Goal: Information Seeking & Learning: Learn about a topic

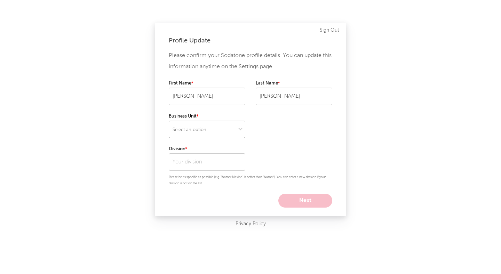
click at [192, 128] on select "Select an option" at bounding box center [207, 129] width 77 height 17
select select "recorded_music"
click at [169, 121] on select "Select an option" at bounding box center [207, 129] width 77 height 17
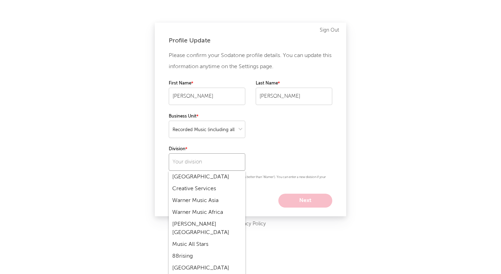
click at [211, 163] on input "text" at bounding box center [207, 161] width 77 height 17
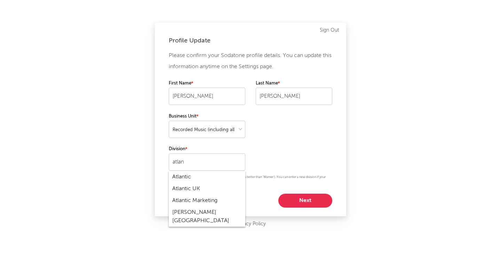
click at [179, 177] on div "Atlantic" at bounding box center [207, 177] width 77 height 12
type input "Atlantic"
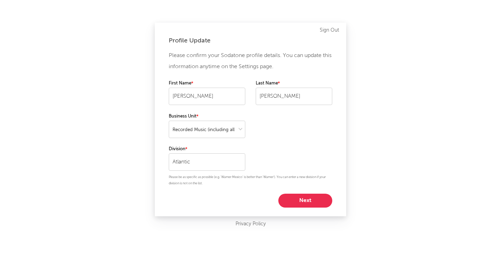
click at [314, 204] on button "Next" at bounding box center [305, 201] width 54 height 14
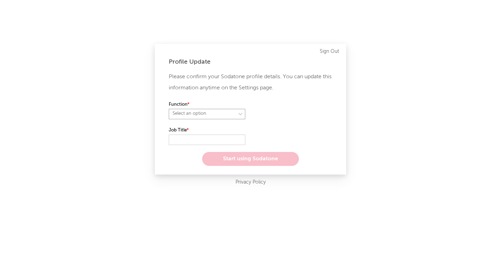
click at [225, 113] on select "Select an option" at bounding box center [207, 114] width 77 height 10
select select "anr_research"
click at [169, 109] on select "Select an option" at bounding box center [207, 114] width 77 height 10
click at [199, 139] on input "text" at bounding box center [207, 140] width 77 height 10
click at [269, 112] on select "Select an option" at bounding box center [294, 114] width 77 height 10
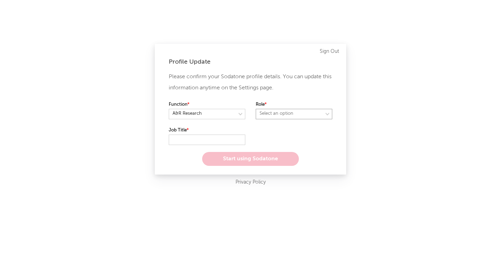
select select "other"
click at [256, 109] on select "Select an option" at bounding box center [294, 114] width 77 height 10
click at [208, 138] on input "text" at bounding box center [207, 140] width 77 height 10
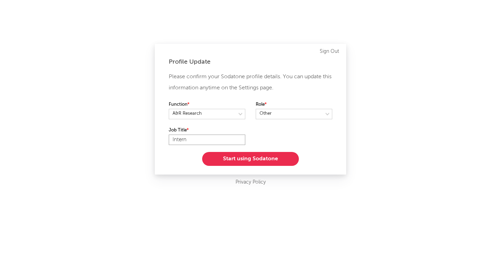
type input "Intern"
click at [232, 156] on button "Start using Sodatone" at bounding box center [250, 159] width 97 height 14
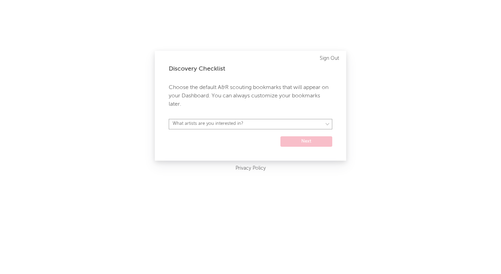
click at [281, 122] on select "What artists are you interested in? Argentina Asia General Australia Austria Be…" at bounding box center [251, 124] width 164 height 10
click at [245, 121] on select "What artists are you interested in? Argentina Asia General Australia Austria Be…" at bounding box center [251, 124] width 164 height 10
select select "18"
click at [169, 119] on select "What artists are you interested in? Argentina Asia General Australia Austria Be…" at bounding box center [251, 124] width 164 height 10
click at [309, 141] on button "Next" at bounding box center [306, 141] width 52 height 10
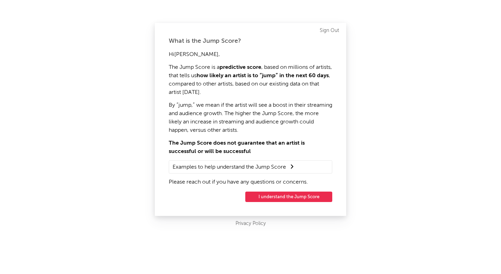
click at [291, 197] on button "I understand the Jump Score" at bounding box center [288, 197] width 87 height 10
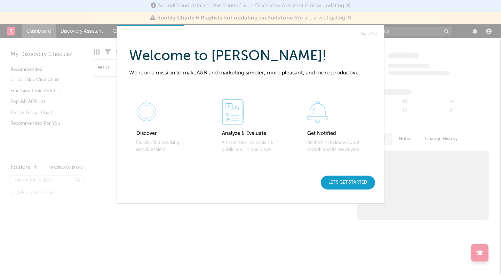
click at [339, 182] on div "Let's get started" at bounding box center [348, 183] width 54 height 14
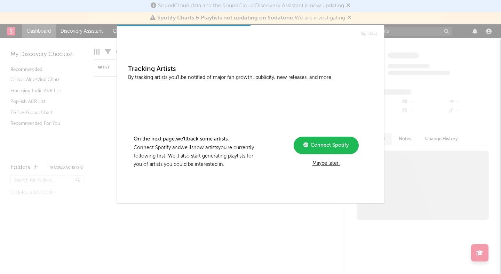
click at [330, 164] on div "Maybe later." at bounding box center [326, 163] width 94 height 8
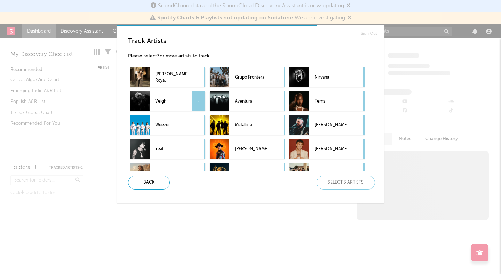
click at [164, 99] on p "Veigh" at bounding box center [171, 102] width 32 height 16
click at [166, 129] on p "Weezer" at bounding box center [171, 126] width 32 height 16
click at [174, 147] on p "Yeat" at bounding box center [171, 150] width 32 height 16
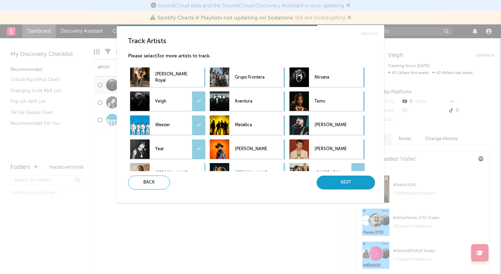
click at [342, 181] on div "Next" at bounding box center [346, 183] width 58 height 14
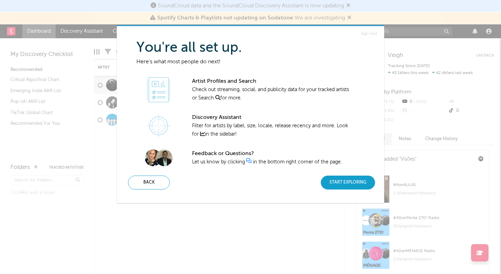
click at [349, 184] on div "Start Exploring" at bounding box center [348, 183] width 54 height 14
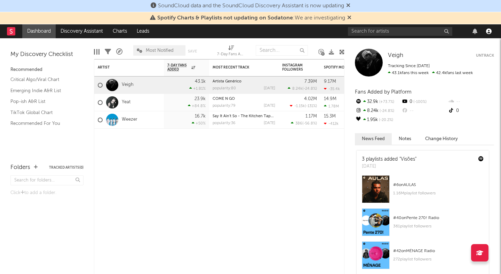
click at [489, 32] on icon "button" at bounding box center [489, 32] width 6 height 6
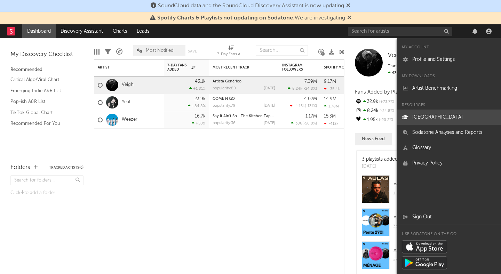
click at [439, 117] on link "[GEOGRAPHIC_DATA]" at bounding box center [449, 117] width 104 height 15
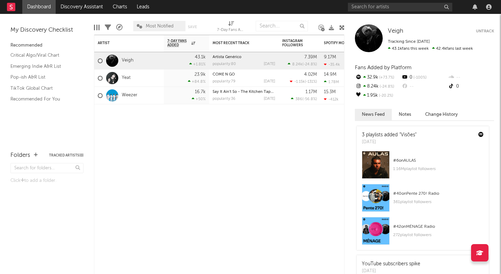
click at [456, 8] on div at bounding box center [421, 7] width 146 height 14
click at [326, 10] on nav "Dashboard Discovery Assistant Charts Leads" at bounding box center [250, 7] width 501 height 14
click at [314, 185] on div "Artist Notifications 7-Day Fans Added WoW % Change Most Recent Track Popularity…" at bounding box center [219, 154] width 251 height 239
click at [264, 80] on div "[DATE]" at bounding box center [269, 82] width 11 height 4
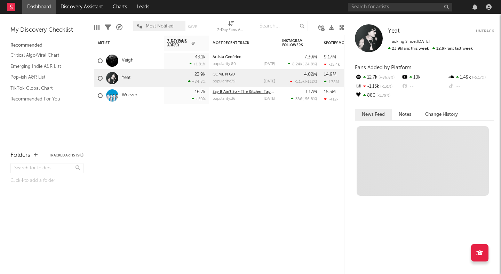
click at [245, 93] on link "Say It Ain't So - The Kitchen Tape Demo - August 1, 1992" at bounding box center [257, 92] width 88 height 4
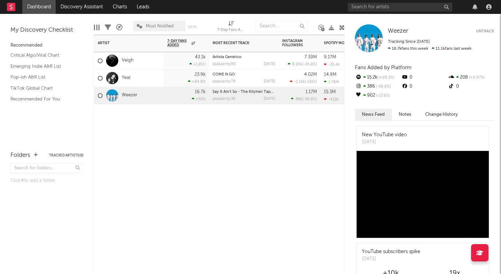
click at [152, 112] on div at bounding box center [129, 114] width 70 height 21
click at [347, 16] on div "Weezer Weezer Untrack Tracking Since: September 15, 2025 16.7k fans this week 1…" at bounding box center [422, 144] width 157 height 260
click at [339, 11] on nav "Dashboard Discovery Assistant Charts Leads" at bounding box center [250, 7] width 501 height 14
click at [343, 27] on icon at bounding box center [341, 27] width 5 height 5
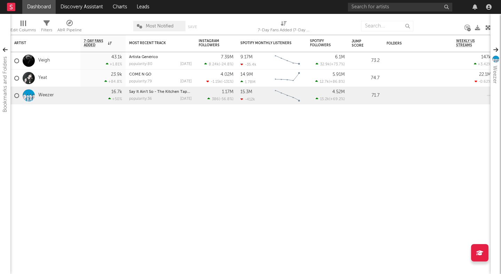
click at [488, 29] on icon at bounding box center [487, 27] width 5 height 5
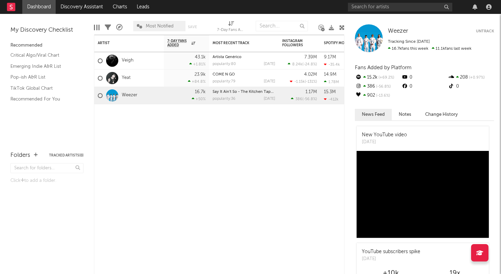
click at [488, 31] on button "Untrack" at bounding box center [485, 31] width 18 height 7
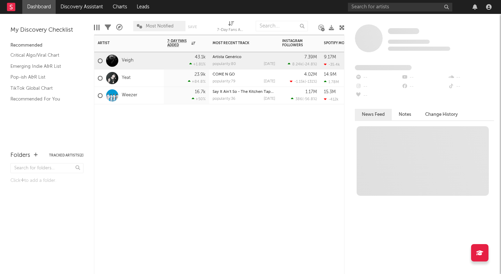
click at [288, 169] on div "Artist Notifications 7-Day Fans Added WoW % Change Most Recent Track Popularity…" at bounding box center [219, 154] width 251 height 239
click at [152, 79] on div "Yeat" at bounding box center [129, 78] width 70 height 17
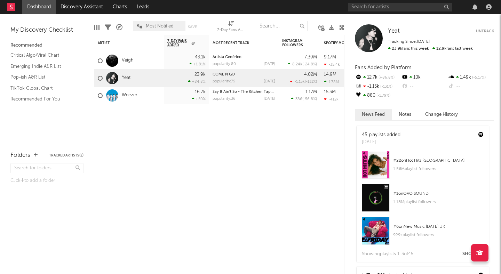
click at [283, 27] on input "text" at bounding box center [282, 26] width 52 height 10
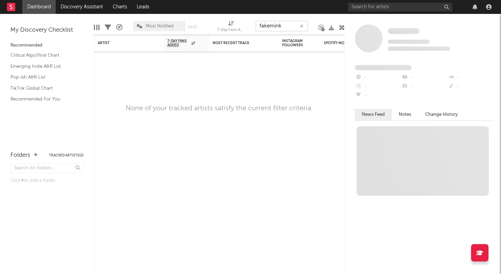
type input "fakemink"
click at [380, 6] on input "text" at bounding box center [400, 7] width 104 height 9
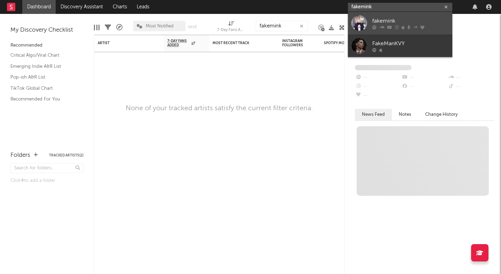
type input "fakemink"
click at [392, 19] on div "fakemink" at bounding box center [410, 21] width 77 height 8
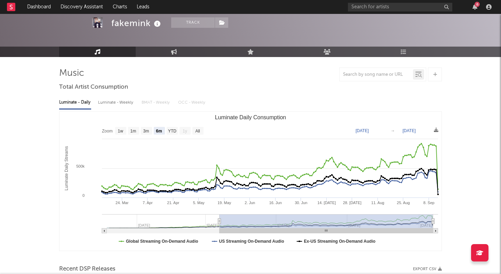
scroll to position [27, 0]
click at [148, 130] on text "3m" at bounding box center [146, 130] width 6 height 5
select select "3m"
type input "2025-06-13"
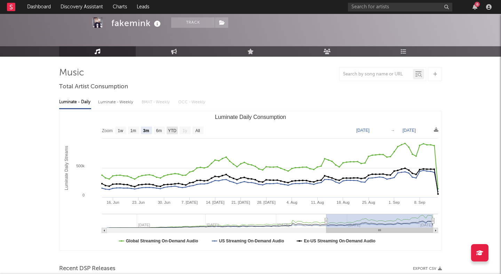
click at [169, 129] on text "YTD" at bounding box center [172, 130] width 8 height 5
select select "YTD"
type input "2025-01-01"
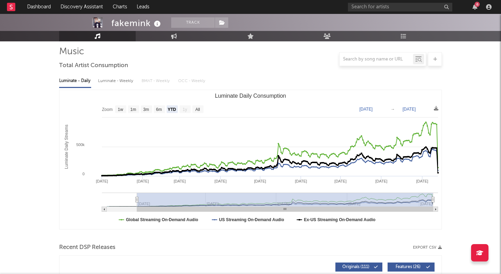
scroll to position [32, 0]
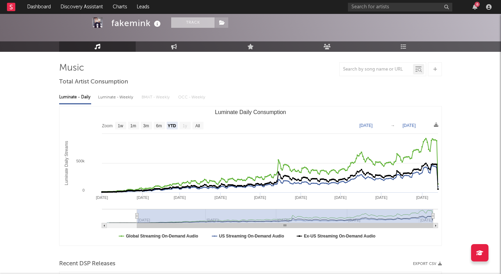
click at [191, 23] on button "Track" at bounding box center [192, 22] width 43 height 10
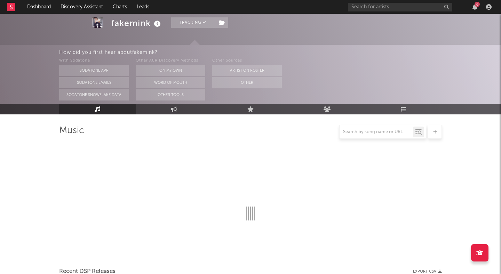
scroll to position [94, 0]
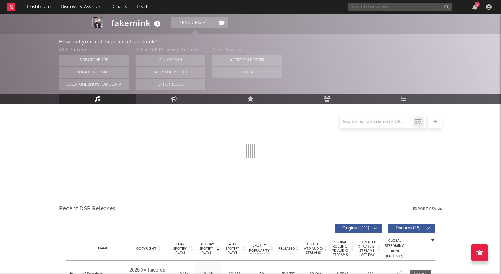
click at [372, 5] on input "text" at bounding box center [400, 7] width 104 height 9
select select "6m"
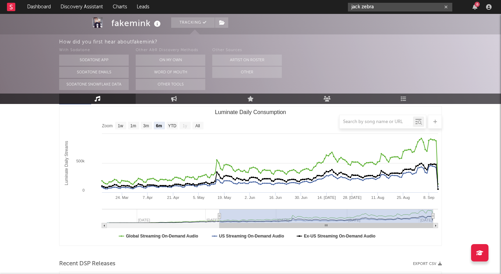
click at [361, 6] on input "jack zebra" at bounding box center [400, 7] width 104 height 9
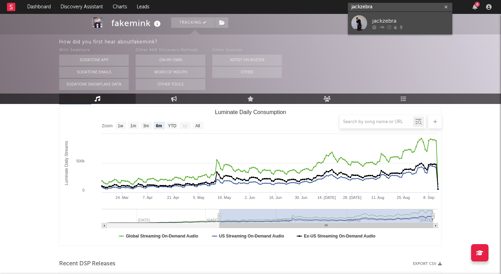
type input "jackzebra"
click at [355, 23] on div at bounding box center [359, 23] width 16 height 16
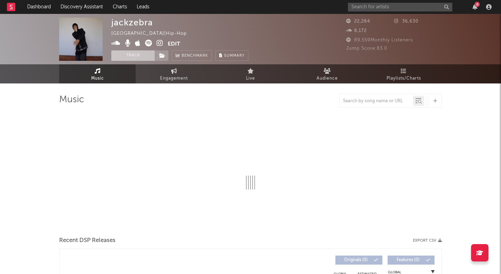
select select "6m"
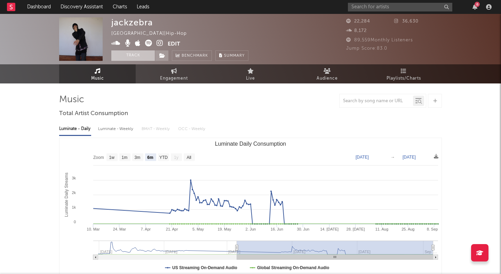
click at [132, 53] on button "Track" at bounding box center [132, 55] width 43 height 10
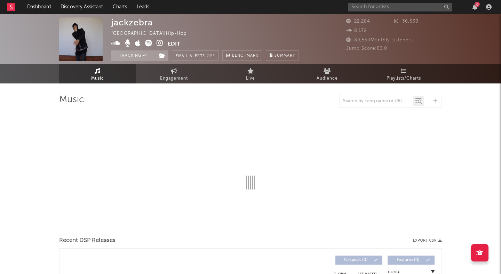
select select "6m"
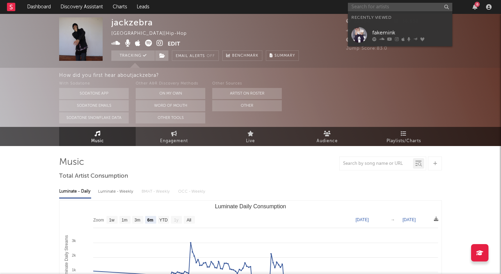
click at [360, 5] on input "text" at bounding box center [400, 7] width 104 height 9
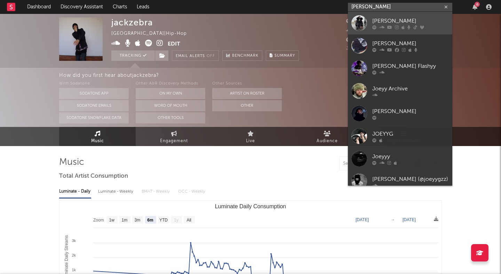
type input "joeyy"
click at [372, 21] on link "Joeyy" at bounding box center [400, 23] width 104 height 23
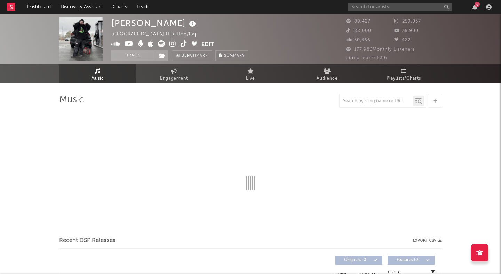
select select "6m"
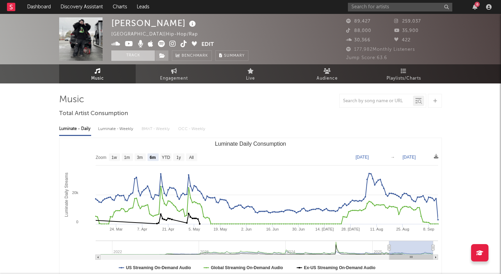
click at [134, 55] on button "Track" at bounding box center [132, 55] width 43 height 10
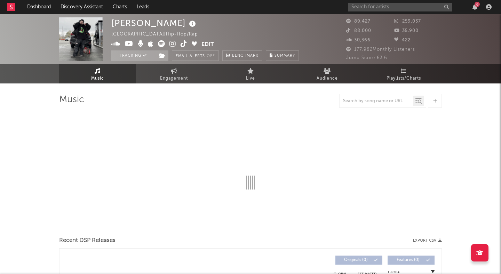
select select "6m"
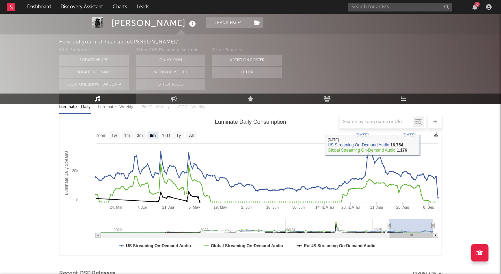
scroll to position [87, 0]
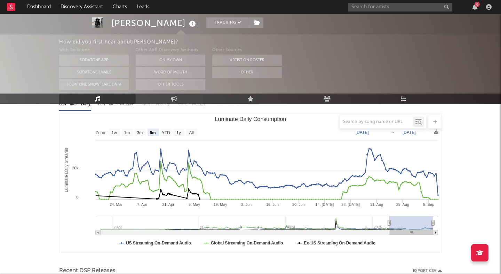
click at [223, 118] on div at bounding box center [250, 122] width 383 height 14
click at [31, 7] on link "Dashboard" at bounding box center [38, 7] width 33 height 14
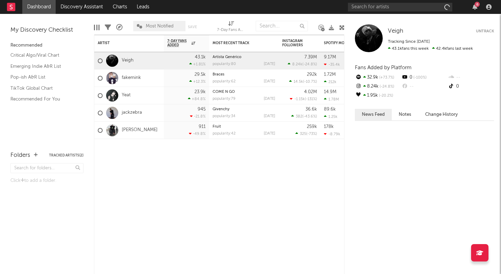
click at [143, 27] on span "Most Notified" at bounding box center [159, 26] width 52 height 10
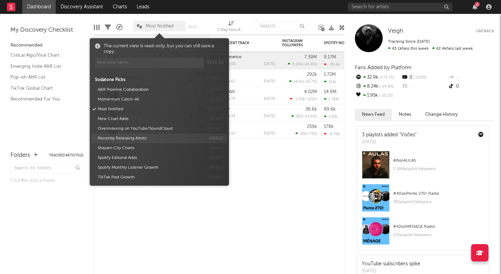
click at [114, 140] on button "Recently Releasing Artists" at bounding box center [150, 139] width 110 height 10
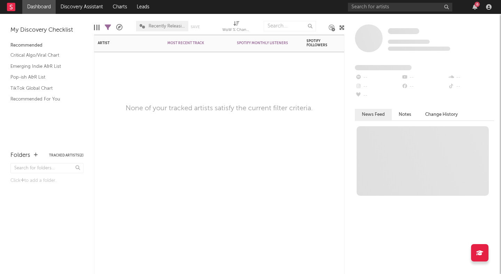
click at [269, 151] on div "Artist Notifications Most Recent Track Popularity Released Spotify Monthly List…" at bounding box center [219, 154] width 251 height 239
click at [283, 27] on input "text" at bounding box center [290, 26] width 52 height 10
type input "joey"
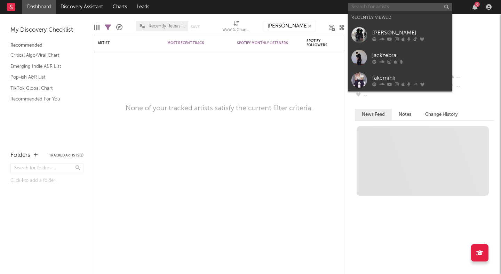
click at [363, 6] on input "text" at bounding box center [400, 7] width 104 height 9
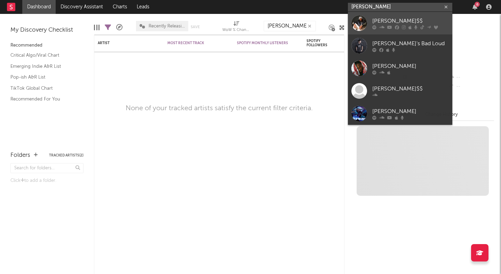
type input "joey bad"
click at [383, 23] on div "Joey Bada$$" at bounding box center [410, 21] width 77 height 8
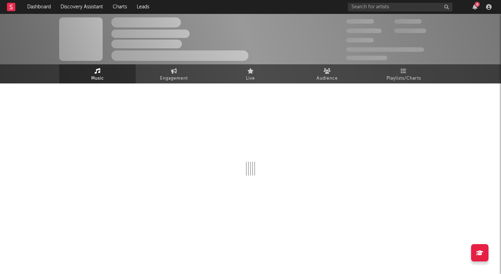
select select "6m"
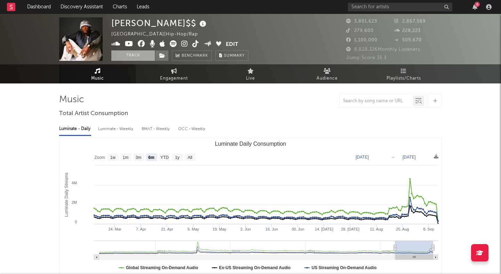
click at [132, 53] on button "Track" at bounding box center [132, 55] width 43 height 10
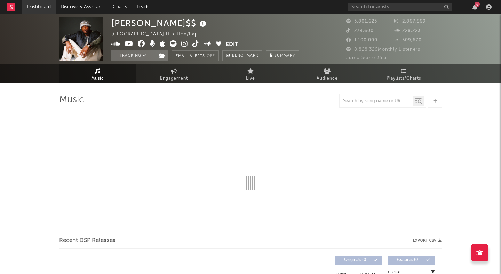
select select "6m"
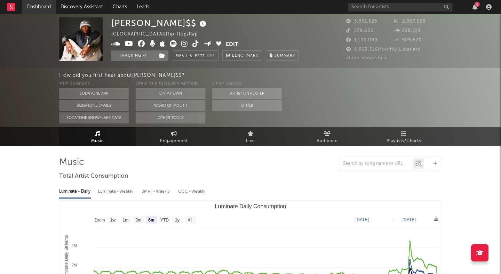
click at [33, 5] on link "Dashboard" at bounding box center [38, 7] width 33 height 14
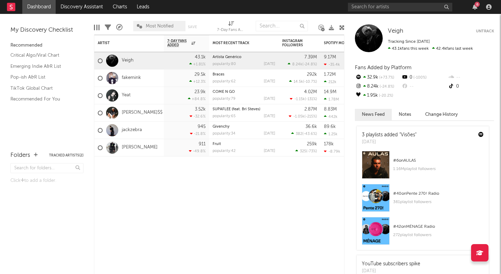
click at [138, 26] on icon at bounding box center [140, 26] width 6 height 5
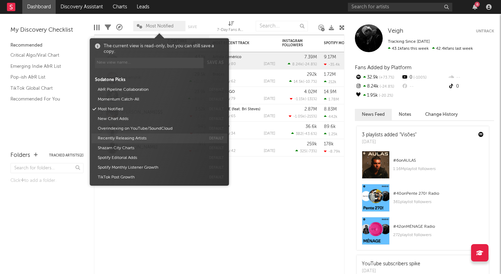
click at [122, 139] on button "Recently Releasing Artists" at bounding box center [150, 139] width 110 height 10
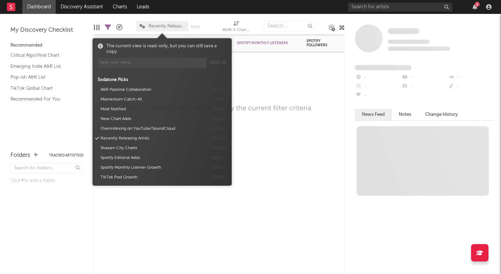
click at [250, 197] on div "Artist Notifications Most Recent Track Popularity Released Spotify Monthly List…" at bounding box center [219, 154] width 251 height 239
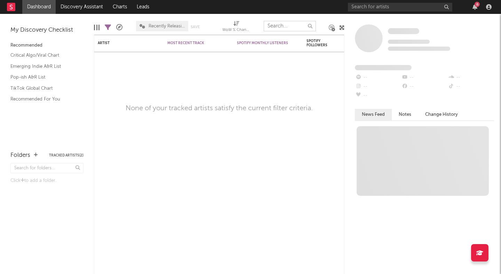
click at [285, 27] on input "text" at bounding box center [290, 26] width 52 height 10
type input "j"
type input "future"
click at [360, 5] on input "text" at bounding box center [400, 7] width 104 height 9
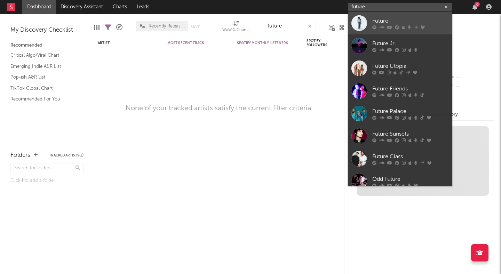
type input "future"
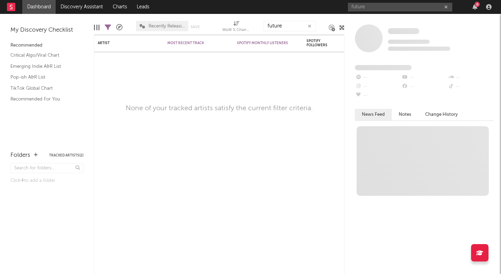
click at [361, 20] on div "Some Artist Tracking Since: September 15, 2025 0 fans this week 0 fans last wee…" at bounding box center [422, 144] width 157 height 260
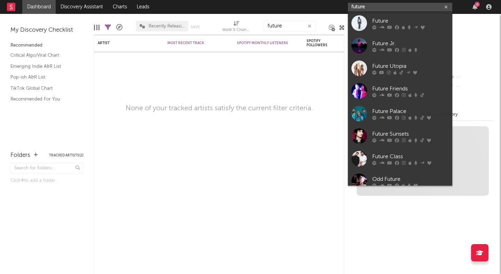
click at [373, 7] on input "future" at bounding box center [400, 7] width 104 height 9
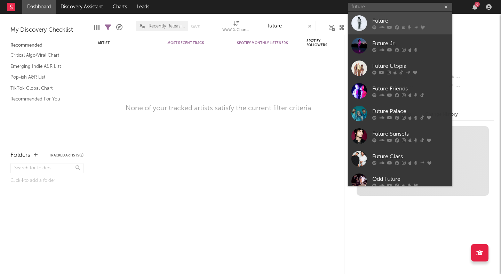
click at [363, 21] on div at bounding box center [359, 23] width 16 height 16
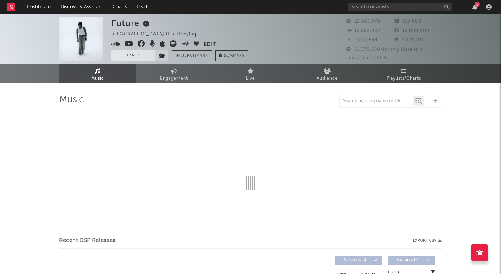
select select "6m"
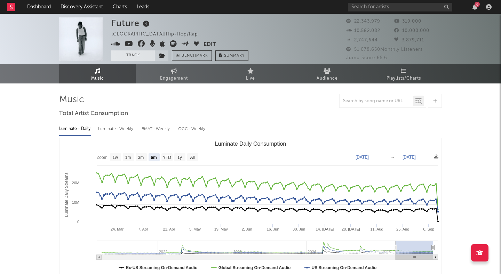
click at [132, 57] on button "Track" at bounding box center [132, 55] width 43 height 10
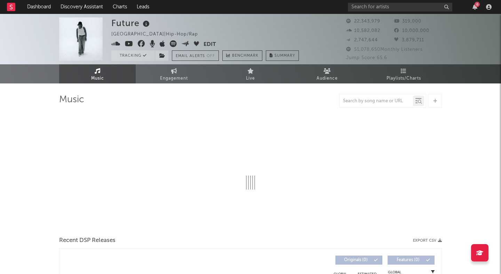
select select "6m"
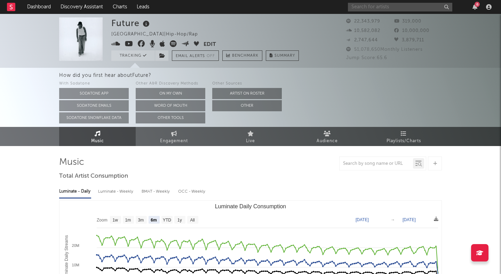
click at [403, 10] on input "text" at bounding box center [400, 7] width 104 height 9
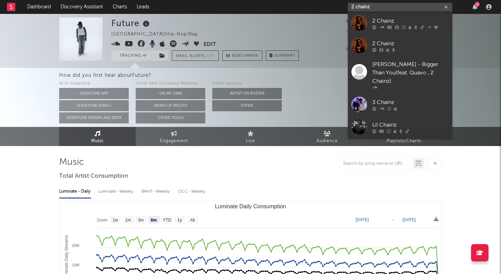
type input "2 chainz"
click at [418, 21] on div "2 Chainz" at bounding box center [410, 21] width 77 height 8
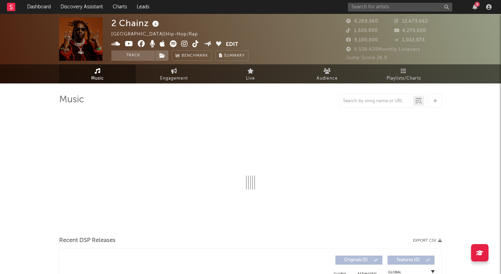
select select "6m"
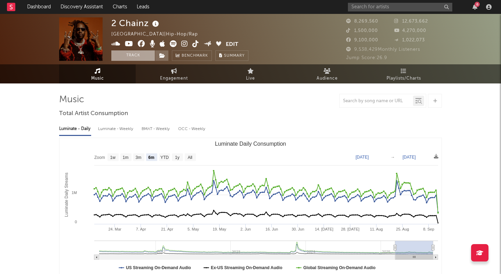
click at [131, 53] on button "Track" at bounding box center [132, 55] width 43 height 10
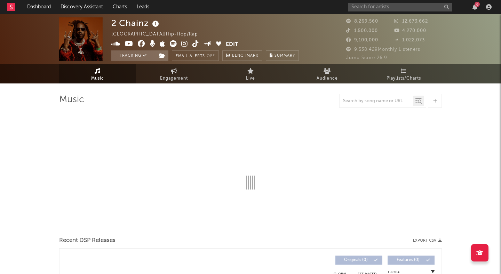
select select "6m"
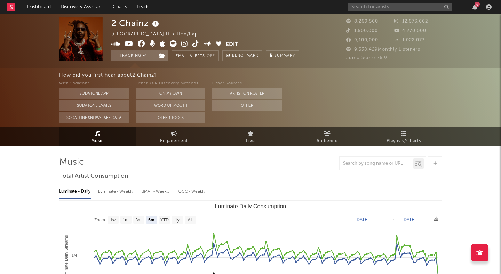
select select "6m"
click at [368, 6] on input "text" at bounding box center [400, 7] width 104 height 9
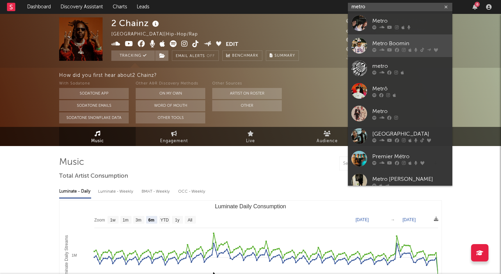
type input "metro"
click at [359, 42] on div at bounding box center [359, 46] width 16 height 16
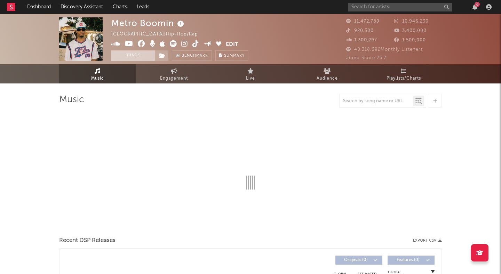
select select "6m"
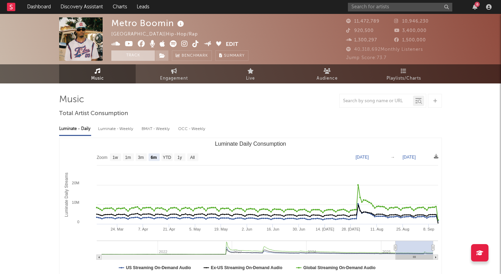
click at [142, 54] on button "Track" at bounding box center [132, 55] width 43 height 10
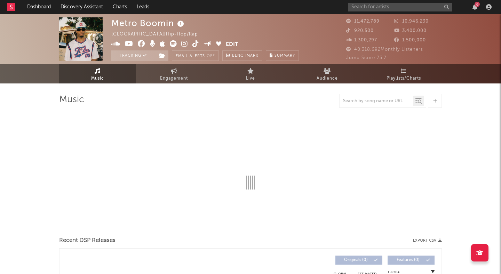
select select "6m"
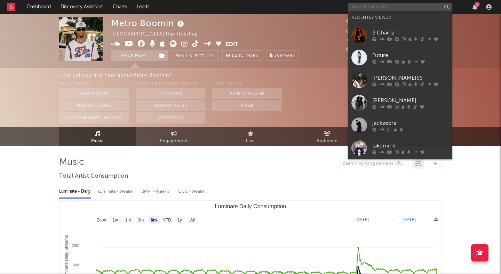
click at [375, 6] on input "text" at bounding box center [400, 7] width 104 height 9
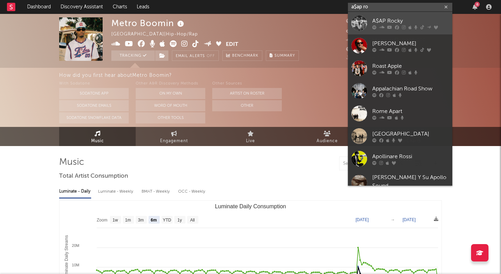
type input "a$ap ro"
click at [398, 17] on div "A$AP Rocky" at bounding box center [410, 21] width 77 height 8
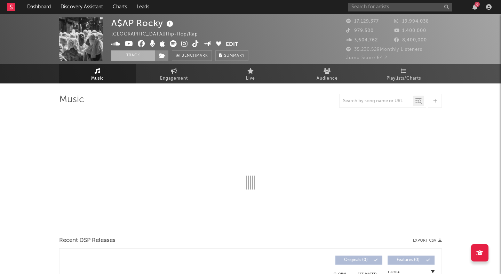
select select "6m"
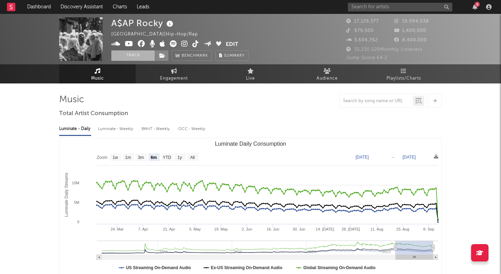
click at [132, 57] on button "Track" at bounding box center [132, 55] width 43 height 10
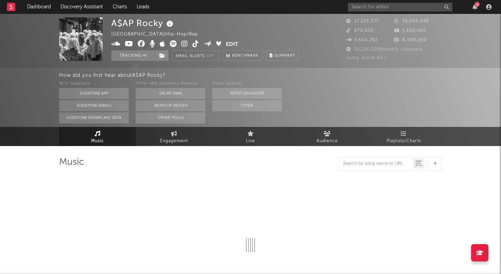
select select "6m"
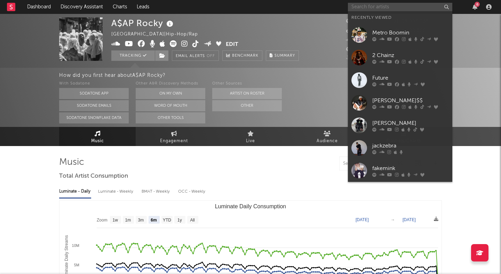
click at [373, 6] on input "text" at bounding box center [400, 7] width 104 height 9
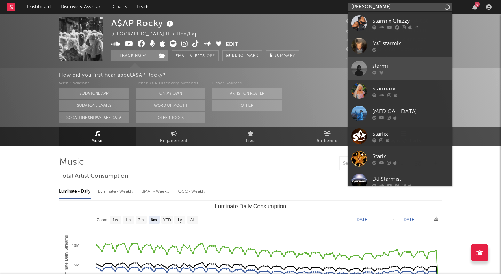
type input "peter robin"
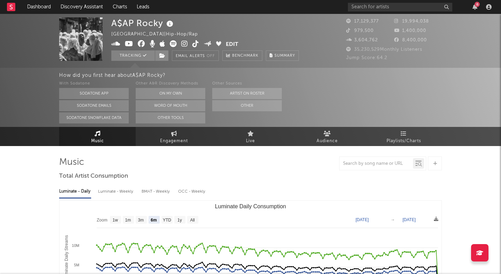
click at [261, 26] on div "A$AP Rocky United States | Hip-Hop/Rap Edit Tracking Email Alerts Off Benchmark…" at bounding box center [205, 38] width 188 height 43
click at [32, 5] on link "Dashboard" at bounding box center [38, 7] width 33 height 14
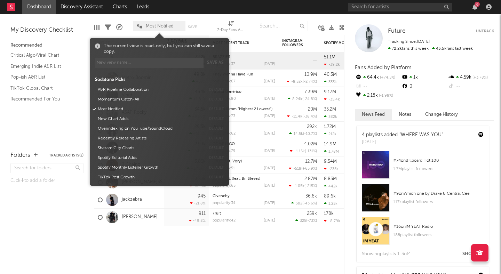
click at [155, 25] on span "Most Notified" at bounding box center [160, 26] width 28 height 5
click at [133, 140] on button "Recently Releasing Artists" at bounding box center [150, 139] width 110 height 10
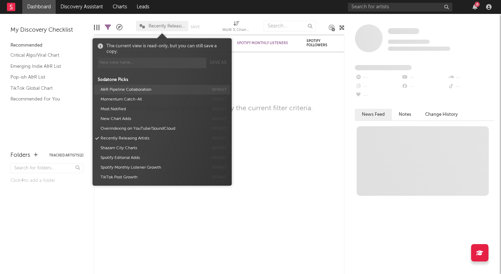
click at [145, 88] on button "A&R Pipeline Collaboration" at bounding box center [153, 90] width 110 height 10
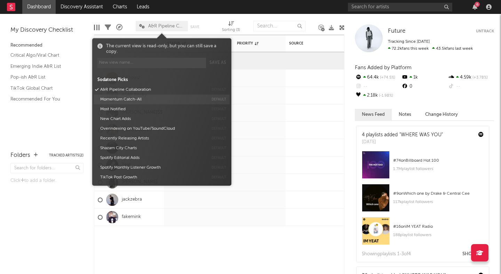
click at [135, 100] on button "Momentum Catch-All" at bounding box center [153, 100] width 110 height 10
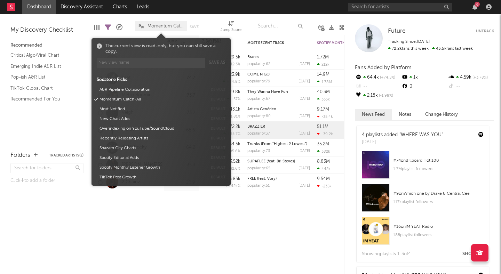
click at [163, 11] on nav "Dashboard Discovery Assistant Charts Leads 6" at bounding box center [250, 7] width 501 height 14
click at [171, 26] on span "Momentum Catch-All" at bounding box center [166, 26] width 36 height 5
click at [138, 147] on button "Shazam City Charts" at bounding box center [152, 148] width 110 height 10
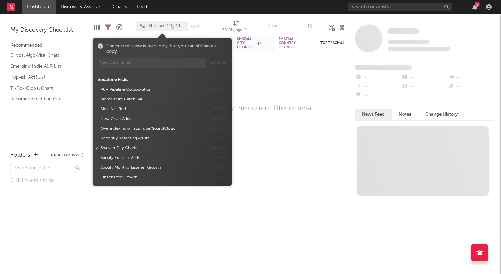
click at [186, 14] on nav "Dashboard Discovery Assistant Charts Leads 6" at bounding box center [250, 7] width 501 height 14
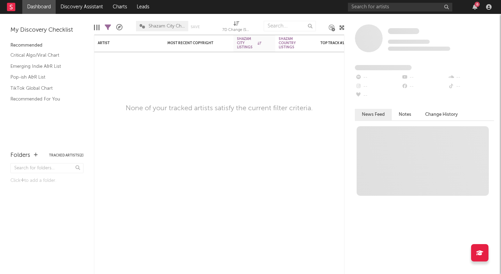
click at [168, 26] on span "Shazam City Charts" at bounding box center [167, 26] width 36 height 5
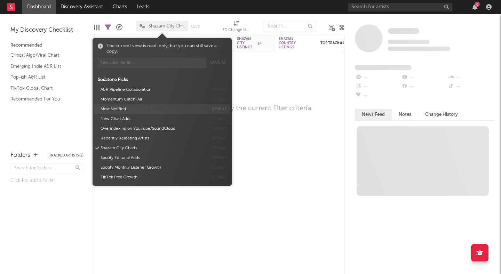
click at [135, 110] on button "Most Notified" at bounding box center [153, 109] width 110 height 10
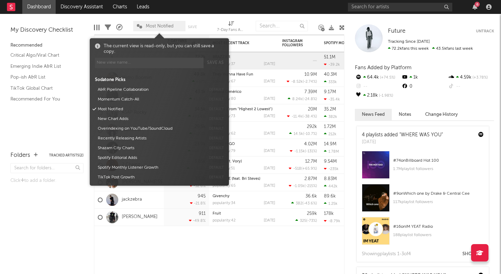
click at [251, 18] on div "Edit Columns Filters A&R Pipeline Most Notified Save Save as 7-Day Fans Added (…" at bounding box center [219, 24] width 251 height 21
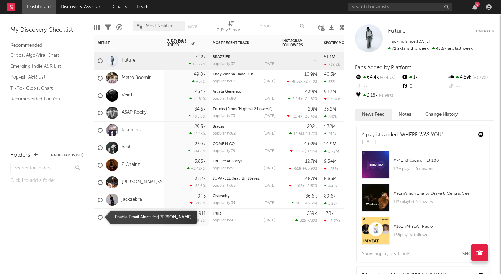
click at [99, 216] on div at bounding box center [100, 217] width 5 height 5
click at [98, 216] on input "checkbox" at bounding box center [98, 217] width 0 height 6
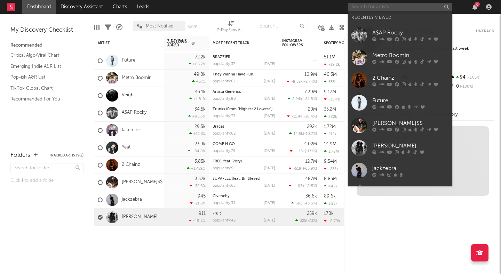
click at [367, 8] on input "text" at bounding box center [400, 7] width 104 height 9
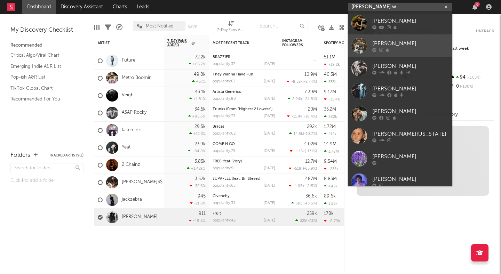
type input "landon w"
click at [412, 47] on div "Landon Wilks" at bounding box center [410, 43] width 77 height 8
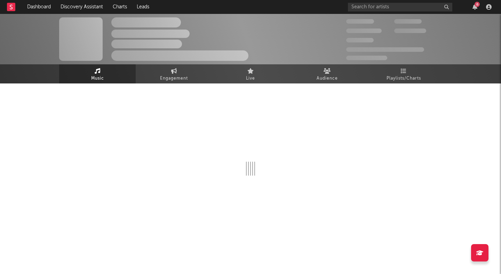
select select "1w"
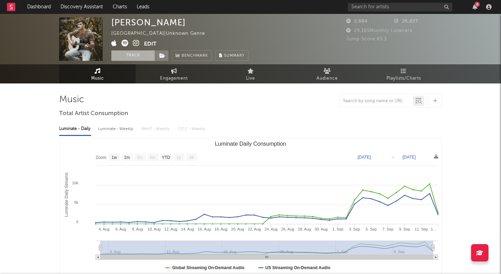
click at [138, 53] on button "Track" at bounding box center [132, 55] width 43 height 10
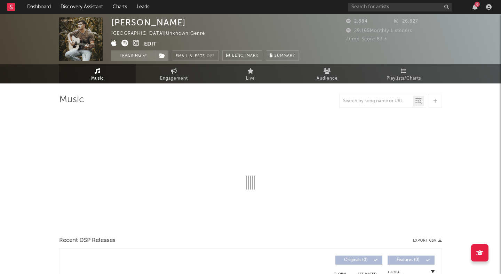
select select "1w"
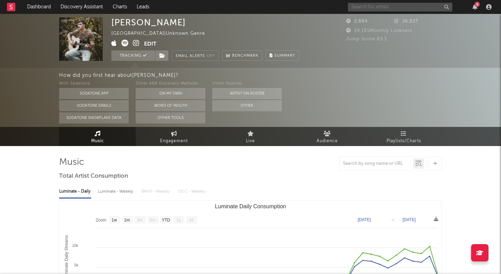
click at [375, 8] on input "text" at bounding box center [400, 7] width 104 height 9
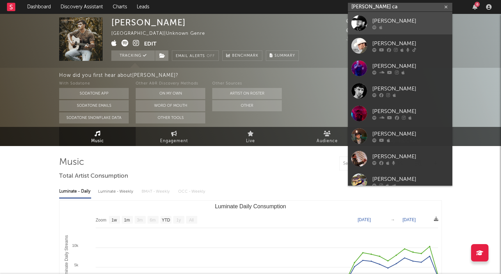
type input "samuel ca"
click at [401, 19] on div "Samuel Cabana" at bounding box center [410, 21] width 77 height 8
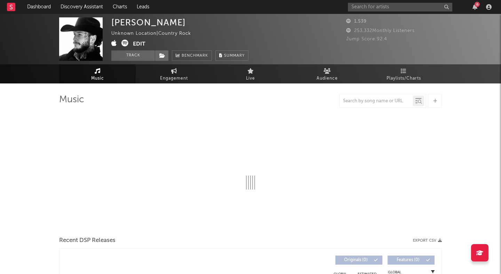
select select "1w"
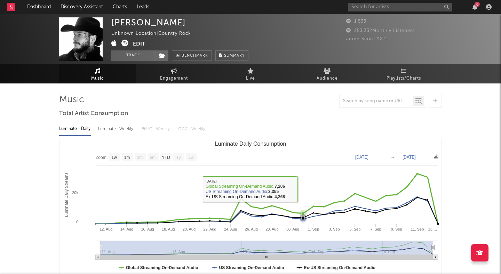
scroll to position [7, 0]
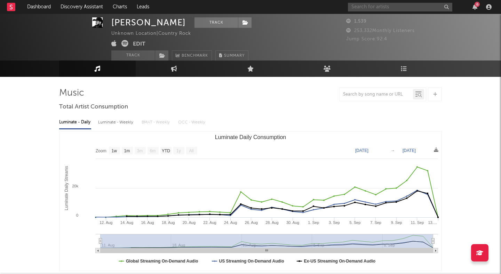
click at [394, 10] on input "text" at bounding box center [400, 7] width 104 height 9
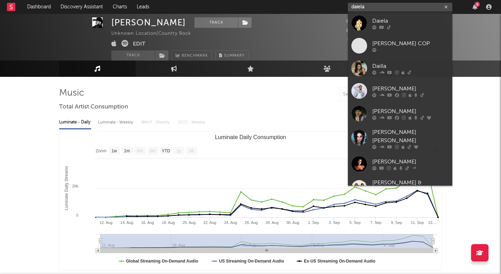
type input "daiela"
click at [399, 22] on div "Daiela" at bounding box center [410, 21] width 77 height 8
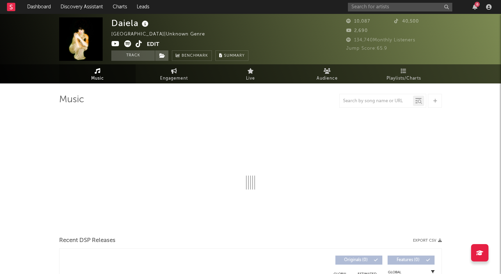
select select "6m"
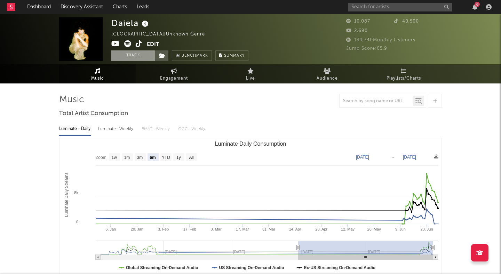
click at [136, 54] on button "Track" at bounding box center [132, 55] width 43 height 10
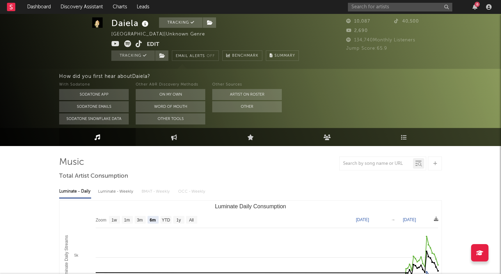
scroll to position [41, 0]
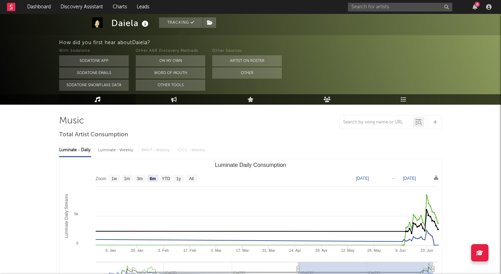
click at [122, 177] on rect "Luminate Daily Consumption" at bounding box center [127, 179] width 11 height 8
select select "1m"
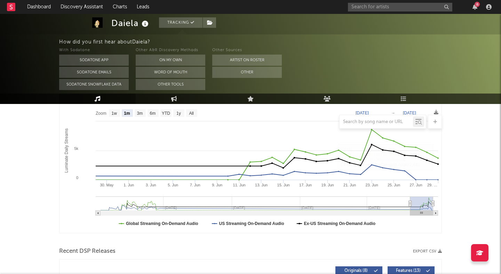
scroll to position [107, 0]
drag, startPoint x: 433, startPoint y: 203, endPoint x: 446, endPoint y: 203, distance: 12.5
type input "2025-05-28"
type input "2025-06-28"
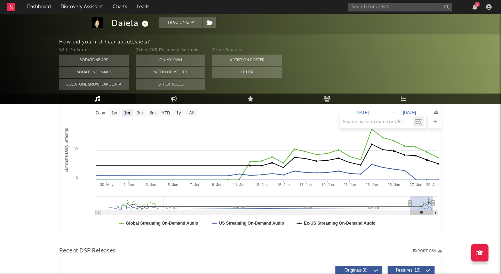
type input "2025-05-22"
type input "2025-06-22"
type input "2025-05-10"
type input "2025-06-10"
type input "2025-05-01"
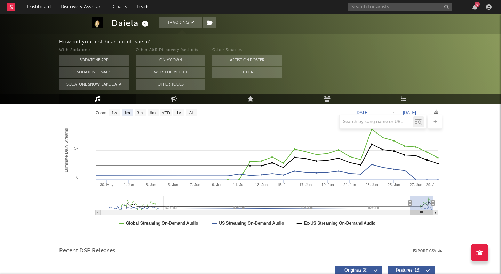
type input "2025-06-01"
type input "2025-04-27"
type input "2025-05-28"
type input "2025-04-24"
type input "2025-05-25"
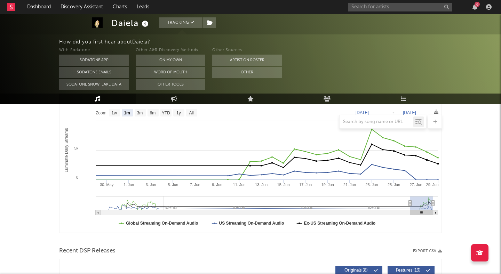
type input "2025-04-22"
type input "2025-05-22"
type input "2025-04-20"
type input "2025-05-21"
type input "2025-04-19"
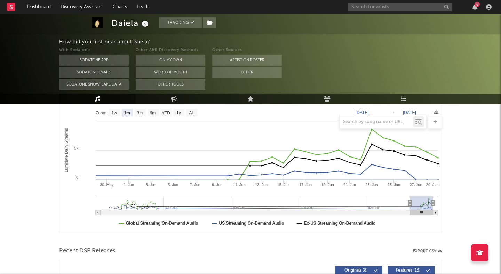
type input "2025-05-19"
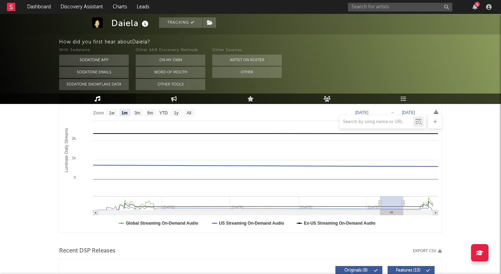
type input "2025-04-16"
type input "2025-05-17"
type input "2025-04-15"
type input "2025-05-15"
type input "2025-04-14"
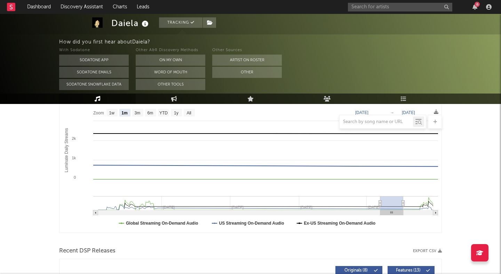
type input "2025-05-14"
type input "2025-04-13"
type input "2025-05-13"
type input "2025-04-11"
type input "2025-05-12"
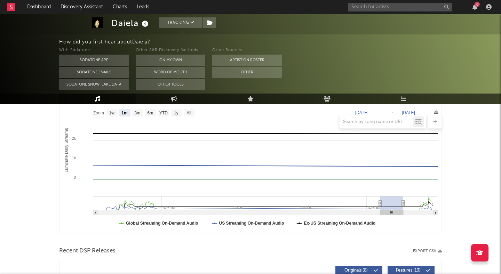
type input "2025-04-10"
type input "2025-05-11"
type input "2025-04-11"
type input "2025-05-12"
type input "2025-04-12"
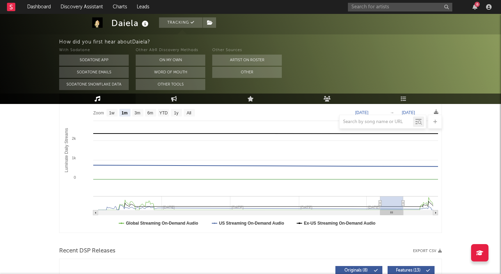
type input "2025-05-13"
type input "2025-04-15"
type input "2025-05-16"
type input "2025-04-18"
type input "2025-05-19"
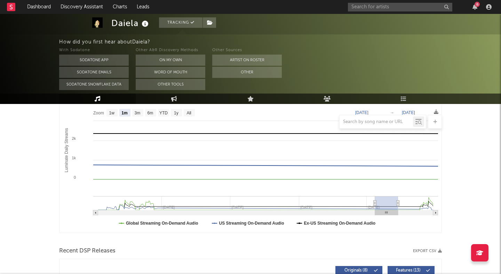
type input "2025-04-27"
type input "2025-05-27"
type input "2025-05-04"
type input "2025-06-03"
type input "2025-05-12"
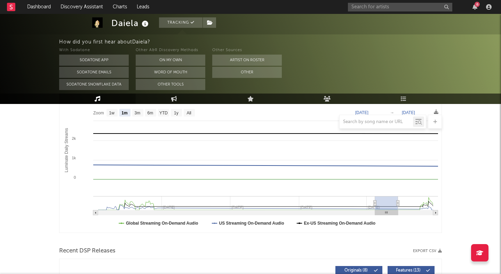
type input "2025-06-11"
type input "2025-05-19"
type input "2025-06-19"
type input "2025-05-28"
type input "2025-06-29"
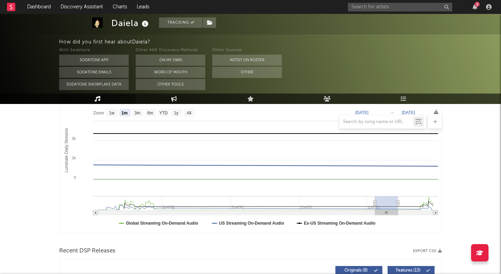
select select "1m"
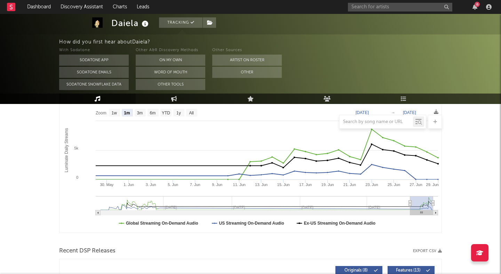
type input "2025-05-28"
type input "2025-06-28"
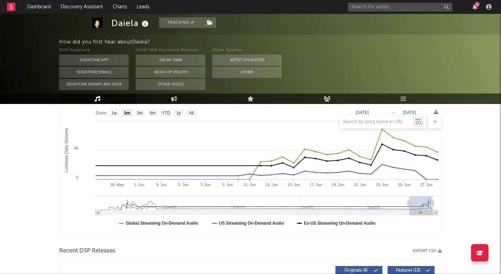
type input "2025-05-27"
type input "2025-06-27"
type input "2025-05-26"
type input "2025-06-26"
type input "2025-05-25"
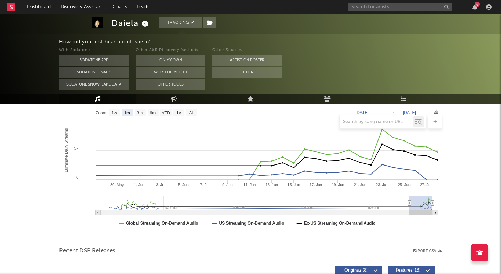
type input "2025-06-25"
type input "2025-05-24"
type input "2025-06-24"
type input "2025-05-23"
type input "2025-06-23"
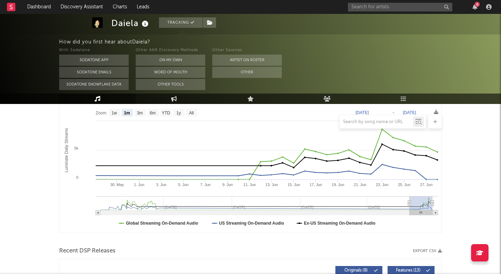
type input "2025-05-22"
type input "2025-06-22"
type input "2025-05-20"
type input "2025-06-21"
type input "2025-05-19"
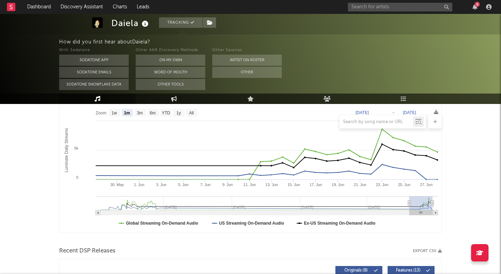
type input "2025-06-19"
type input "2025-05-18"
type input "2025-06-18"
type input "2025-05-17"
type input "2025-06-17"
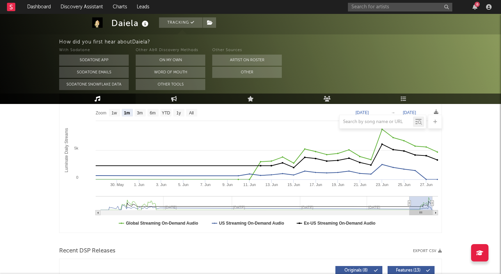
type input "2025-05-16"
type input "2025-06-16"
type input "2025-05-15"
type input "2025-06-15"
type input "2025-05-14"
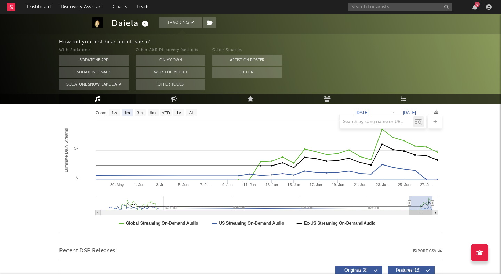
type input "2025-06-14"
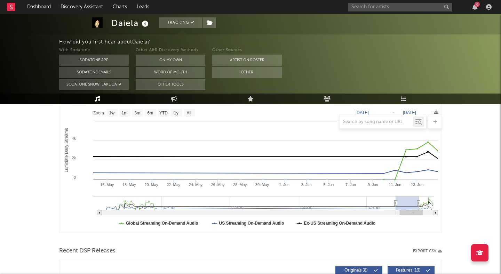
select select "1m"
type input "2025-05-08"
type input "2025-06-08"
type input "2025-05-07"
type input "2025-06-07"
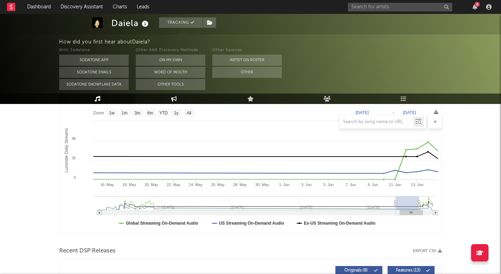
type input "2025-05-06"
type input "2025-06-06"
type input "2025-05-05"
type input "2025-06-04"
type input "2025-05-04"
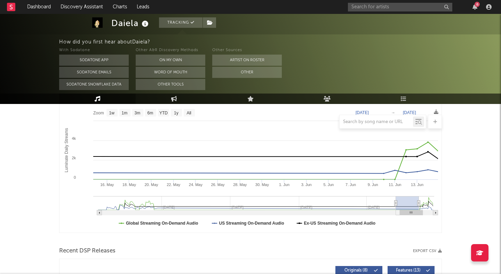
type input "2025-06-03"
type input "2025-05-03"
type input "2025-06-02"
type input "2025-05-01"
type input "2025-06-01"
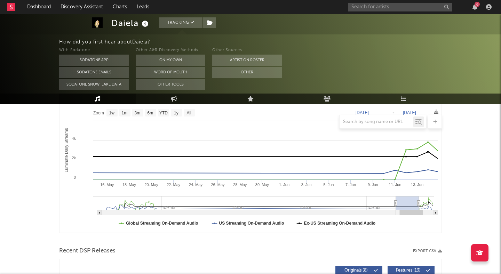
type input "2025-04-30"
type input "2025-05-31"
type input "2025-04-29"
type input "2025-05-30"
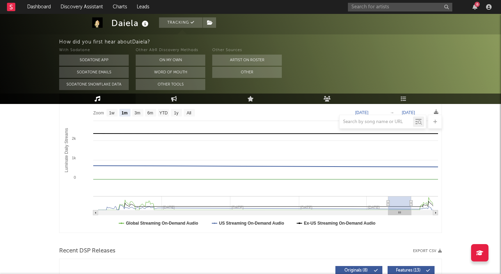
type input "2025-04-28"
type input "2025-05-29"
type input "2025-04-27"
type input "2025-05-27"
type input "2025-04-26"
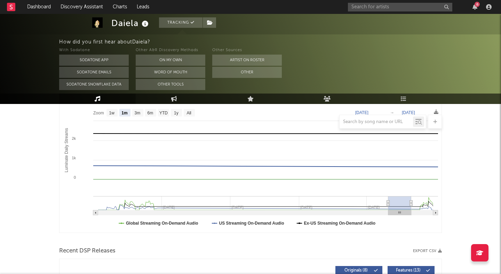
type input "2025-05-26"
type input "2025-04-24"
type input "2025-05-25"
type input "2025-04-23"
type input "2025-05-24"
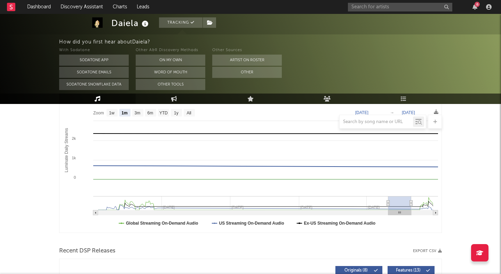
type input "2025-04-22"
type input "2025-05-23"
type input "2025-04-21"
type input "2025-05-21"
type input "2025-04-20"
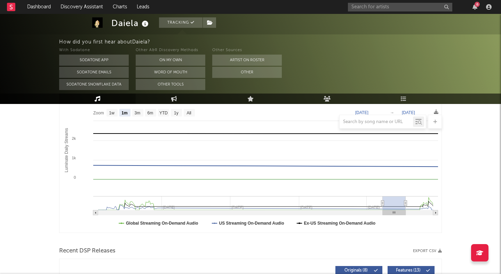
type input "2025-05-20"
type input "2025-04-19"
type input "2025-05-19"
type input "2025-04-17"
type input "2025-05-18"
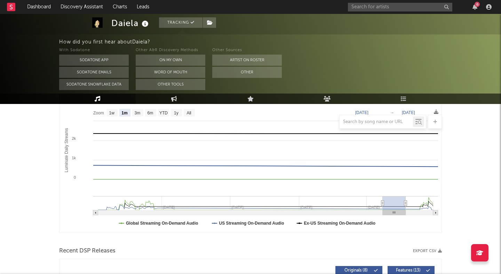
type input "2025-04-16"
type input "2025-05-17"
type input "2025-04-15"
type input "2025-05-16"
type input "2025-04-14"
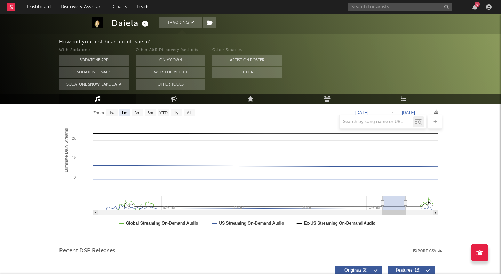
type input "2025-05-14"
type input "2025-04-13"
type input "2025-05-13"
type input "2025-04-10"
type input "2025-05-11"
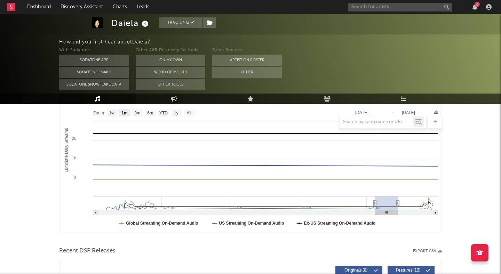
type input "2025-04-09"
type input "2025-05-10"
type input "2025-04-08"
type input "2025-05-08"
type input "2025-04-06"
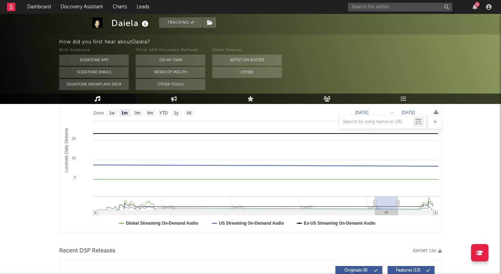
type input "2025-05-07"
type input "2025-04-05"
type input "2025-05-06"
type input "2025-04-04"
type input "2025-05-05"
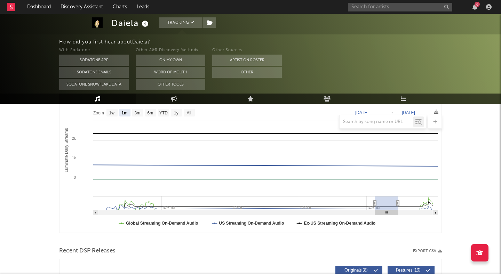
type input "2025-04-02"
type input "2025-05-02"
type input "2025-03-31"
type input "2025-05-01"
type input "2025-03-30"
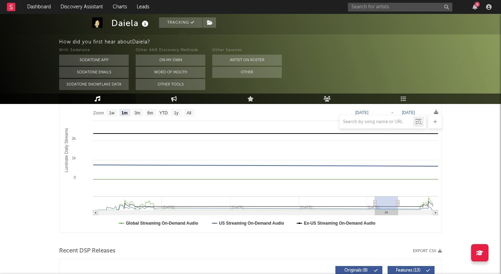
type input "2025-04-30"
type input "2025-03-29"
type input "2025-04-29"
type input "2025-03-28"
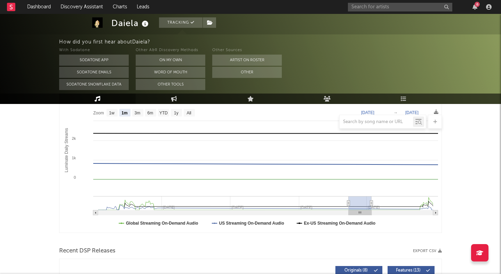
drag, startPoint x: 420, startPoint y: 205, endPoint x: 362, endPoint y: 214, distance: 59.1
click at [362, 214] on icon "Created with Highcharts 10.3.3 Luminate Daily Streams Luminate Daily Consumptio…" at bounding box center [251, 163] width 382 height 139
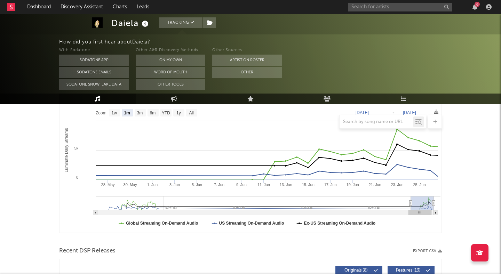
drag, startPoint x: 357, startPoint y: 204, endPoint x: 452, endPoint y: 204, distance: 95.0
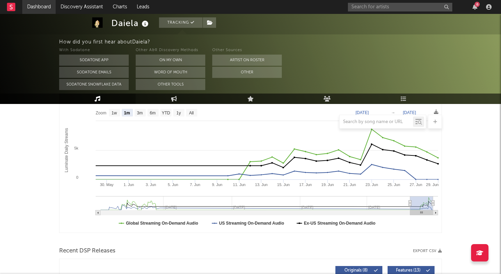
click at [41, 8] on link "Dashboard" at bounding box center [38, 7] width 33 height 14
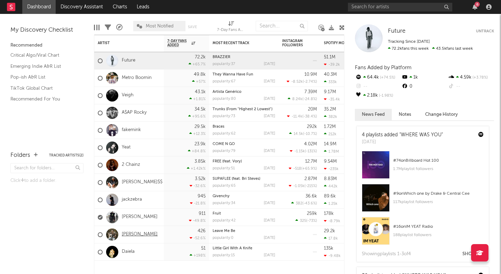
click at [134, 233] on link "Landon Wilks" at bounding box center [140, 235] width 36 height 6
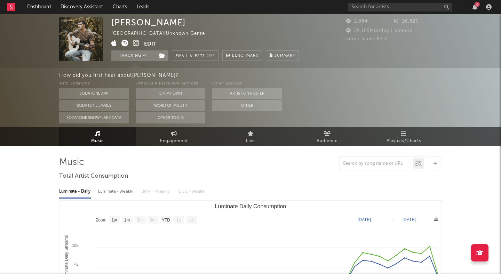
click at [135, 44] on icon at bounding box center [136, 43] width 7 height 7
click at [137, 43] on icon at bounding box center [136, 43] width 7 height 7
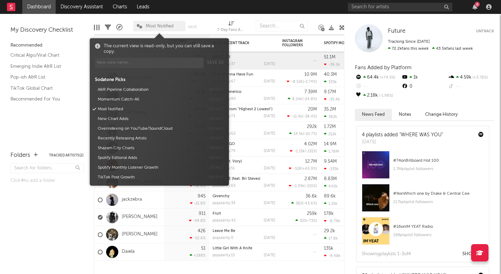
click at [142, 26] on icon at bounding box center [140, 26] width 6 height 5
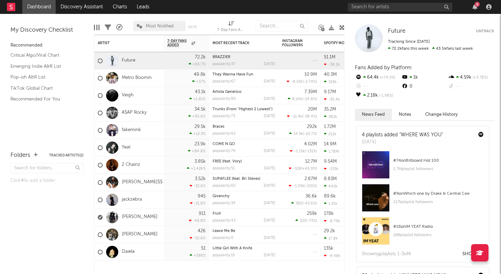
click at [137, 18] on div "Most Notified Save Save as" at bounding box center [169, 25] width 73 height 17
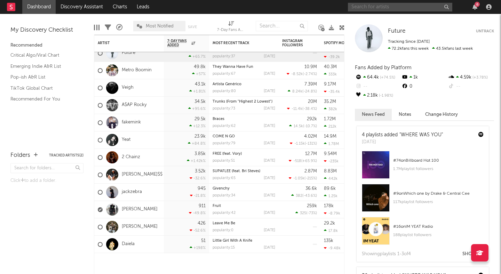
click at [372, 8] on input "text" at bounding box center [400, 7] width 104 height 9
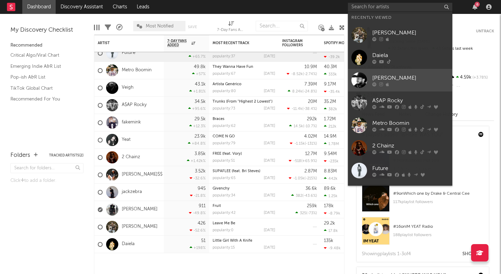
click at [409, 78] on div "Samuel Cabana" at bounding box center [410, 78] width 77 height 8
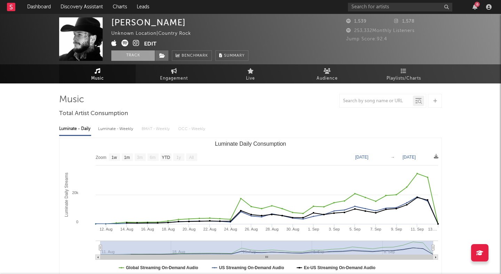
click at [129, 56] on button "Track" at bounding box center [132, 55] width 43 height 10
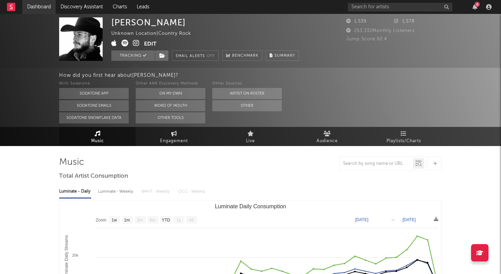
click at [41, 5] on link "Dashboard" at bounding box center [38, 7] width 33 height 14
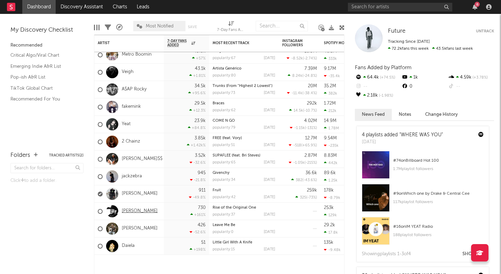
click at [138, 211] on link "Samuel Cabana" at bounding box center [140, 211] width 36 height 6
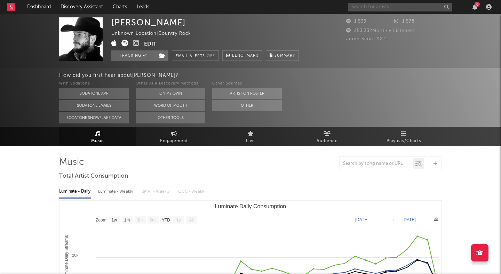
click at [389, 8] on input "text" at bounding box center [400, 7] width 104 height 9
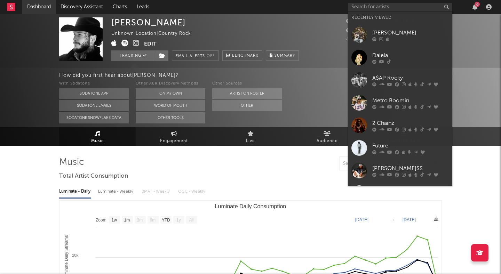
click at [46, 3] on link "Dashboard" at bounding box center [38, 7] width 33 height 14
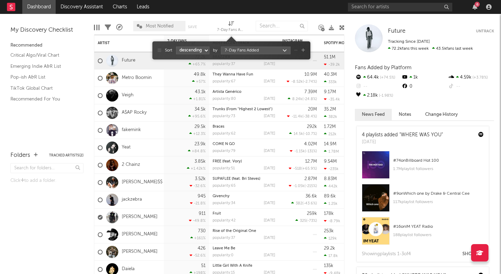
click at [231, 24] on icon at bounding box center [231, 23] width 6 height 5
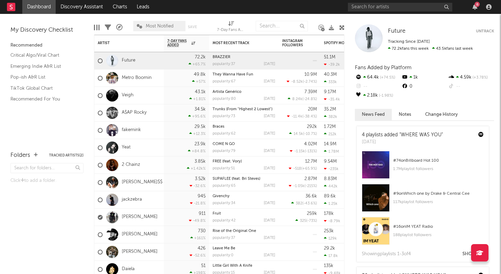
click at [211, 22] on div "Edit Columns Filters A&R Pipeline Most Notified Save Save as 7-Day Fans Added (…" at bounding box center [219, 24] width 251 height 21
click at [345, 25] on div "Future Future Untrack Tracking Since: September 15, 2025 72.2k fans this week 4…" at bounding box center [422, 144] width 157 height 260
click at [342, 26] on icon at bounding box center [341, 27] width 5 height 5
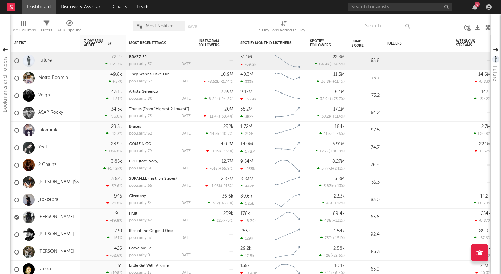
click at [284, 25] on icon at bounding box center [284, 23] width 6 height 5
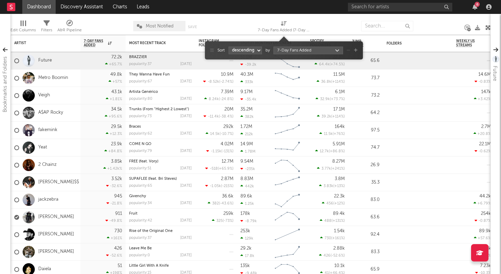
click at [242, 51] on select "ascending descending" at bounding box center [245, 51] width 33 height 8
click at [355, 51] on icon "button" at bounding box center [356, 50] width 4 height 4
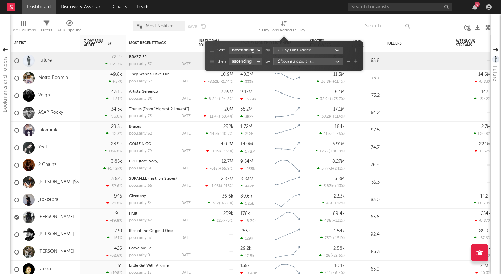
click at [293, 63] on body "Dashboard Discovery Assistant Charts Leads 6 Notifications Settings All Growth …" at bounding box center [250, 137] width 501 height 274
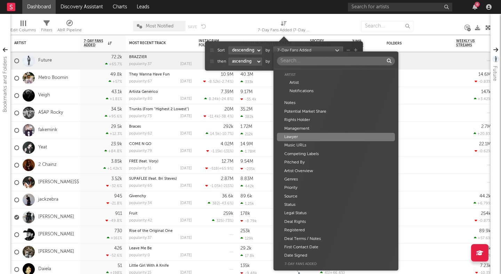
click at [304, 140] on div "Lawyer" at bounding box center [336, 137] width 118 height 8
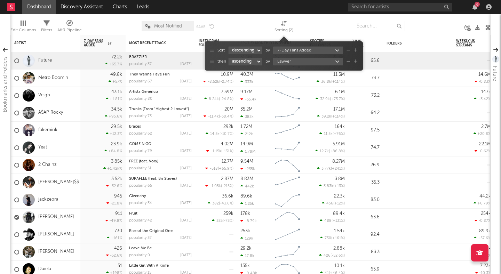
click at [247, 61] on select "ascending descending" at bounding box center [245, 62] width 33 height 8
click at [229, 58] on select "ascending descending" at bounding box center [245, 62] width 33 height 8
drag, startPoint x: 213, startPoint y: 61, endPoint x: 213, endPoint y: 47, distance: 13.9
click at [213, 47] on div "Sort ascending descending by 7-Day Fans Added then ascending descending by Lawy…" at bounding box center [284, 56] width 148 height 22
click at [231, 30] on div at bounding box center [244, 25] width 49 height 17
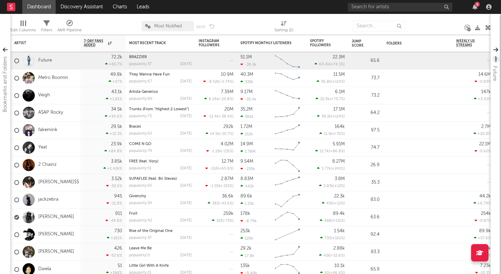
click at [280, 27] on div "Sorting ( 2 )" at bounding box center [284, 30] width 19 height 8
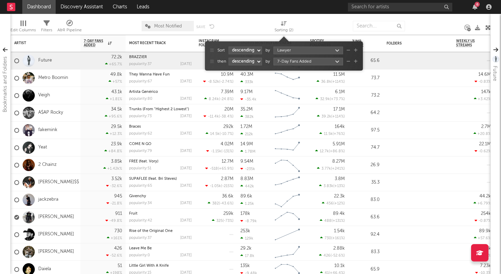
click at [349, 51] on icon "button" at bounding box center [349, 50] width 4 height 4
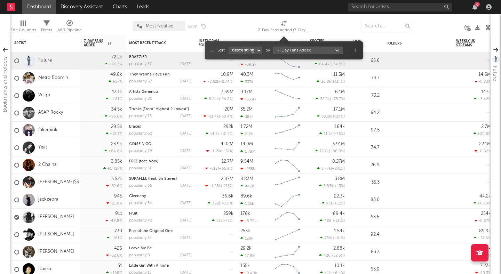
click at [316, 24] on div at bounding box center [335, 25] width 41 height 17
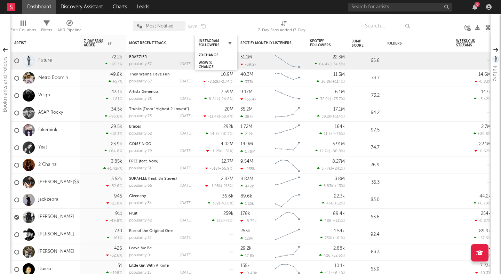
click at [230, 42] on icon "button" at bounding box center [229, 42] width 3 height 3
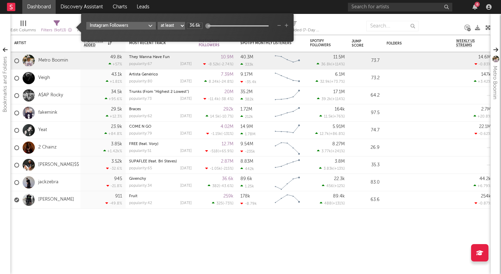
click at [149, 26] on body "Dashboard Discovery Assistant Charts Leads 6 Notifications Settings All Growth …" at bounding box center [250, 137] width 501 height 274
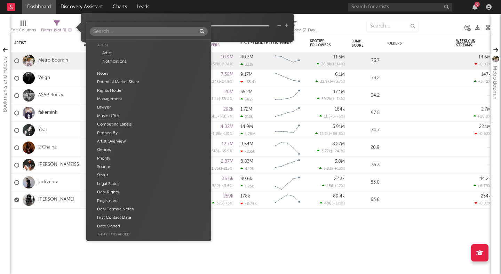
scroll to position [815, 0]
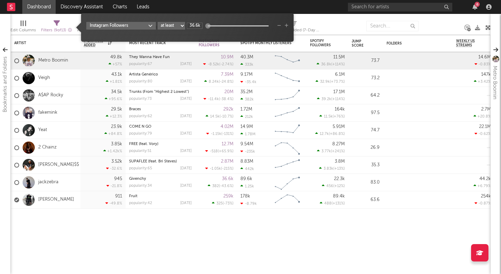
click at [134, 14] on div "Artist Artist Notifications Notes Potential Market Share Rights Holder Manageme…" at bounding box center [250, 137] width 501 height 274
click at [176, 27] on select "at least at most between" at bounding box center [171, 26] width 27 height 8
click at [158, 22] on select "at least at most between" at bounding box center [171, 26] width 27 height 8
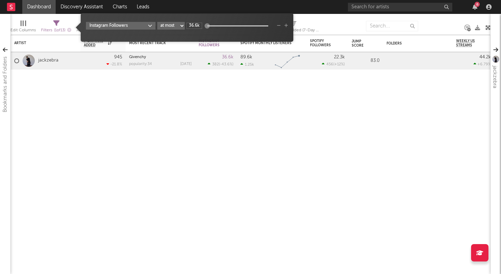
click at [167, 24] on select "at least at most between" at bounding box center [170, 26] width 27 height 8
click at [158, 22] on select "at least at most between" at bounding box center [170, 26] width 27 height 8
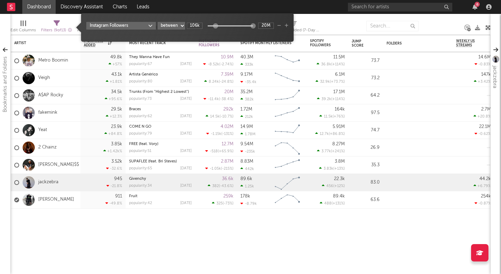
drag, startPoint x: 208, startPoint y: 26, endPoint x: 216, endPoint y: 26, distance: 7.7
click at [216, 26] on div at bounding box center [215, 25] width 5 height 5
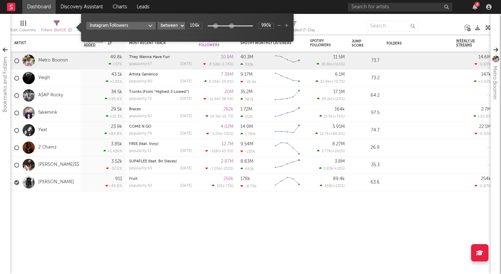
drag, startPoint x: 251, startPoint y: 26, endPoint x: 230, endPoint y: 27, distance: 21.6
click at [230, 27] on div at bounding box center [231, 25] width 5 height 5
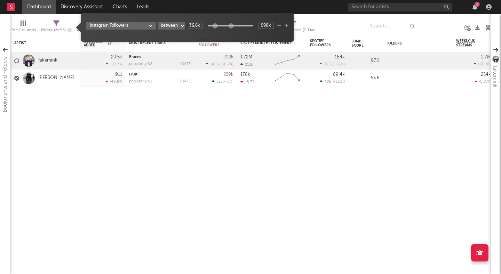
drag, startPoint x: 214, startPoint y: 25, endPoint x: 193, endPoint y: 25, distance: 20.5
click at [193, 25] on div "36.6k 990k" at bounding box center [230, 26] width 87 height 6
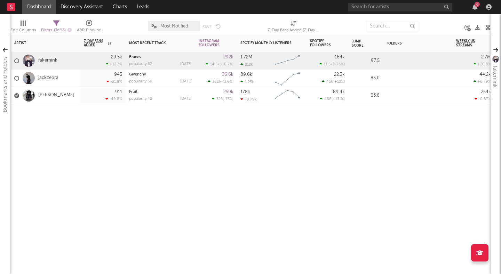
click at [202, 122] on div at bounding box center [216, 114] width 42 height 21
drag, startPoint x: 206, startPoint y: 41, endPoint x: 227, endPoint y: 44, distance: 21.1
click at [227, 44] on div "Artist Notifications 7-Day Fans Added WoW % Change Most Recent Track Popularity…" at bounding box center [250, 144] width 480 height 260
click at [19, 18] on div "Edit Columns" at bounding box center [22, 27] width 25 height 20
click at [22, 23] on div at bounding box center [24, 24] width 6 height 6
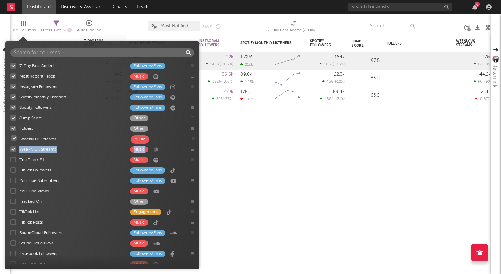
click at [194, 137] on div "7-Day Fans Added Followers/Fans Most Recent Track Music Instagram Followers Fol…" at bounding box center [102, 162] width 194 height 203
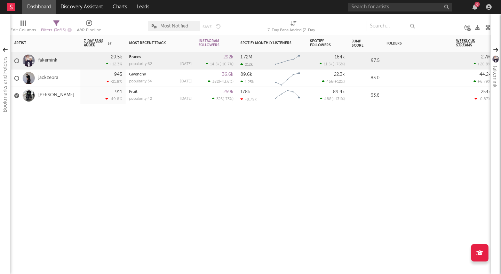
click at [238, 141] on div "Artist Notifications 7-Day Fans Added WoW % Change Most Recent Track Popularity…" at bounding box center [250, 154] width 480 height 239
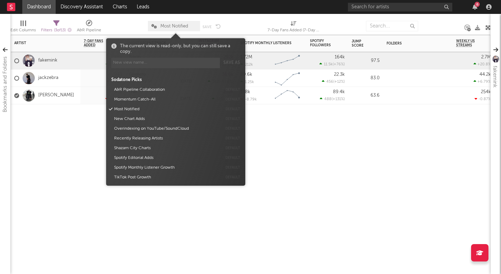
click at [155, 26] on icon at bounding box center [154, 26] width 6 height 5
click at [159, 89] on button "A&R Pipeline Collaboration" at bounding box center [167, 90] width 110 height 10
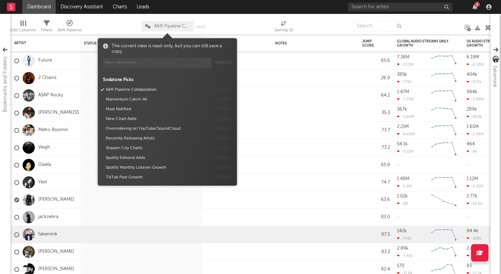
click at [222, 21] on div at bounding box center [244, 25] width 49 height 17
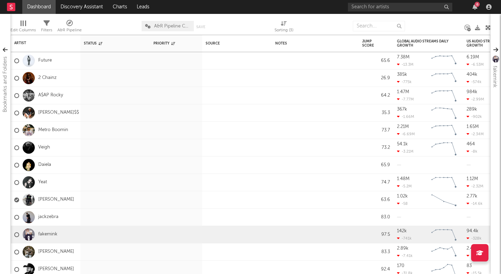
click at [144, 25] on span "A&R Pipeline Collaboration" at bounding box center [168, 26] width 52 height 10
click at [224, 35] on div "Source Edit settings for Source" at bounding box center [237, 43] width 70 height 17
click at [142, 26] on span "A&R Pipeline Collaboration" at bounding box center [168, 26] width 52 height 10
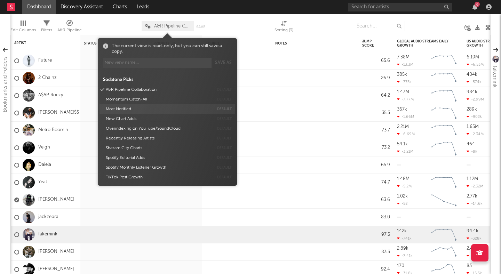
click at [122, 113] on button "Most Notified" at bounding box center [158, 109] width 110 height 10
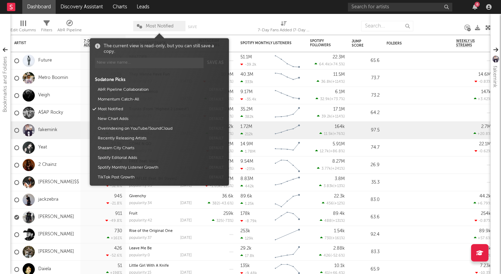
click at [19, 23] on span "Edit Columns" at bounding box center [22, 28] width 25 height 14
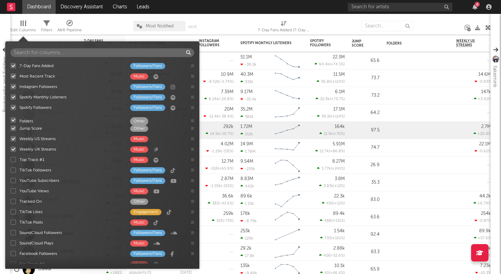
drag, startPoint x: 195, startPoint y: 127, endPoint x: 195, endPoint y: 118, distance: 9.1
click at [195, 118] on div "7-Day Fans Added Followers/Fans Most Recent Track Music Instagram Followers Fol…" at bounding box center [102, 162] width 194 height 203
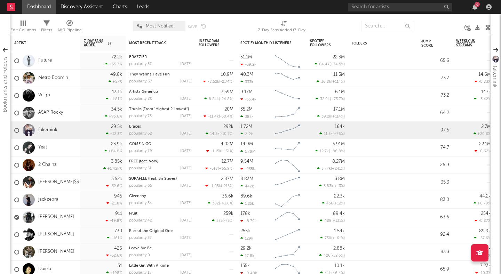
click at [116, 24] on div at bounding box center [107, 25] width 41 height 17
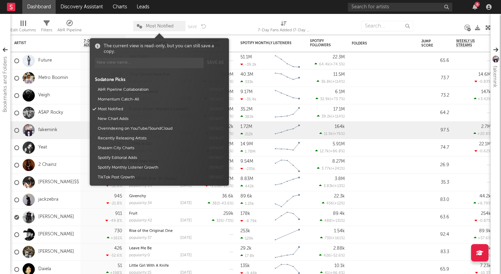
click at [136, 24] on span "Most Notified" at bounding box center [159, 26] width 52 height 10
click at [113, 22] on div at bounding box center [107, 25] width 41 height 17
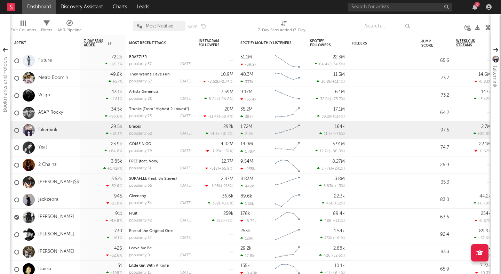
click at [23, 27] on div "Edit Columns" at bounding box center [22, 30] width 25 height 8
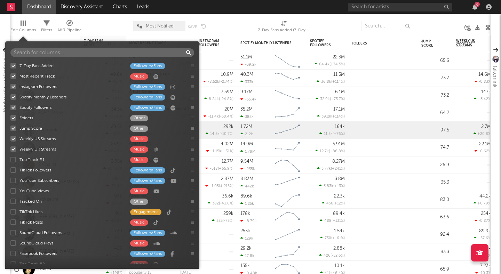
click at [13, 190] on div at bounding box center [13, 191] width 6 height 6
click at [10, 190] on input "YouTube Views Music" at bounding box center [10, 191] width 0 height 7
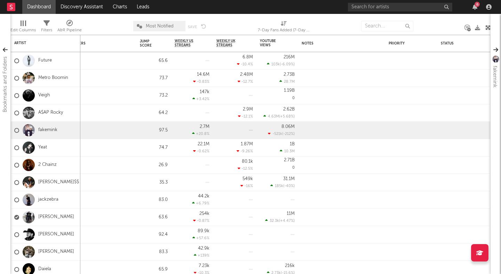
click at [104, 25] on div at bounding box center [107, 25] width 41 height 17
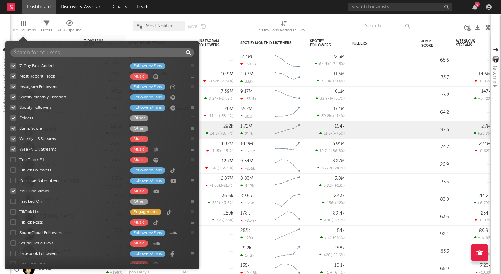
click at [22, 25] on div at bounding box center [24, 24] width 6 height 6
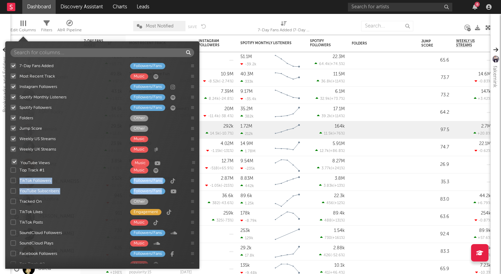
drag, startPoint x: 191, startPoint y: 192, endPoint x: 192, endPoint y: 163, distance: 28.6
click at [192, 163] on div "7-Day Fans Added Followers/Fans Most Recent Track Music Instagram Followers Fol…" at bounding box center [102, 162] width 194 height 203
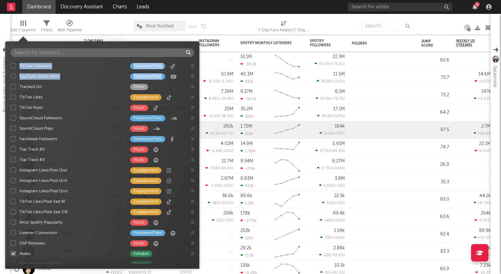
scroll to position [195, 0]
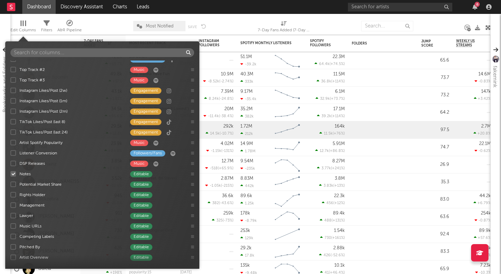
click at [233, 15] on div "Edit Columns Filters A&R Pipeline Most Notified Save Save as 7-Day Fans Added (…" at bounding box center [250, 24] width 480 height 21
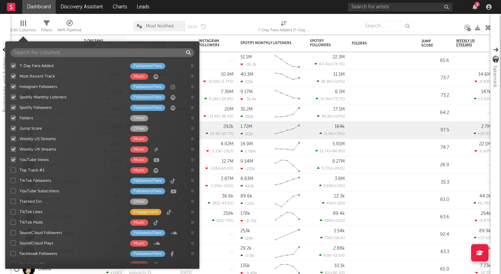
click at [21, 26] on div "Edit Columns" at bounding box center [22, 30] width 25 height 8
click at [43, 23] on span "Filters" at bounding box center [46, 28] width 11 height 14
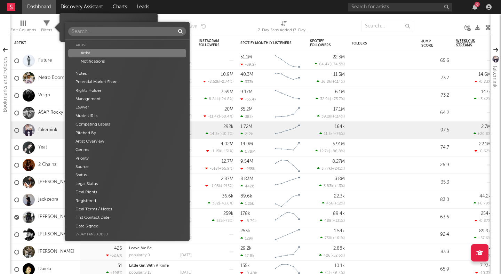
click at [116, 23] on body "Dashboard Discovery Assistant Charts Leads 6 Notifications Settings All Growth …" at bounding box center [250, 137] width 501 height 274
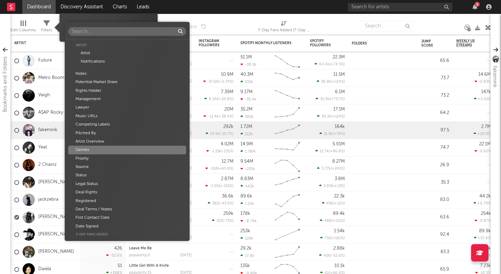
click at [96, 149] on div "Genres" at bounding box center [127, 150] width 118 height 8
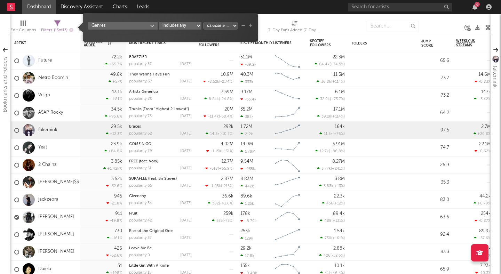
click at [172, 26] on select "includes any includes all does not include" at bounding box center [180, 26] width 42 height 8
click at [159, 22] on select "includes any includes all does not include" at bounding box center [180, 26] width 42 height 8
click at [211, 26] on select "Choose a column... Pop Hip-Hop/Rap R&B/Soul Indie Indie Pop Dance Folk Country" at bounding box center [220, 26] width 35 height 8
click at [229, 22] on select "Choose a column... Pop Hip-Hop/Rap R&B/Soul Indie Indie Pop Dance Folk Country" at bounding box center [220, 26] width 35 height 8
click at [252, 27] on select "Choose a column... Pop Hip-Hop/Rap R&B/Soul Indie Indie Pop Dance Folk" at bounding box center [245, 26] width 35 height 8
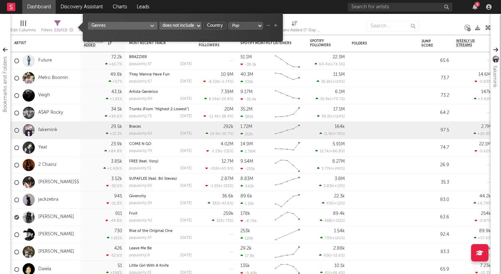
click at [246, 22] on select "Choose a column... Pop Hip-Hop/Rap R&B/Soul Indie Indie Pop Dance Folk" at bounding box center [245, 26] width 35 height 8
click at [331, 30] on div at bounding box center [344, 25] width 36 height 17
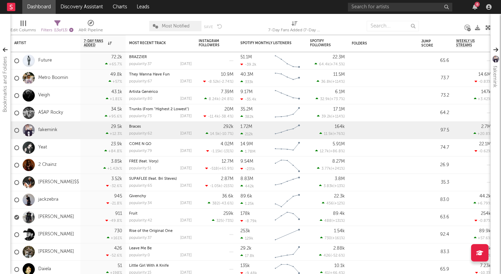
click at [73, 30] on icon "button" at bounding box center [71, 30] width 4 height 4
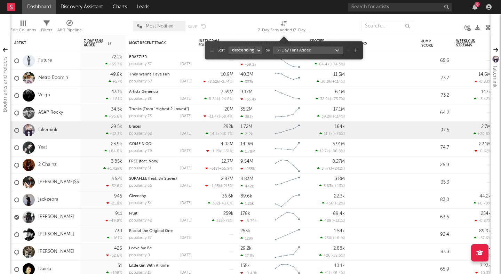
click at [277, 29] on div "7-Day Fans Added (7-Day Fans Added)" at bounding box center [284, 30] width 52 height 8
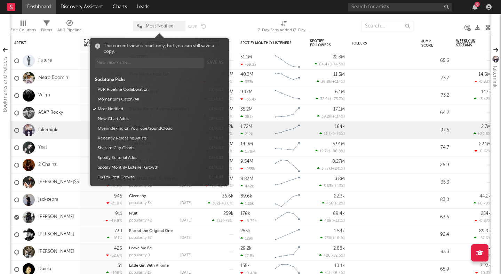
click at [148, 26] on span "Most Notified" at bounding box center [160, 26] width 28 height 5
click at [119, 61] on input at bounding box center [149, 63] width 109 height 10
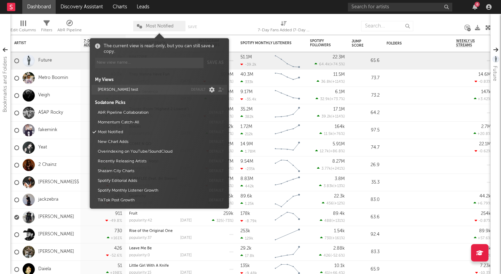
click at [209, 90] on icon at bounding box center [210, 90] width 9 height 6
click at [215, 106] on span "Delete View" at bounding box center [234, 110] width 52 height 12
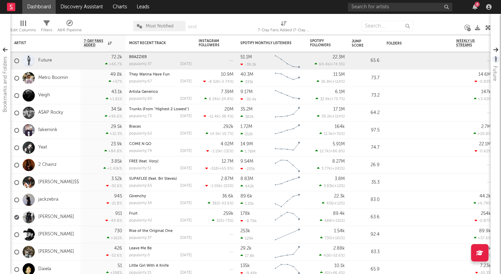
click at [230, 21] on div at bounding box center [232, 25] width 41 height 17
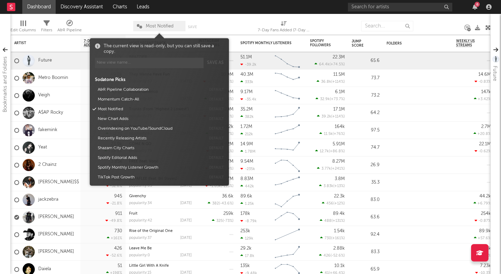
click at [154, 24] on span "Most Notified" at bounding box center [160, 26] width 28 height 5
click at [145, 62] on input at bounding box center [149, 63] width 109 height 10
click at [132, 172] on div "Sodatone Picks A&R Pipeline Collaboration default Momentum Catch-All default Mo…" at bounding box center [159, 127] width 129 height 111
click at [136, 176] on button "TikTok Post Growth" at bounding box center [150, 178] width 110 height 10
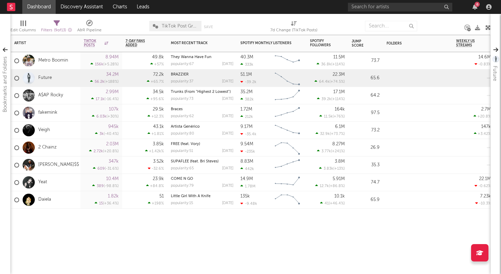
click at [96, 252] on div "Artist Notifications TikTok Posts 7d Change WoW % Change 7-Day Fans Added WoW %…" at bounding box center [250, 154] width 480 height 239
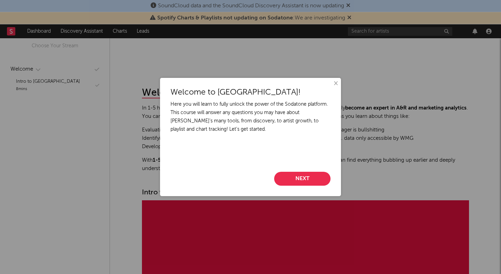
click at [302, 177] on button "Next" at bounding box center [302, 179] width 56 height 14
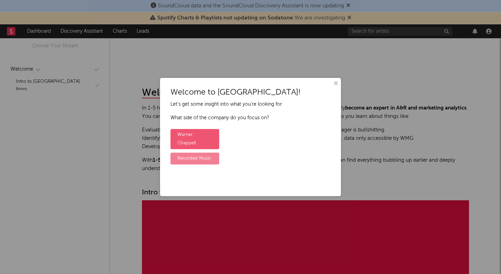
click at [202, 153] on label "Recorded Music" at bounding box center [195, 159] width 49 height 12
click at [175, 151] on input "Recorded Music" at bounding box center [173, 153] width 5 height 5
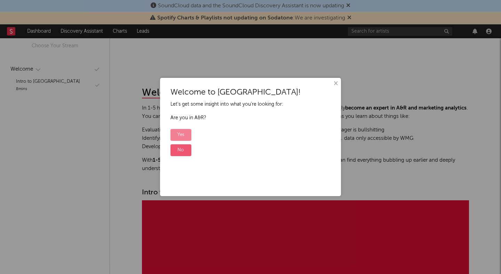
click at [181, 133] on label "Yes" at bounding box center [181, 135] width 21 height 12
click at [175, 132] on input "Yes" at bounding box center [173, 129] width 5 height 5
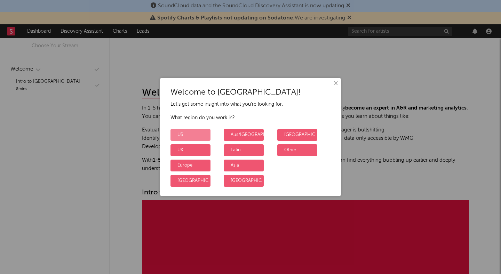
click at [191, 134] on label "US" at bounding box center [191, 135] width 40 height 12
click at [175, 132] on input "US" at bounding box center [173, 129] width 5 height 5
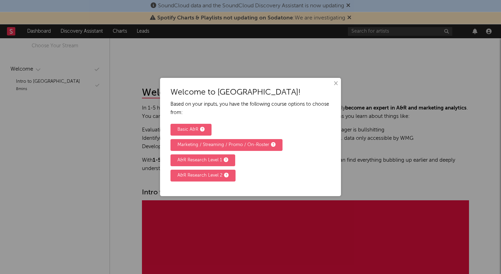
click at [263, 161] on div "Basic A&R Marketing / Streaming / Promo / On-Roster A&R Research Level 1 A&R Re…" at bounding box center [251, 152] width 160 height 61
click at [210, 159] on div "A&R Research Level 1" at bounding box center [202, 160] width 51 height 8
click at [175, 157] on input "A&R Research Level 1" at bounding box center [173, 155] width 5 height 5
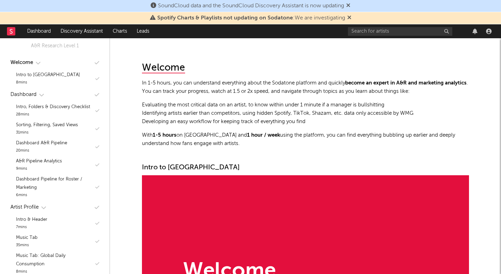
scroll to position [28, 0]
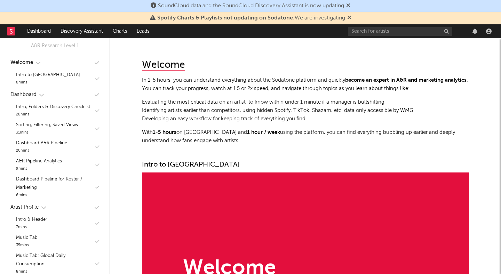
click at [350, 5] on icon at bounding box center [348, 5] width 4 height 6
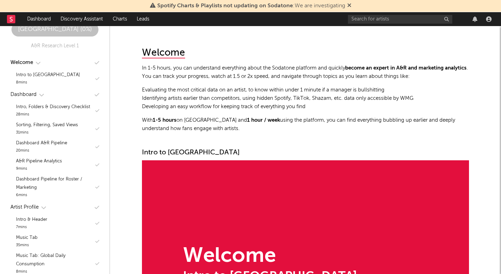
click at [351, 5] on icon at bounding box center [349, 5] width 4 height 6
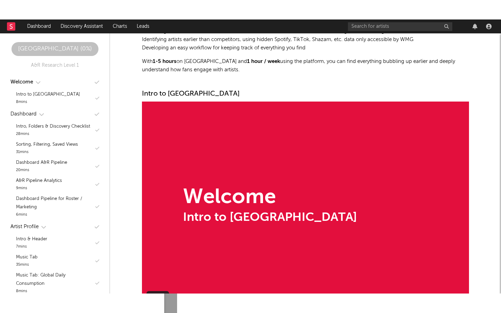
scroll to position [154, 0]
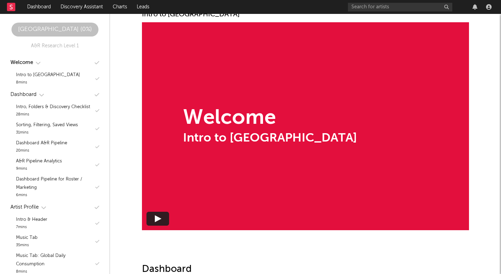
click at [225, 135] on div "Intro to Sodatone University" at bounding box center [270, 138] width 174 height 12
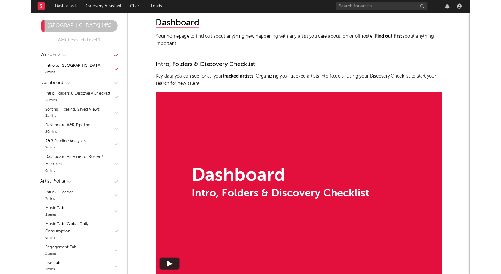
scroll to position [397, 0]
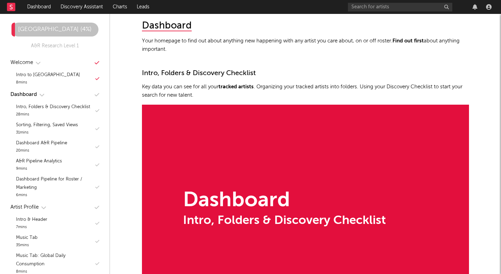
click at [39, 94] on div "Dashboard" at bounding box center [27, 94] width 34 height 8
click at [42, 106] on div "Intro, Folders & Discovery Checklist" at bounding box center [53, 107] width 74 height 8
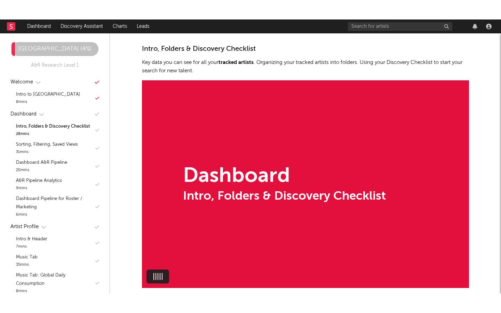
scroll to position [441, 0]
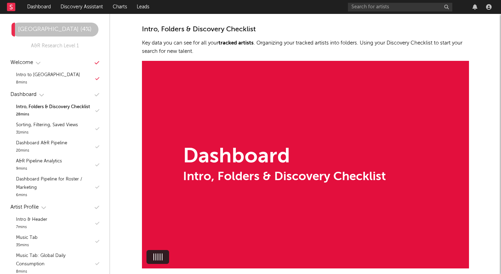
click at [218, 176] on div "Intro, Folders & Discovery Checklist" at bounding box center [284, 177] width 203 height 12
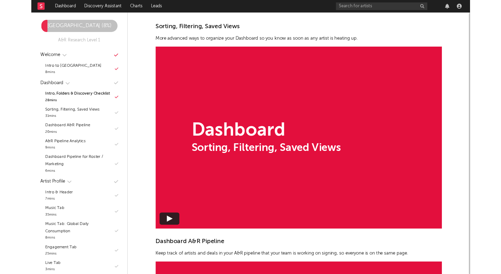
scroll to position [695, 0]
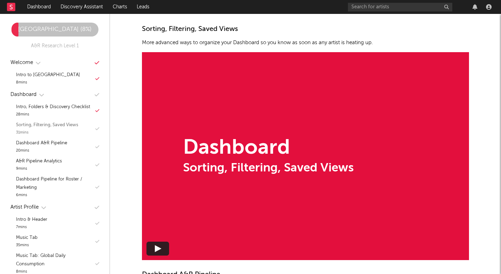
click at [78, 120] on div "Sorting, Filtering, Saved Views 31 mins" at bounding box center [55, 129] width 96 height 18
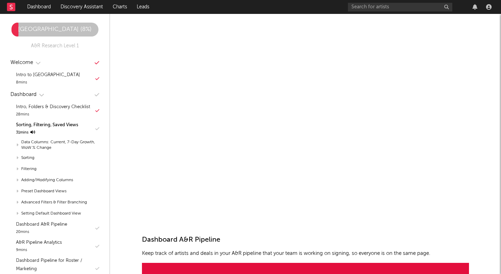
scroll to position [747, 0]
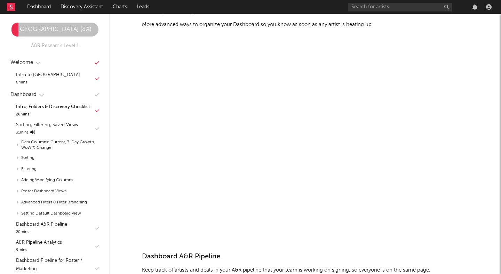
scroll to position [719, 0]
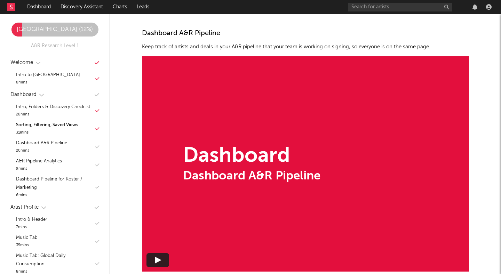
scroll to position [941, 0]
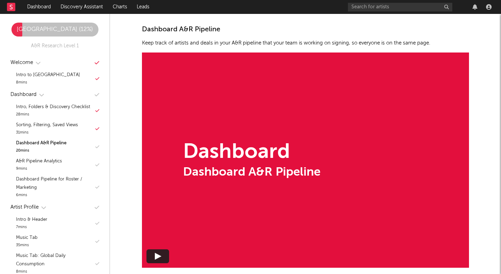
click at [202, 182] on div "Dashboard Dashboard A&R Pipeline" at bounding box center [305, 161] width 327 height 216
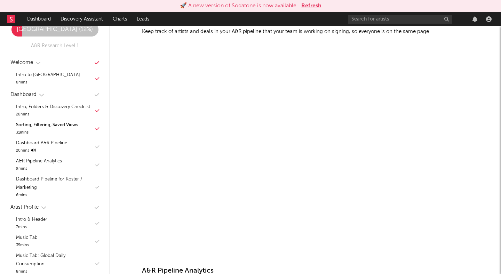
scroll to position [970, 0]
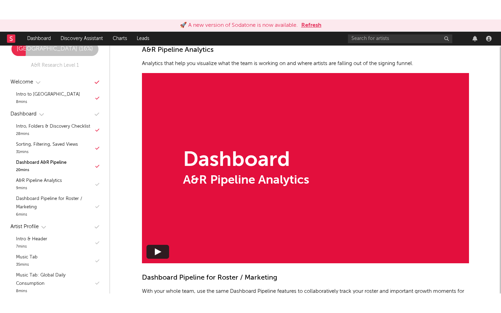
scroll to position [1206, 0]
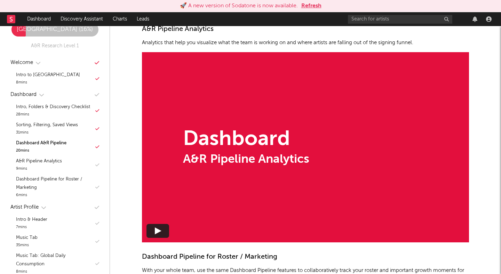
click at [314, 141] on div "Dashboard A&R Pipeline Analytics" at bounding box center [305, 147] width 327 height 190
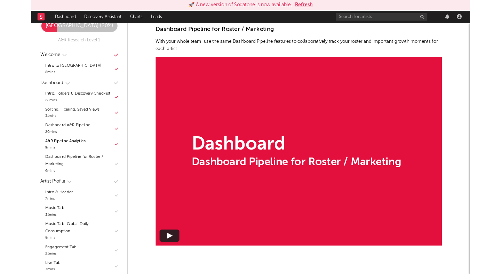
scroll to position [1434, 0]
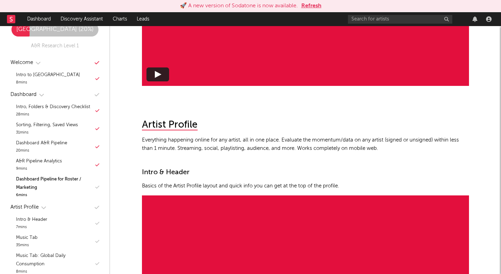
scroll to position [1637, 0]
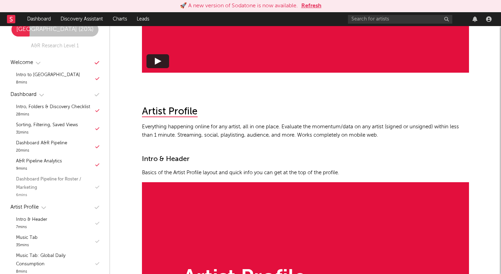
click at [63, 177] on div "Dashboard Pipeline for Roster / Marketing" at bounding box center [55, 183] width 78 height 17
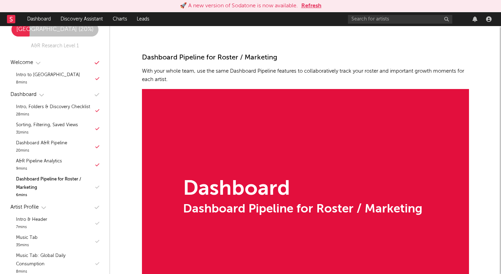
click at [227, 166] on div "Dashboard Dashboard Pipeline for Roster / Marketing" at bounding box center [305, 197] width 327 height 216
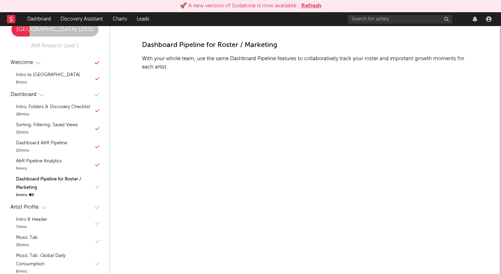
scroll to position [1417, 0]
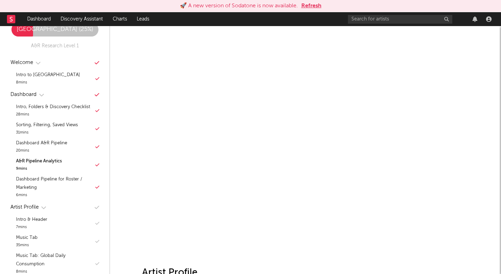
scroll to position [1479, 0]
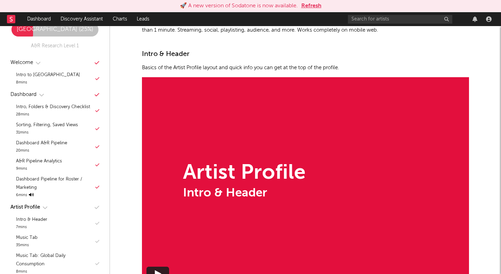
scroll to position [1763, 0]
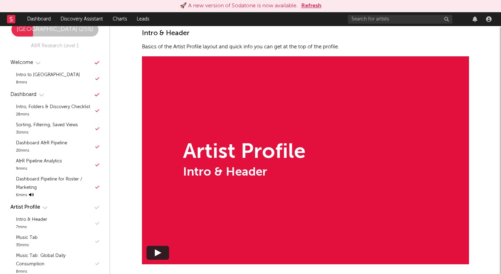
click at [308, 167] on div "Artist Profile Intro & Header" at bounding box center [305, 160] width 327 height 208
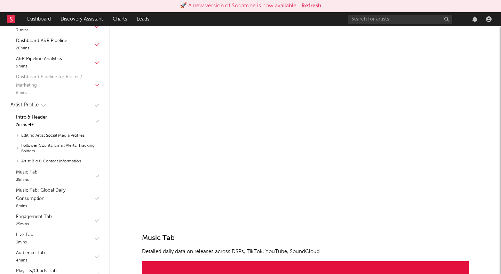
scroll to position [103, 0]
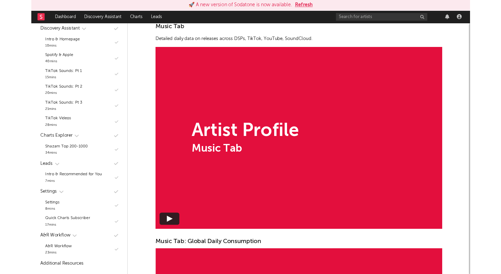
scroll to position [2013, 0]
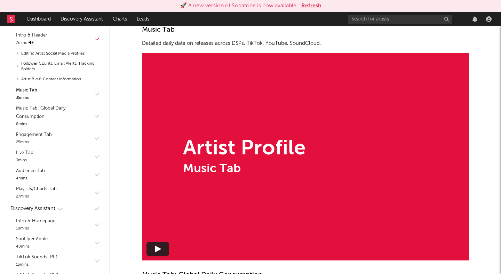
scroll to position [178, 0]
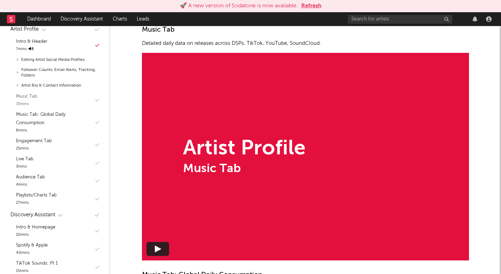
click at [49, 98] on div "Music Tab 35 mins" at bounding box center [55, 100] width 96 height 18
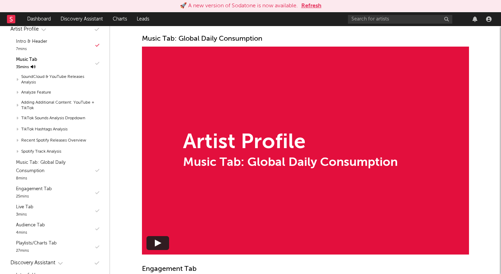
scroll to position [2250, 0]
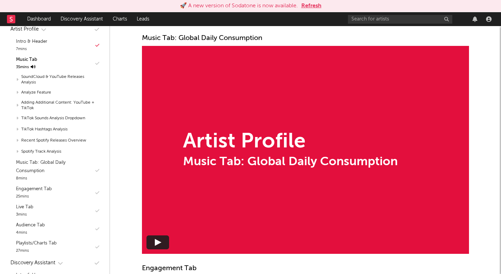
click at [264, 180] on div "Artist Profile Music Tab: Global Daily Consumption" at bounding box center [305, 150] width 327 height 208
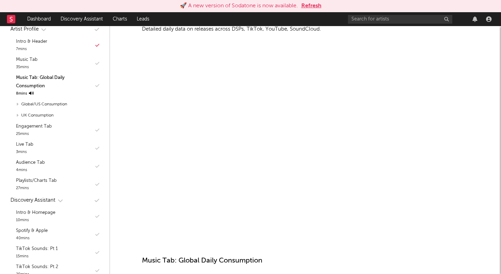
scroll to position [2015, 0]
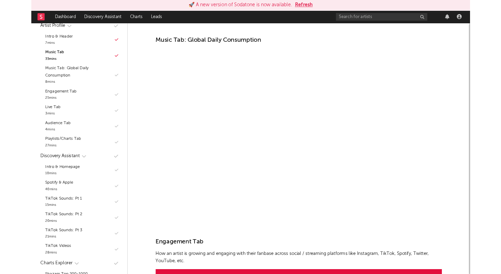
scroll to position [2258, 0]
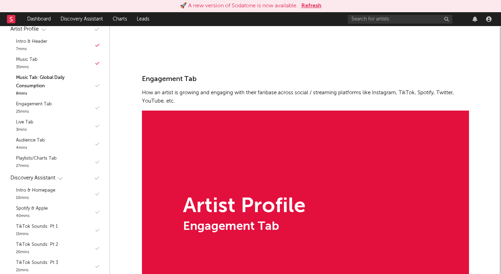
click at [261, 176] on div "Artist Profile Engagement Tab" at bounding box center [305, 215] width 327 height 208
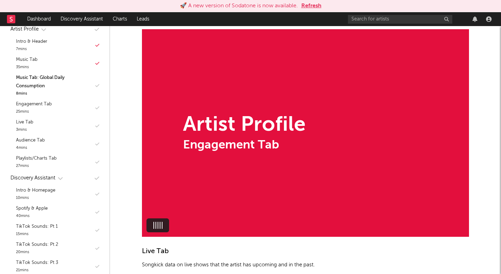
scroll to position [2528, 0]
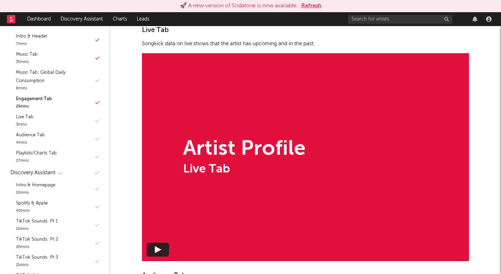
scroll to position [2742, 0]
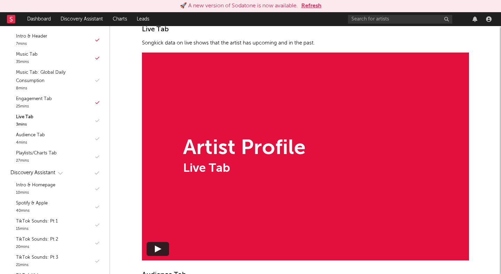
click at [231, 152] on div "Artist Profile" at bounding box center [244, 148] width 122 height 21
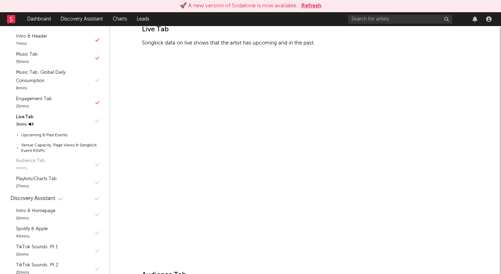
click at [57, 157] on div "Audience Tab 4 mins" at bounding box center [55, 165] width 96 height 18
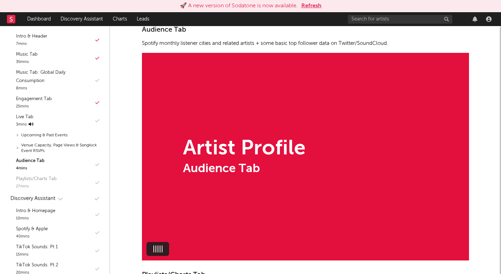
click at [42, 180] on div "Playlists/Charts Tab" at bounding box center [36, 179] width 41 height 8
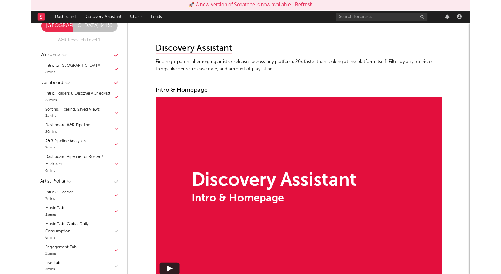
scroll to position [3487, 0]
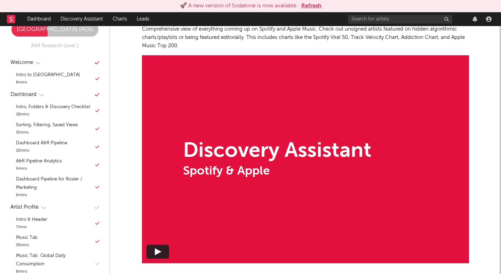
scroll to position [3810, 0]
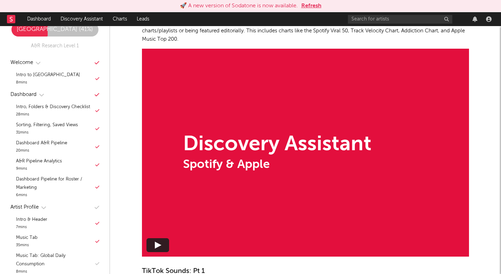
click at [209, 144] on div "Discovery Assistant" at bounding box center [277, 144] width 189 height 21
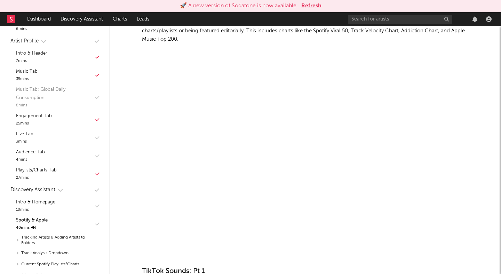
scroll to position [170, 0]
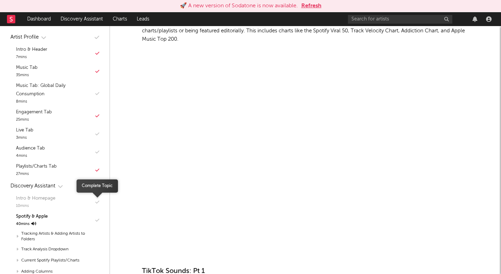
click at [96, 200] on icon "button" at bounding box center [97, 202] width 4 height 5
click at [71, 199] on div "Intro & Homepage 10 mins" at bounding box center [55, 202] width 96 height 18
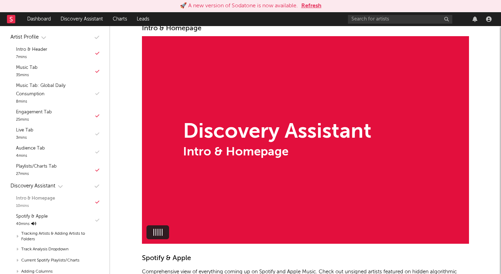
scroll to position [3559, 0]
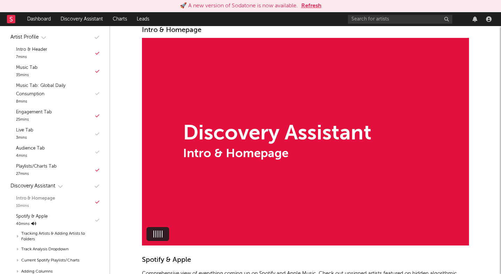
click at [97, 203] on icon "button" at bounding box center [97, 202] width 4 height 5
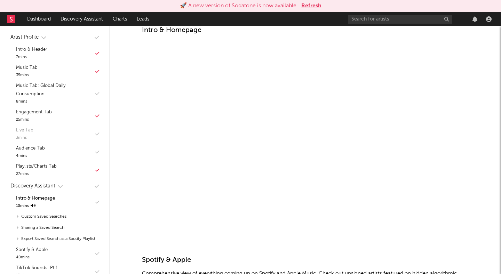
click at [94, 136] on div "Live Tab 3 mins" at bounding box center [55, 134] width 96 height 18
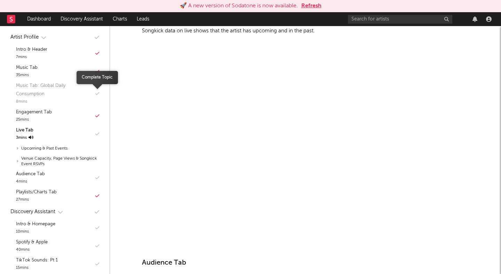
scroll to position [2742, 0]
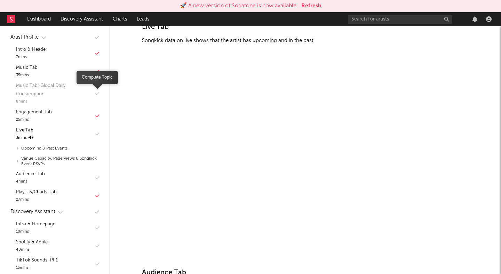
click at [98, 92] on icon "button" at bounding box center [97, 94] width 4 height 5
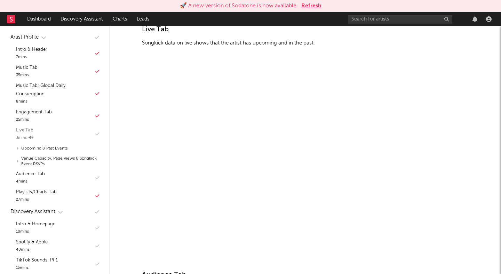
click at [97, 136] on div "Live Tab 3 mins" at bounding box center [55, 134] width 96 height 18
click at [97, 133] on icon "button" at bounding box center [97, 134] width 4 height 5
click at [97, 176] on icon "button" at bounding box center [97, 178] width 4 height 5
click at [53, 228] on div "Intro & Homepage" at bounding box center [35, 224] width 39 height 8
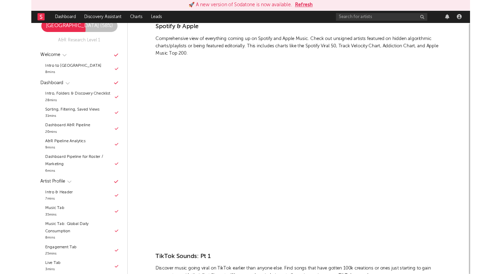
scroll to position [3789, 0]
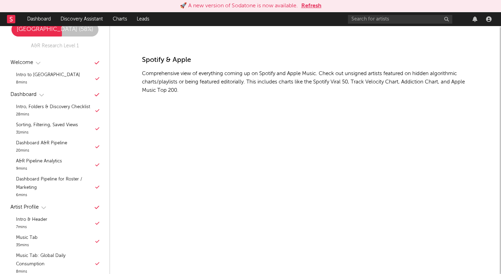
scroll to position [3828, 0]
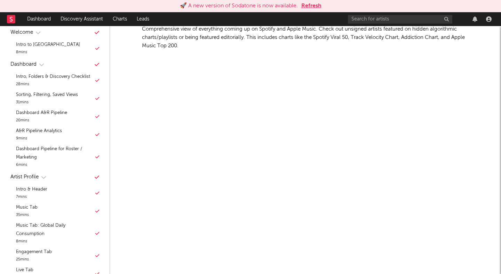
scroll to position [3809, 0]
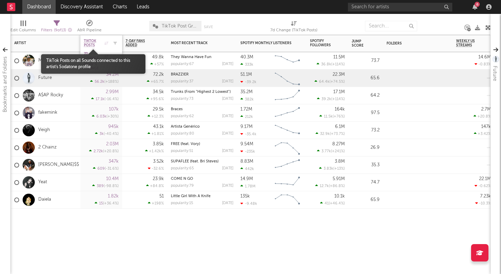
click at [88, 40] on span "TikTok Posts" at bounding box center [93, 43] width 19 height 8
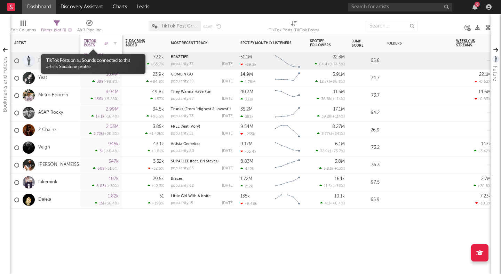
click at [88, 40] on span "TikTok Posts" at bounding box center [93, 43] width 19 height 8
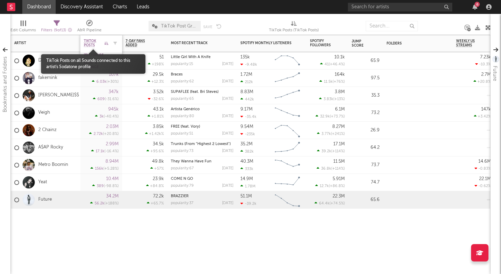
click at [88, 40] on span "TikTok Posts" at bounding box center [93, 43] width 19 height 8
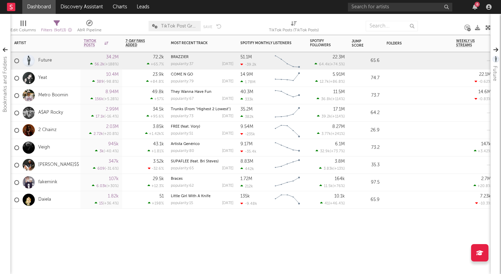
click at [72, 237] on div "Artist Notifications TikTok Posts 7d Change WoW % Change 7-Day Fans Added WoW %…" at bounding box center [250, 154] width 480 height 239
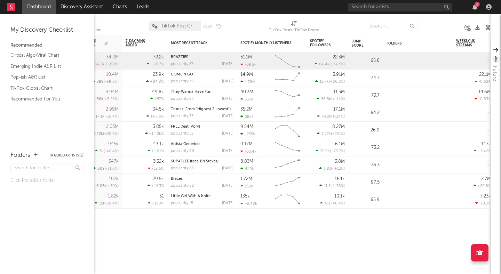
click at [68, 156] on button "Tracked Artists ( 2 )" at bounding box center [66, 155] width 34 height 3
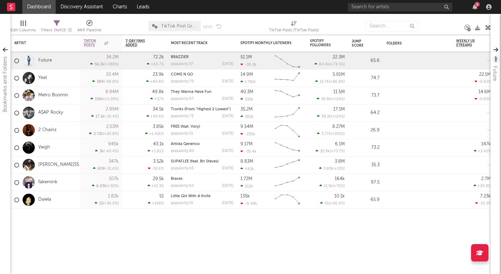
click at [45, 5] on link "Dashboard" at bounding box center [38, 7] width 33 height 14
click at [152, 23] on span "TikTok Post Growth" at bounding box center [175, 26] width 52 height 10
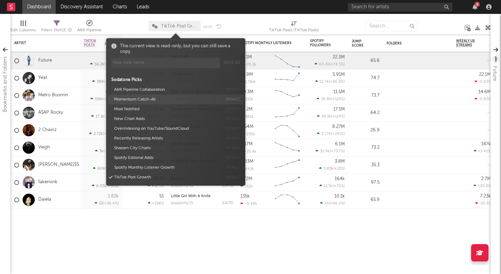
click at [132, 100] on button "Momentum Catch-All" at bounding box center [167, 100] width 110 height 10
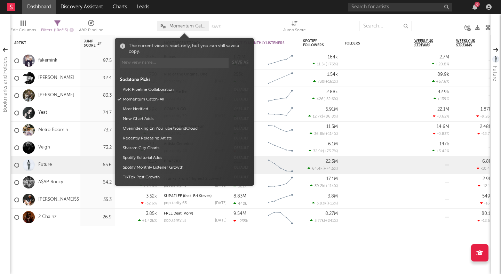
click at [260, 21] on div at bounding box center [256, 25] width 43 height 17
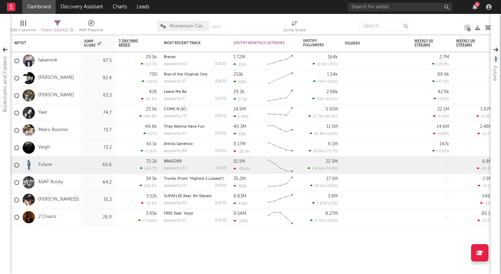
click at [74, 29] on icon "button" at bounding box center [72, 30] width 4 height 4
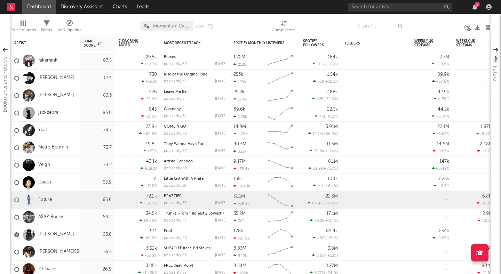
click at [41, 183] on link "Daiela" at bounding box center [44, 183] width 13 height 6
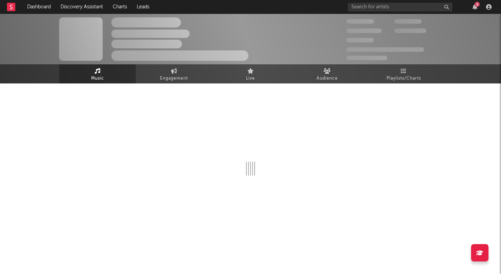
select select "6m"
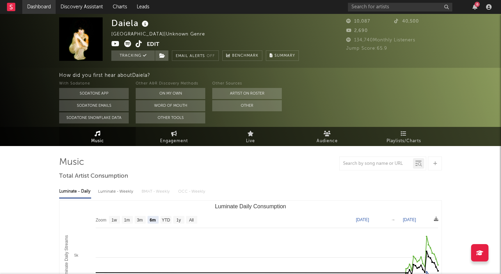
click at [46, 8] on link "Dashboard" at bounding box center [38, 7] width 33 height 14
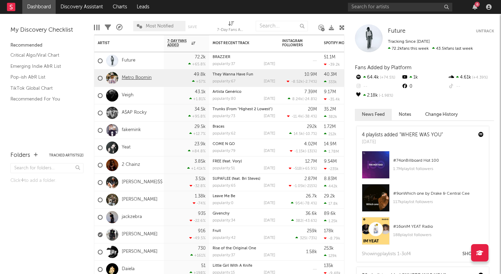
click at [128, 77] on link "Metro Boomin" at bounding box center [137, 78] width 30 height 6
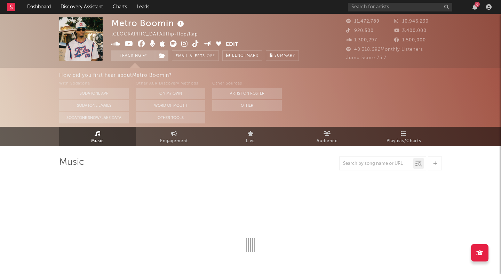
select select "6m"
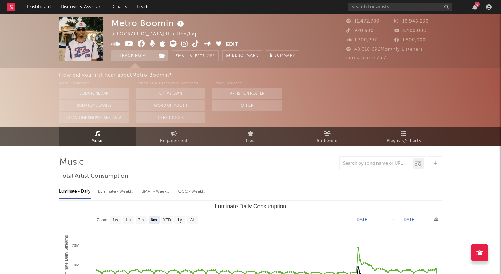
select select "6m"
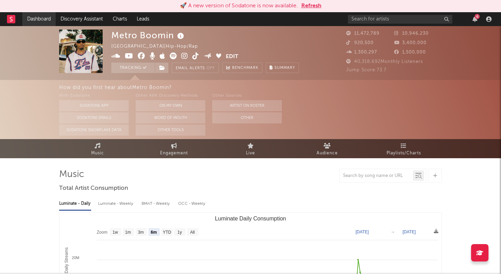
click at [41, 19] on link "Dashboard" at bounding box center [38, 19] width 33 height 14
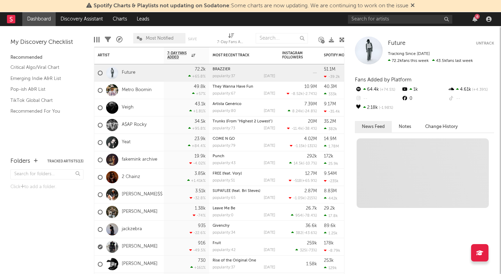
click at [109, 39] on icon at bounding box center [108, 40] width 6 height 6
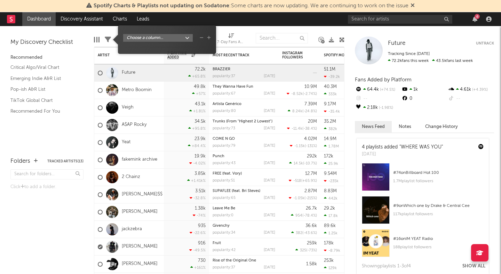
click at [240, 24] on nav "Dashboard Discovery Assistant Charts Leads 6" at bounding box center [250, 19] width 501 height 14
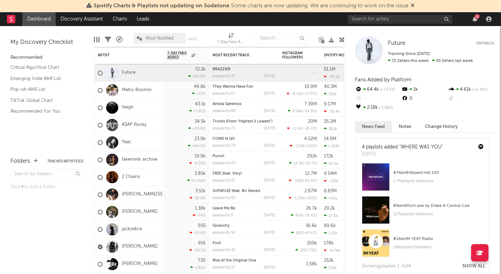
click at [97, 39] on div at bounding box center [97, 40] width 6 height 6
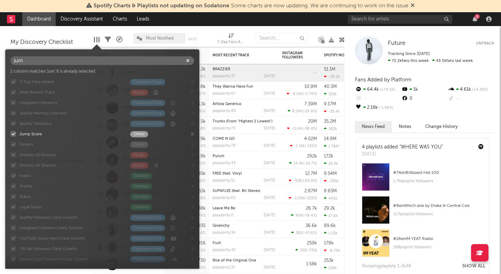
type input "jump"
click at [188, 60] on icon "button" at bounding box center [187, 60] width 3 height 5
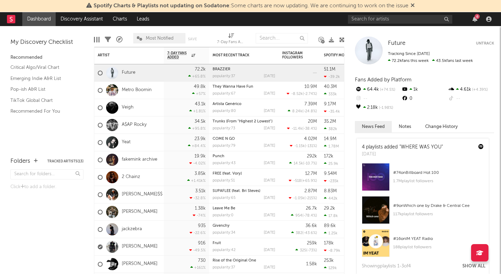
click at [209, 32] on div "Edit Columns Filters A&R Pipeline Most Notified Save Save as 7-Day Fans Added (…" at bounding box center [219, 36] width 251 height 21
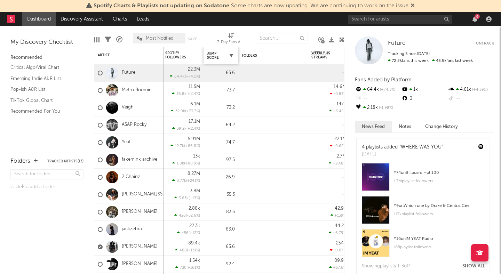
click at [232, 54] on icon "button" at bounding box center [231, 55] width 3 height 3
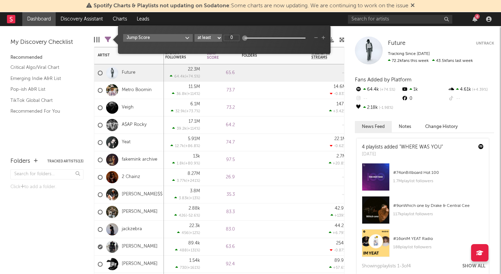
click at [222, 69] on div "65.6" at bounding box center [221, 73] width 28 height 8
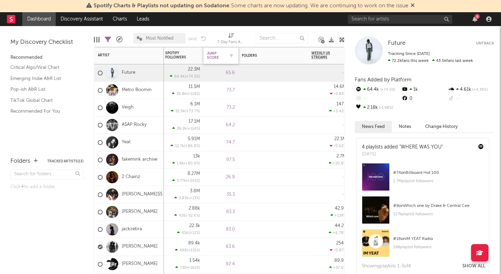
click at [215, 53] on div "Jump Score" at bounding box center [215, 55] width 17 height 8
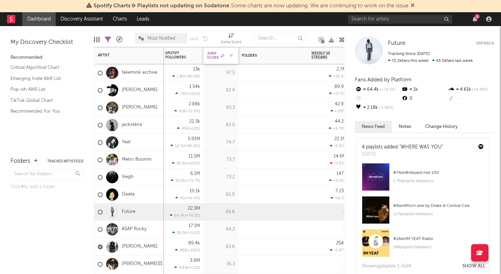
click at [215, 54] on div "Jump Score" at bounding box center [215, 55] width 17 height 8
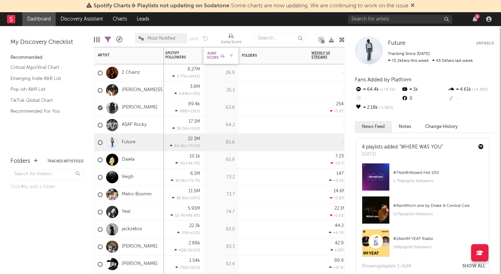
click at [215, 54] on div "Jump Score" at bounding box center [215, 55] width 17 height 8
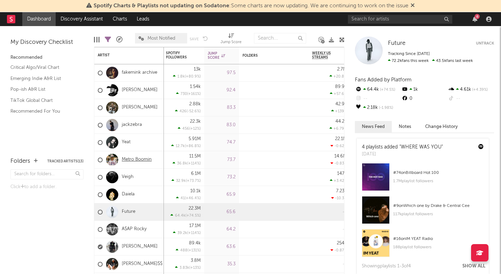
click at [135, 158] on link "Metro Boomin" at bounding box center [137, 160] width 30 height 6
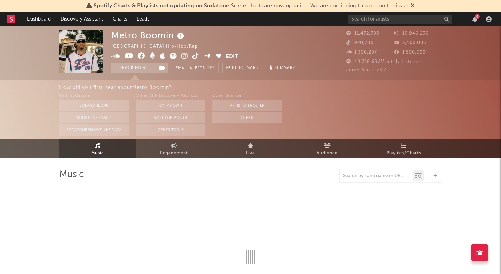
select select "6m"
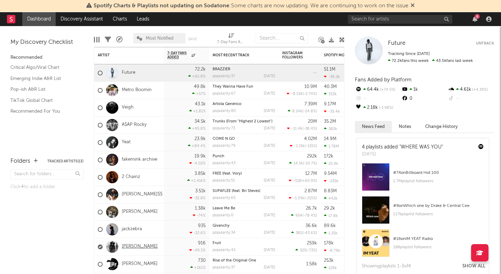
click at [127, 247] on link "[PERSON_NAME]" at bounding box center [140, 247] width 36 height 6
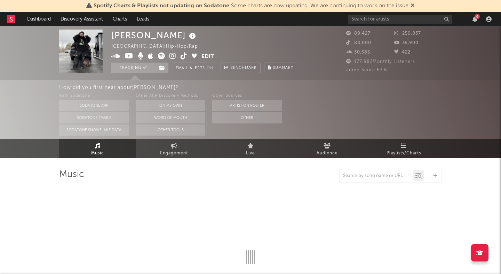
select select "6m"
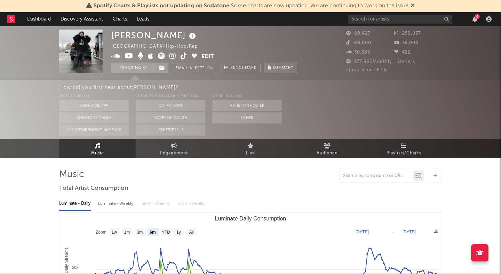
click at [277, 68] on span "Summary" at bounding box center [283, 68] width 21 height 4
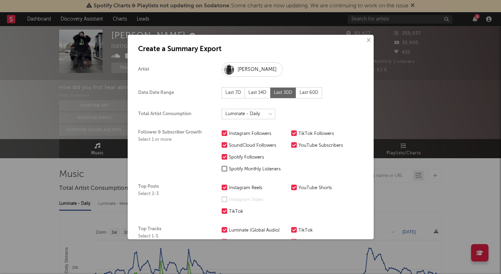
click at [367, 41] on button "×" at bounding box center [368, 41] width 8 height 8
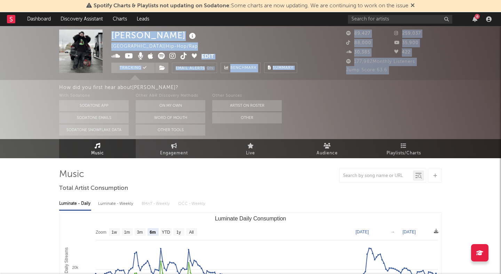
click at [139, 80] on div "Joeyy United States | Hip-Hop/Rap Edit Tracking Email Alerts On Benchmark Summa…" at bounding box center [250, 92] width 501 height 132
click at [139, 80] on div "How did you first hear about Joeyy ? With Sodatone Sodatone App Sodatone Emails…" at bounding box center [280, 109] width 442 height 59
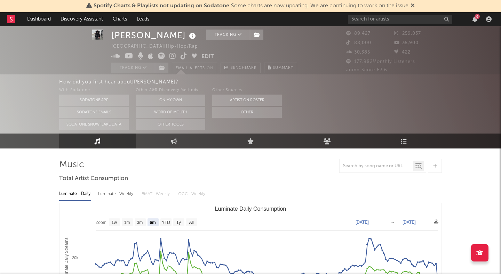
scroll to position [10, 0]
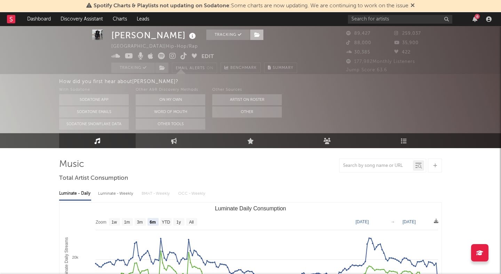
click at [254, 34] on icon at bounding box center [257, 34] width 6 height 5
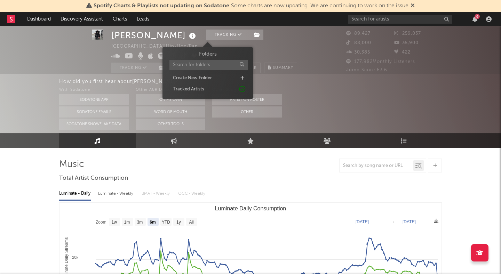
click at [230, 35] on div "Joeyy Tracking United States | Hip-Hop/Rap Edit Tracking Email Alerts On Benchm…" at bounding box center [204, 51] width 186 height 43
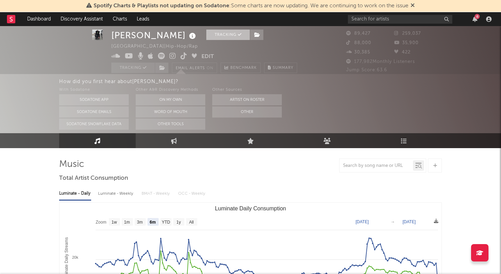
click at [206, 36] on button "Tracking" at bounding box center [227, 35] width 43 height 10
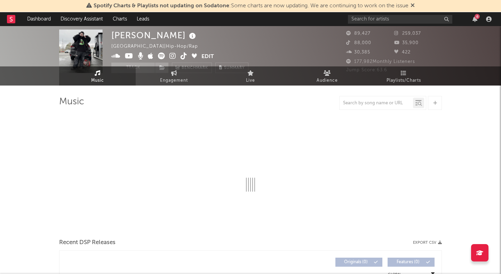
scroll to position [0, 0]
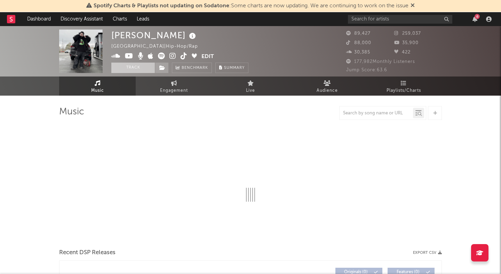
click at [133, 68] on button "Track" at bounding box center [132, 68] width 43 height 10
select select "6m"
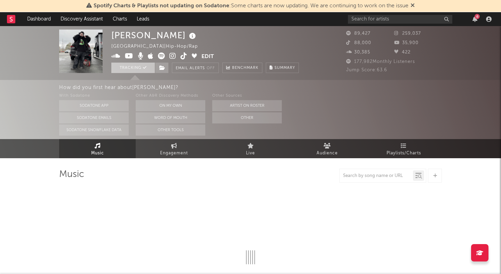
select select "6m"
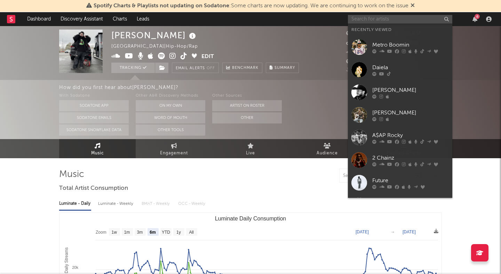
click at [379, 20] on input "text" at bounding box center [400, 19] width 104 height 9
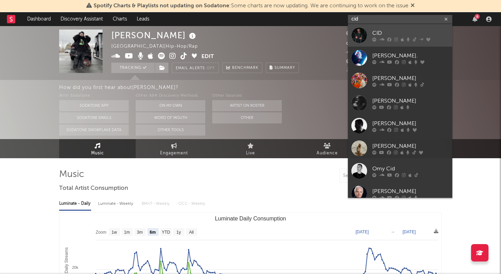
type input "cid"
click at [388, 31] on div "CID" at bounding box center [410, 33] width 77 height 8
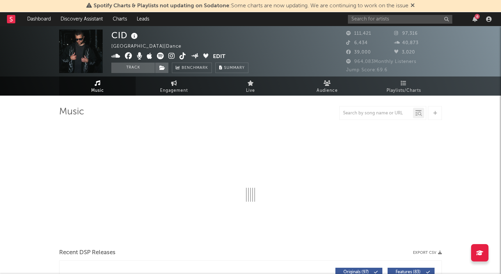
select select "6m"
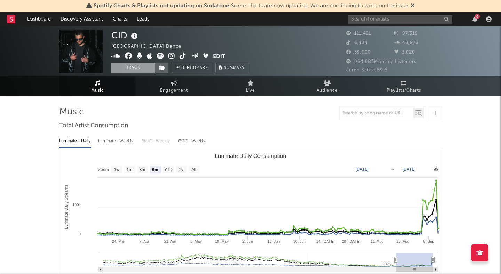
click at [135, 68] on button "Track" at bounding box center [132, 68] width 43 height 10
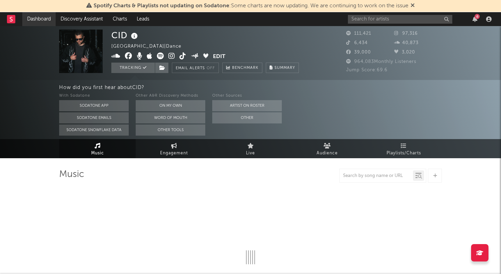
click at [33, 17] on link "Dashboard" at bounding box center [38, 19] width 33 height 14
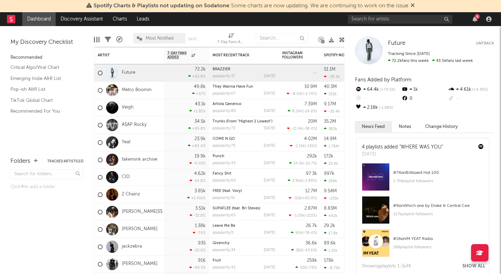
click at [339, 38] on icon at bounding box center [341, 39] width 5 height 5
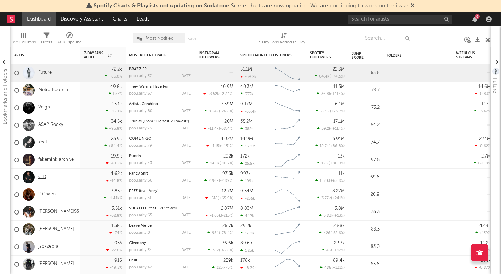
click at [38, 177] on link "CID" at bounding box center [42, 177] width 8 height 6
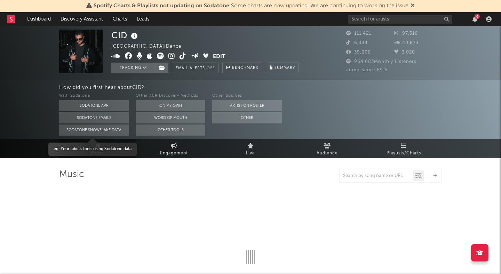
select select "6m"
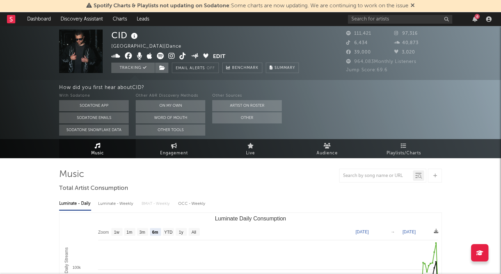
click at [93, 148] on link "Music" at bounding box center [97, 148] width 77 height 19
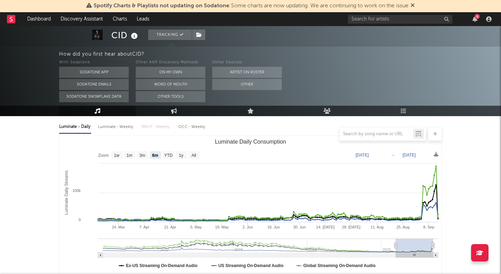
scroll to position [78, 0]
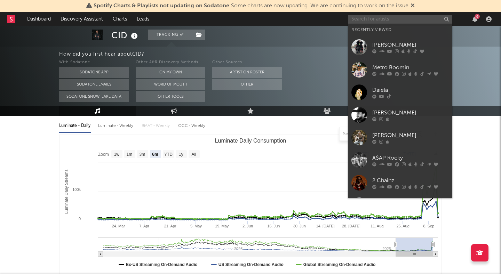
click at [372, 18] on input "text" at bounding box center [400, 19] width 104 height 9
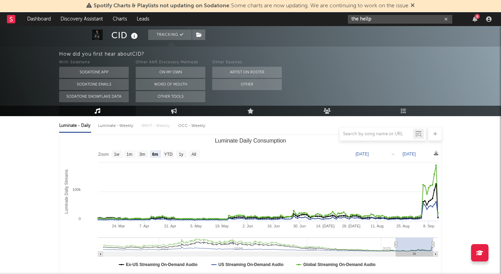
type input "the hellp"
click at [43, 21] on link "Dashboard" at bounding box center [38, 19] width 33 height 14
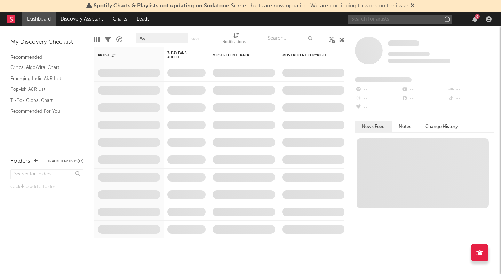
click at [374, 20] on input "text" at bounding box center [400, 19] width 104 height 9
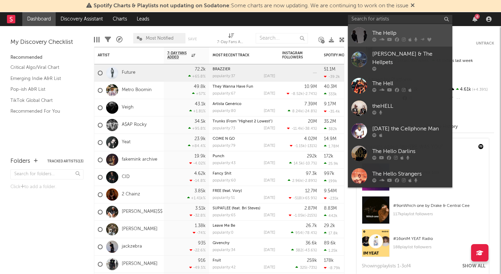
click at [386, 32] on div "The Hellp" at bounding box center [410, 33] width 77 height 8
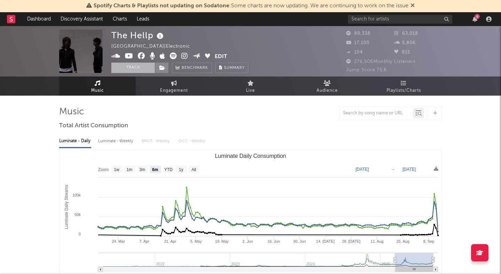
select select "6m"
click at [136, 66] on button "Track" at bounding box center [132, 68] width 43 height 10
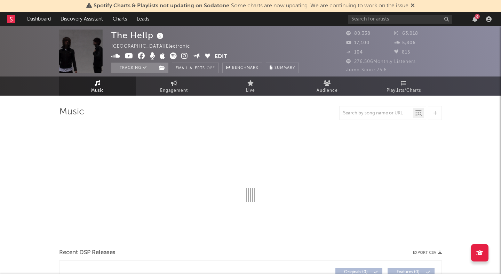
select select "6m"
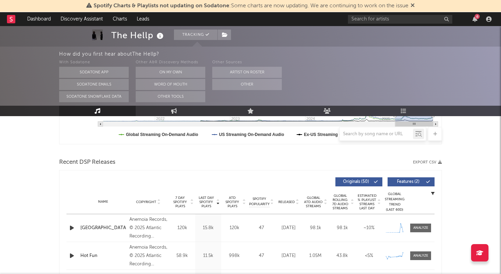
scroll to position [266, 0]
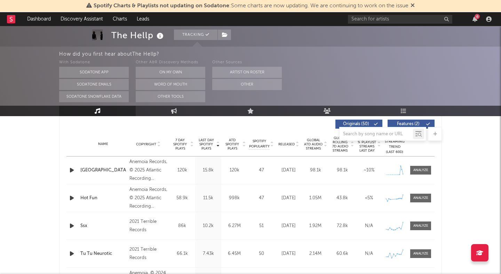
click at [92, 171] on div "[GEOGRAPHIC_DATA]" at bounding box center [103, 170] width 46 height 7
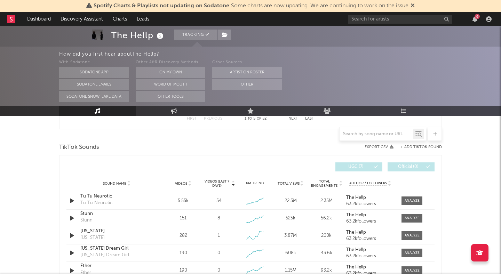
scroll to position [470, 0]
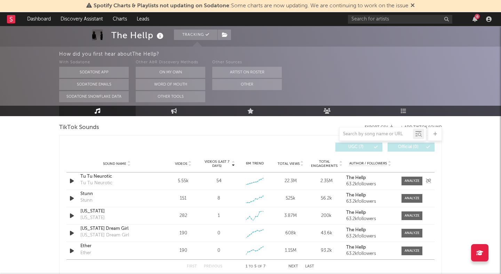
click at [97, 175] on div "Tu Tu Neurotic" at bounding box center [116, 176] width 73 height 7
click at [37, 24] on link "Dashboard" at bounding box center [38, 19] width 33 height 14
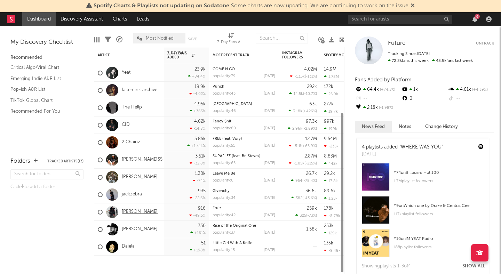
click at [127, 212] on link "[PERSON_NAME]" at bounding box center [140, 212] width 36 height 6
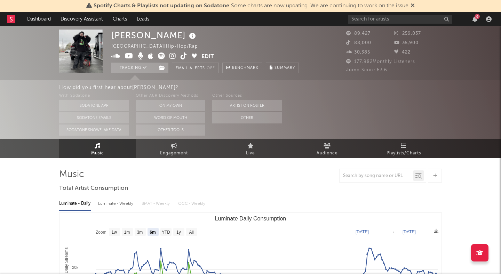
select select "6m"
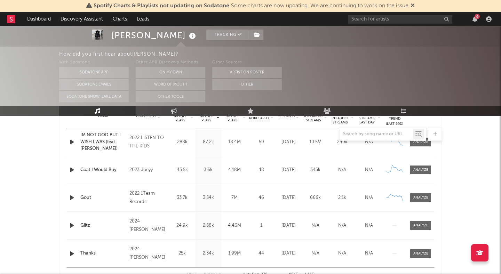
scroll to position [253, 0]
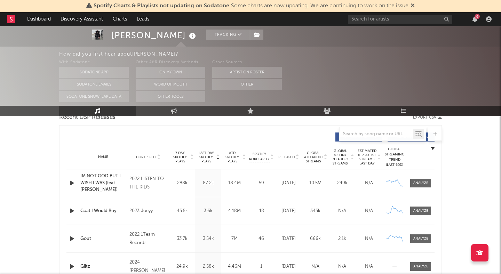
click at [294, 155] on span "Released" at bounding box center [286, 157] width 16 height 4
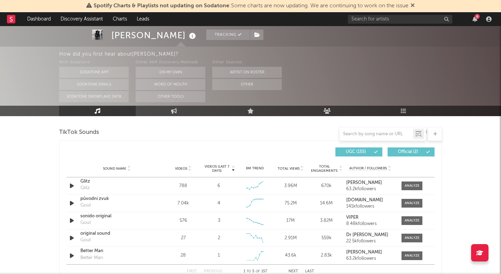
scroll to position [465, 0]
click at [97, 198] on div "původní zvuk" at bounding box center [116, 198] width 73 height 7
click at [73, 186] on icon "button" at bounding box center [71, 185] width 7 height 9
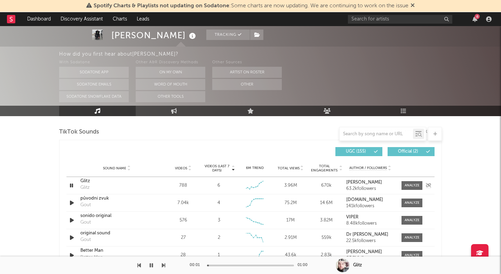
click at [71, 187] on icon "button" at bounding box center [71, 185] width 7 height 9
click at [85, 179] on div "Glitz" at bounding box center [116, 181] width 73 height 7
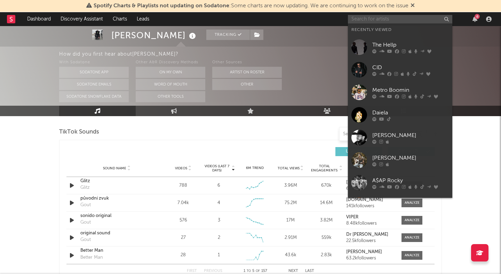
click at [381, 20] on input "text" at bounding box center [400, 19] width 104 height 9
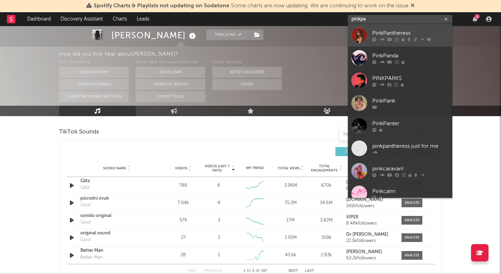
type input "pinkpa"
click at [410, 32] on div "PinkPantheress" at bounding box center [410, 33] width 77 height 8
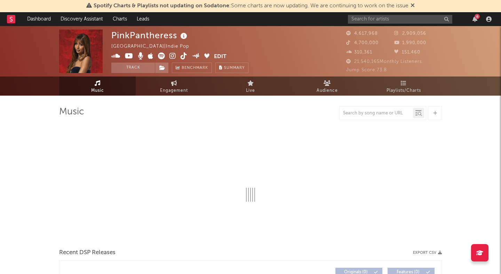
select select "6m"
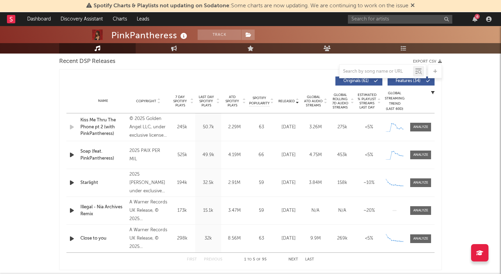
scroll to position [210, 0]
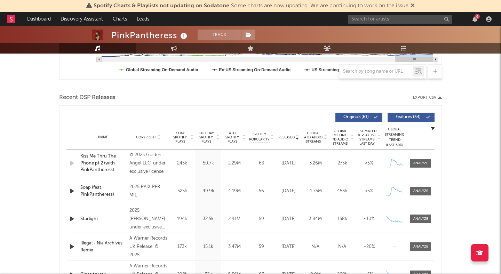
click at [398, 115] on span "Features ( 34 )" at bounding box center [408, 117] width 32 height 4
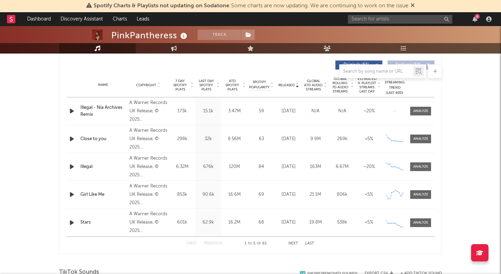
scroll to position [264, 0]
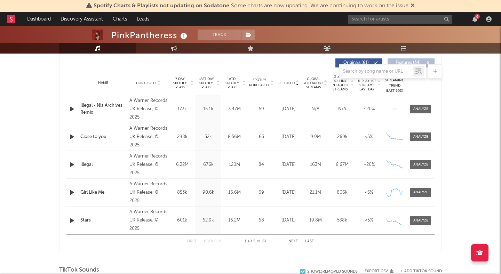
click at [87, 105] on div "Illegal - Nia Archives Remix" at bounding box center [103, 109] width 46 height 14
click at [72, 106] on icon "button" at bounding box center [71, 109] width 7 height 9
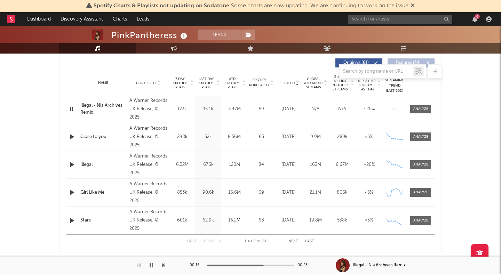
click at [151, 264] on icon "button" at bounding box center [151, 266] width 3 height 6
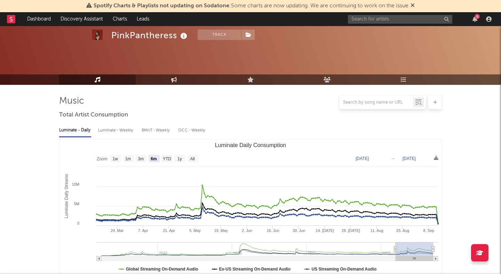
scroll to position [0, 0]
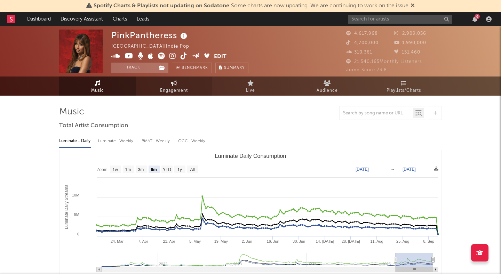
click at [151, 89] on link "Engagement" at bounding box center [174, 86] width 77 height 19
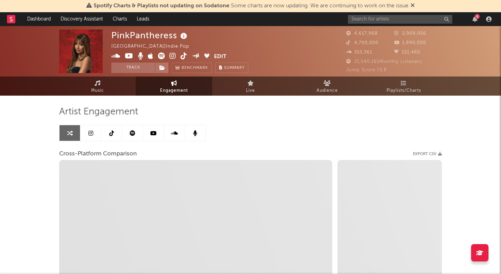
select select "1w"
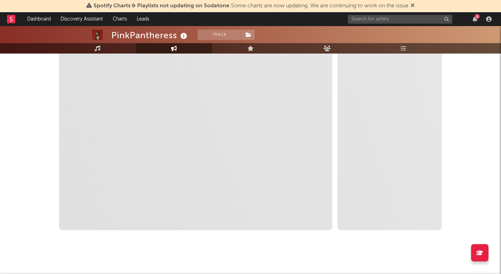
scroll to position [78, 0]
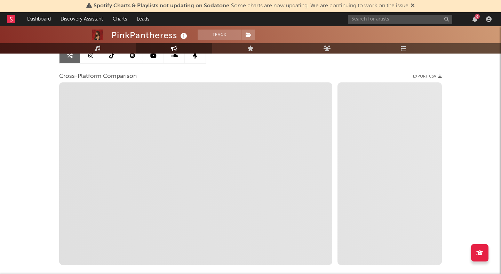
select select "1m"
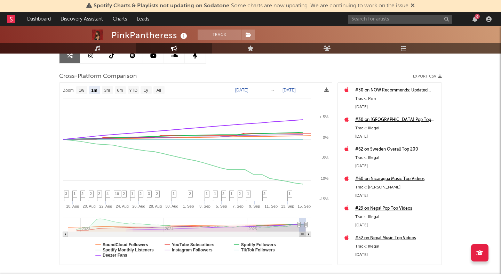
click at [415, 6] on icon at bounding box center [413, 5] width 4 height 6
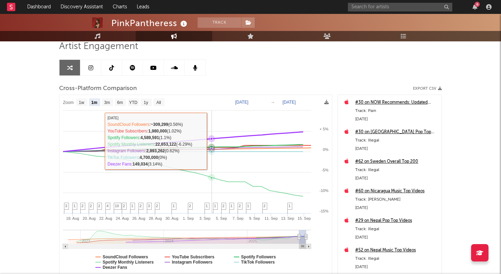
scroll to position [46, 0]
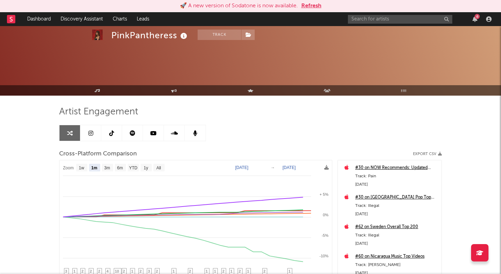
select select "1m"
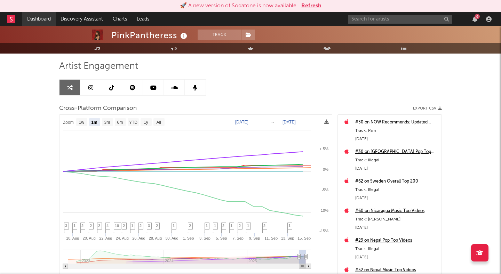
click at [35, 16] on link "Dashboard" at bounding box center [38, 19] width 33 height 14
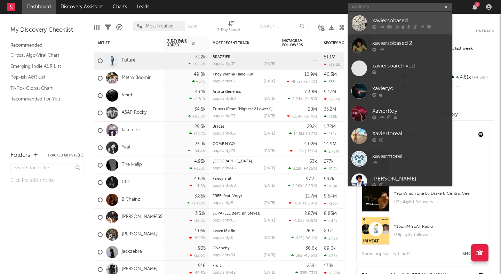
type input "xavierso"
click at [361, 20] on div at bounding box center [359, 23] width 16 height 16
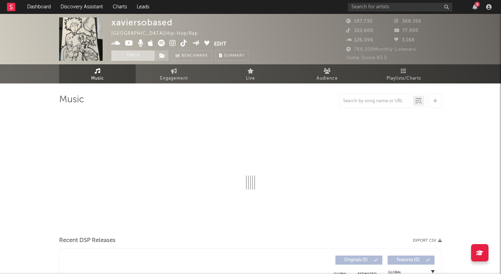
click at [132, 55] on button "Track" at bounding box center [132, 55] width 43 height 10
select select "6m"
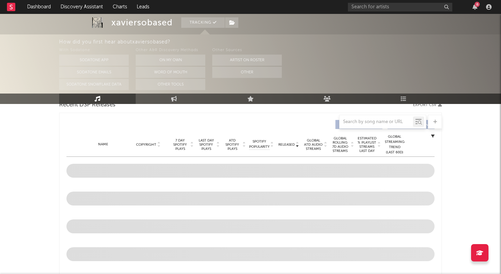
scroll to position [253, 0]
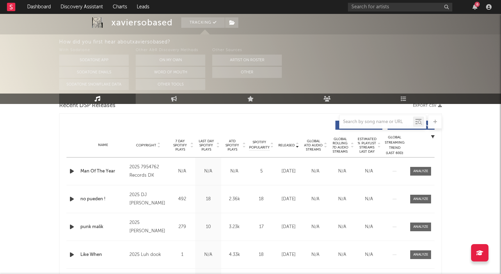
click at [68, 169] on icon "button" at bounding box center [71, 171] width 7 height 9
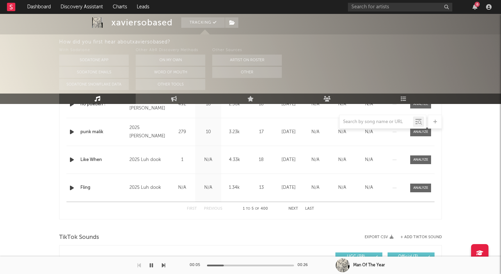
scroll to position [339, 0]
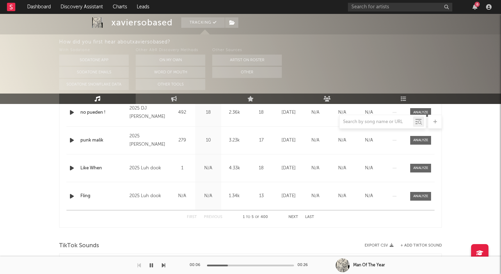
click at [73, 198] on icon "button" at bounding box center [71, 196] width 7 height 9
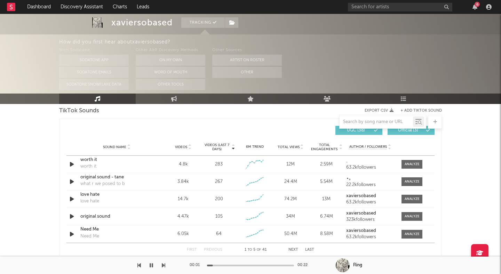
scroll to position [473, 0]
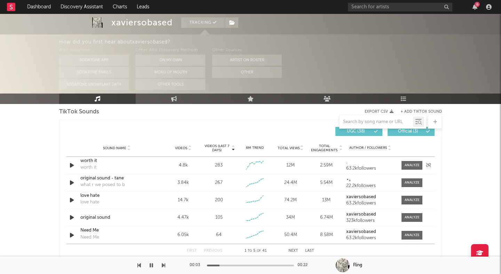
click at [71, 165] on icon "button" at bounding box center [71, 165] width 7 height 9
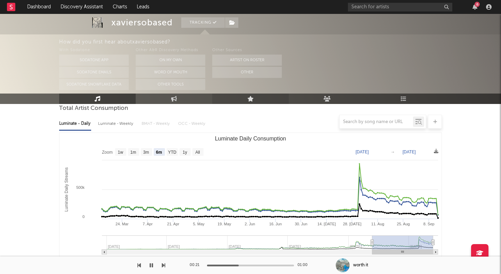
scroll to position [0, 0]
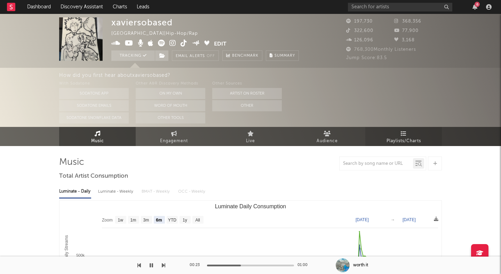
click at [396, 133] on link "Playlists/Charts" at bounding box center [403, 136] width 77 height 19
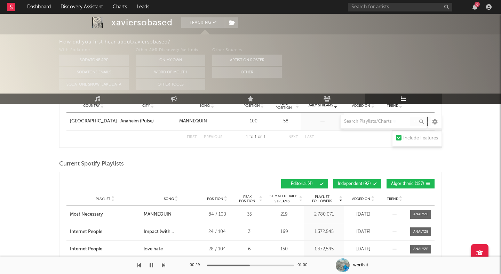
scroll to position [154, 0]
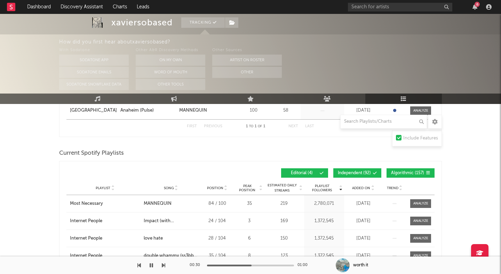
click at [365, 172] on span "Independent ( 92 )" at bounding box center [354, 173] width 33 height 4
click at [310, 172] on span "Editorial ( 4 )" at bounding box center [302, 173] width 32 height 4
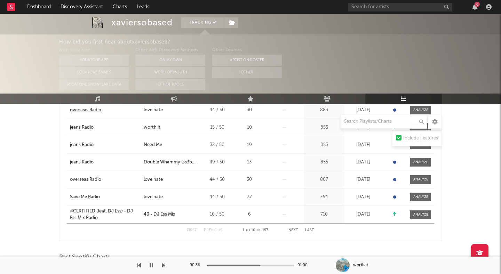
scroll to position [317, 0]
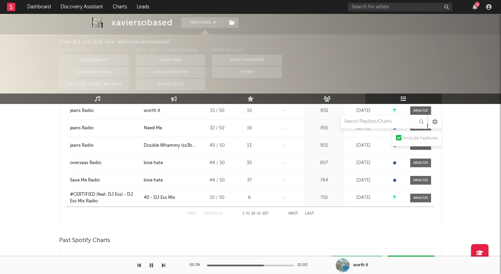
click at [294, 213] on button "Next" at bounding box center [293, 214] width 10 height 4
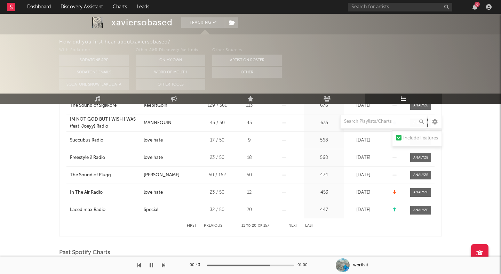
scroll to position [322, 0]
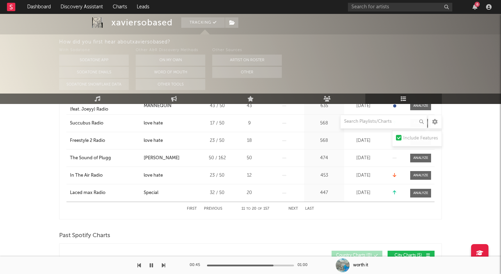
click at [204, 33] on span at bounding box center [205, 30] width 10 height 7
click at [233, 71] on button "Other" at bounding box center [247, 72] width 70 height 11
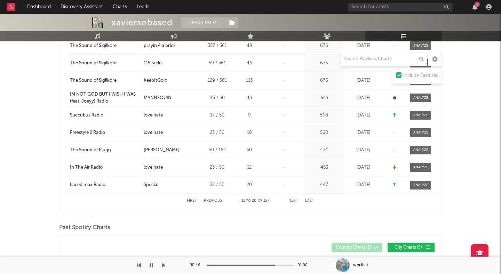
scroll to position [259, 0]
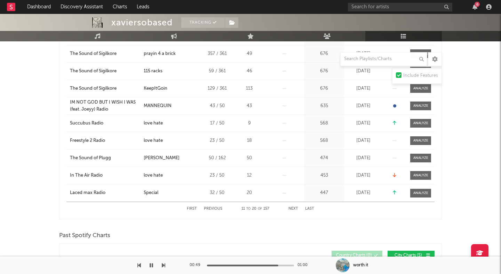
click at [292, 208] on button "Next" at bounding box center [293, 209] width 10 height 4
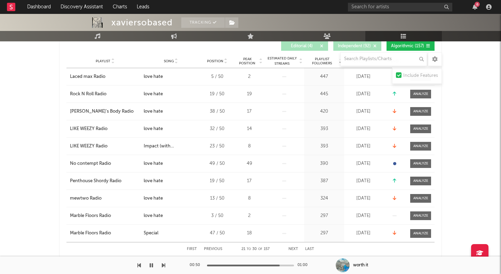
scroll to position [225, 0]
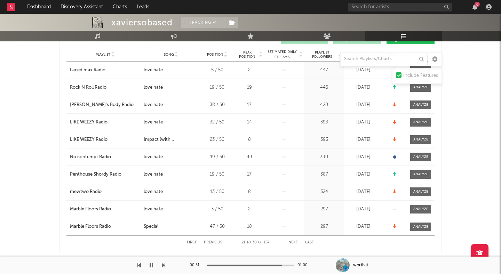
click at [295, 243] on button "Next" at bounding box center [293, 243] width 10 height 4
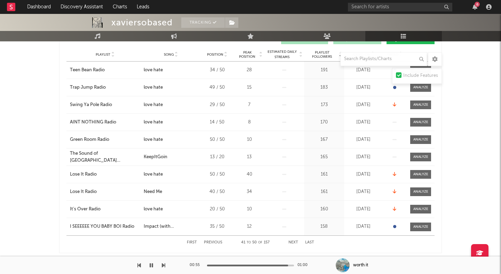
click at [295, 243] on button "Next" at bounding box center [293, 243] width 10 height 4
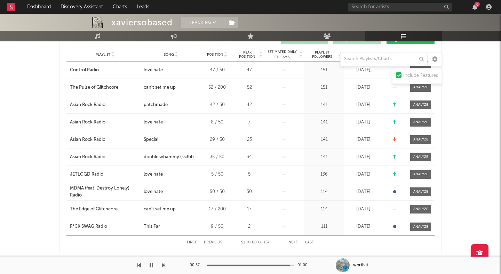
click at [295, 243] on button "Next" at bounding box center [293, 243] width 10 height 4
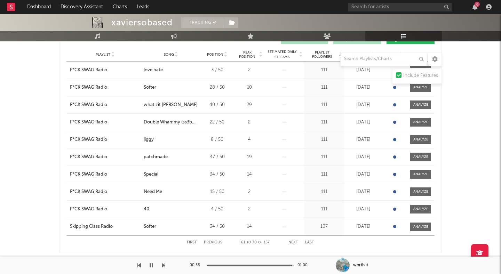
click at [295, 243] on button "Next" at bounding box center [293, 243] width 10 height 4
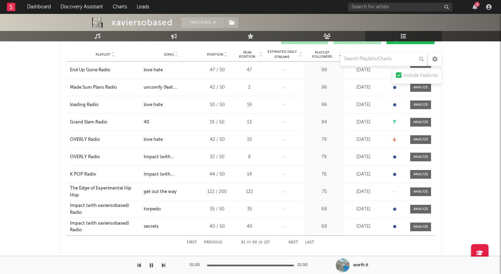
click at [295, 243] on button "Next" at bounding box center [293, 243] width 10 height 4
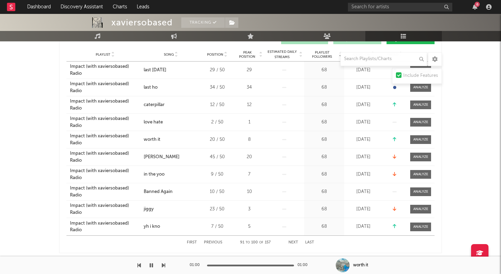
click at [295, 243] on button "Next" at bounding box center [293, 243] width 10 height 4
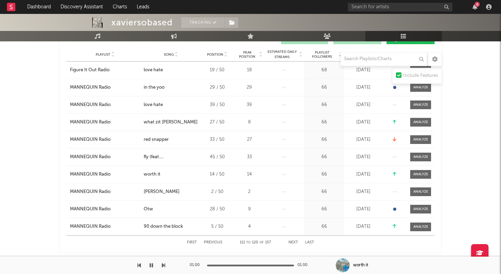
click at [295, 243] on button "Next" at bounding box center [293, 243] width 10 height 4
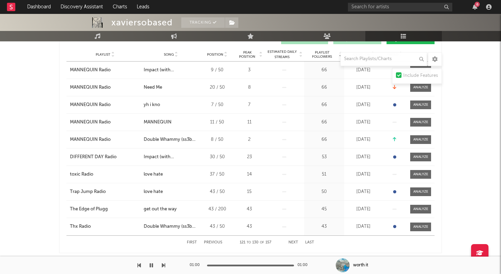
click at [295, 243] on button "Next" at bounding box center [293, 243] width 10 height 4
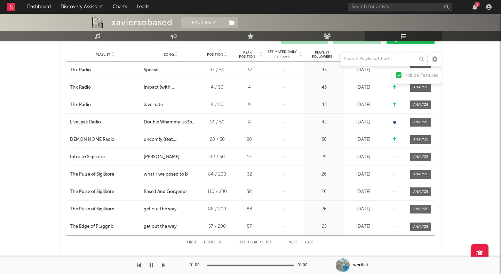
click at [97, 175] on div "The Pulse of Sigilkore" at bounding box center [92, 174] width 44 height 7
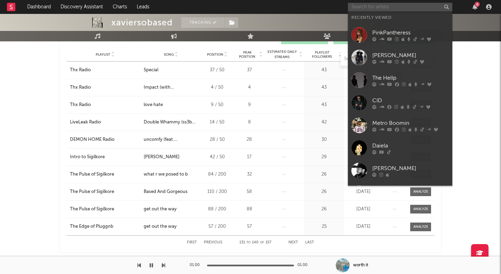
click at [365, 7] on input "text" at bounding box center [400, 7] width 104 height 9
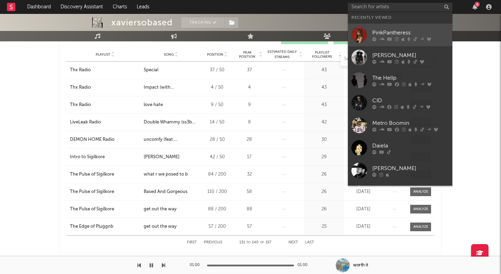
click at [384, 30] on div "PinkPantheress" at bounding box center [410, 33] width 77 height 8
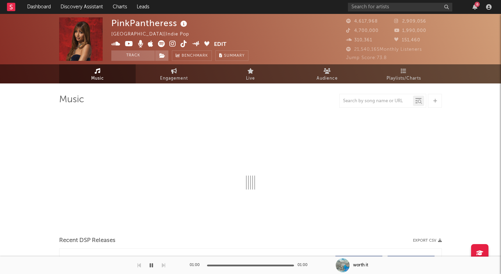
select select "6m"
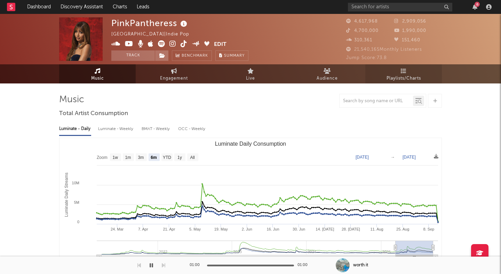
click at [405, 73] on icon at bounding box center [404, 71] width 6 height 6
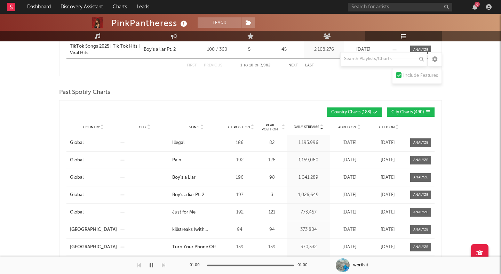
scroll to position [581, 0]
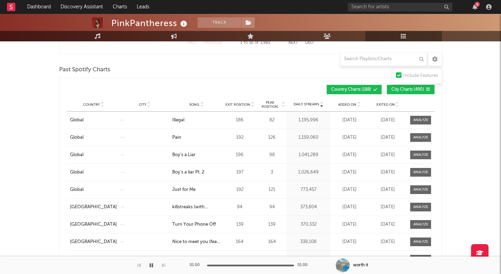
click at [468, 85] on div "PinkPantheress Track [GEOGRAPHIC_DATA] | Indie Pop Edit Track Benchmark Summary…" at bounding box center [250, 133] width 501 height 1403
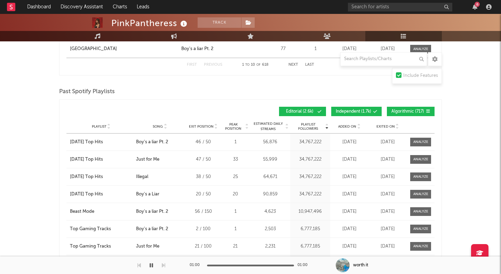
scroll to position [1049, 0]
click at [316, 110] on button "Editorial ( 2.6k )" at bounding box center [302, 111] width 47 height 9
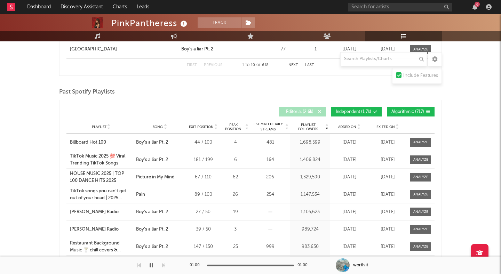
click at [350, 111] on span "Independent ( 1.7k )" at bounding box center [353, 112] width 35 height 4
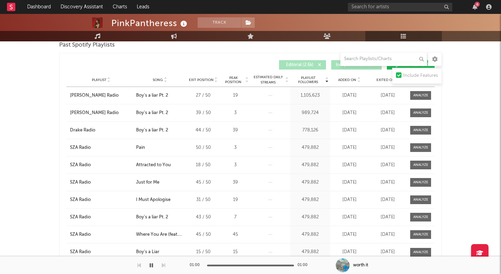
scroll to position [1143, 0]
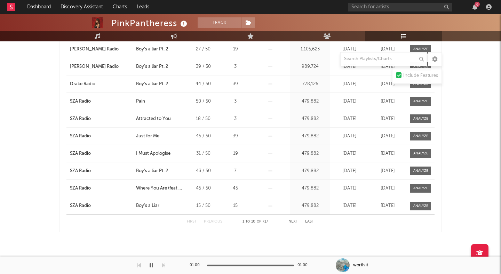
click at [296, 221] on button "Next" at bounding box center [293, 222] width 10 height 4
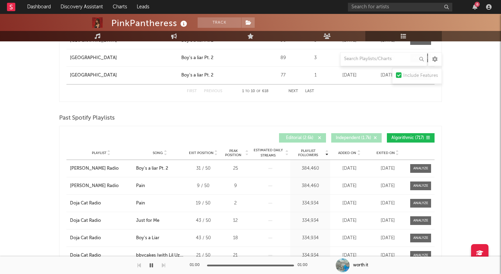
scroll to position [1023, 0]
click at [391, 63] on input "text" at bounding box center [383, 59] width 87 height 14
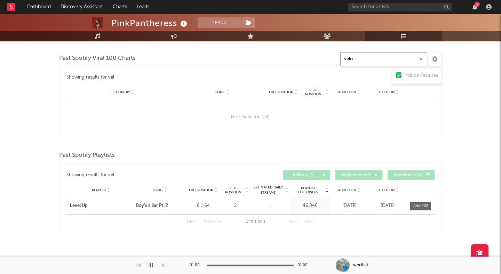
scroll to position [544, 0]
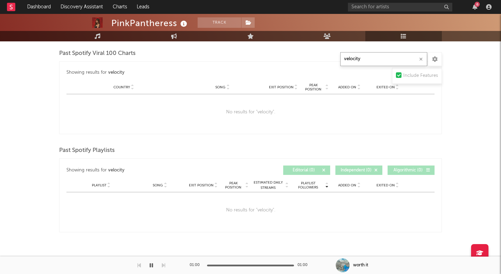
type input "velocity"
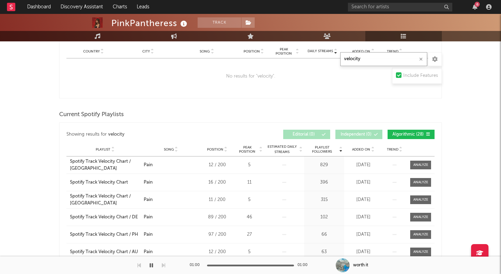
scroll to position [135, 0]
click at [102, 183] on div "Spotify Track Velocity Chart" at bounding box center [99, 183] width 58 height 7
click at [490, 7] on icon "button" at bounding box center [489, 7] width 6 height 6
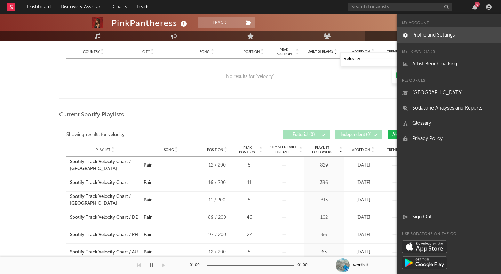
click at [450, 33] on link "Profile and Settings" at bounding box center [449, 34] width 104 height 15
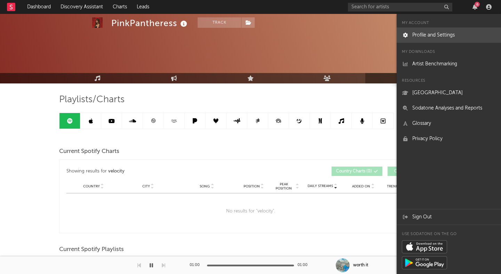
select select "recorded_music"
select select "anr_research"
select select "other"
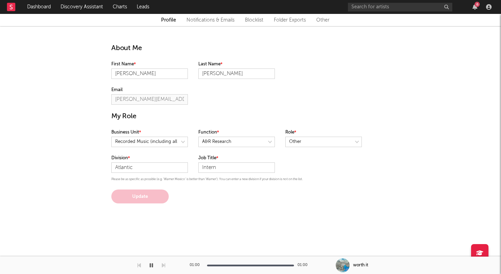
click at [290, 23] on link "Folder Exports" at bounding box center [290, 20] width 32 height 8
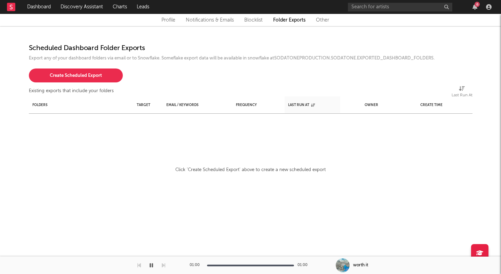
click at [215, 18] on link "Notifications & Emails" at bounding box center [210, 20] width 48 height 8
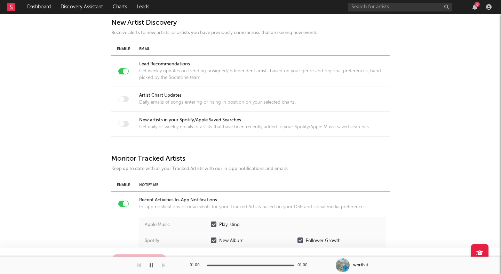
scroll to position [42, 0]
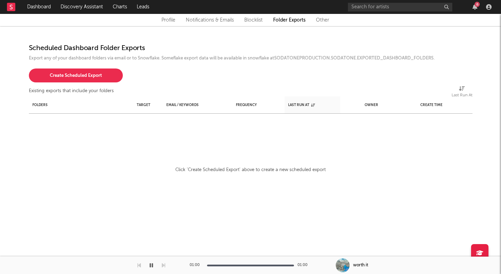
select select "recorded_music"
select select "anr_research"
select select "other"
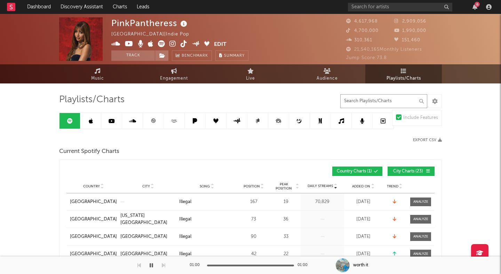
click at [379, 98] on input "text" at bounding box center [383, 101] width 87 height 14
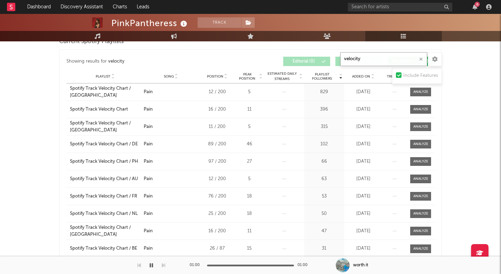
scroll to position [209, 0]
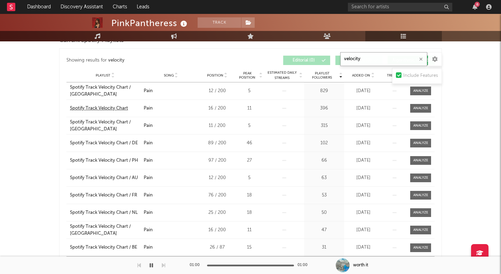
type input "velocity"
click at [96, 109] on div "Spotify Track Velocity Chart" at bounding box center [99, 108] width 58 height 7
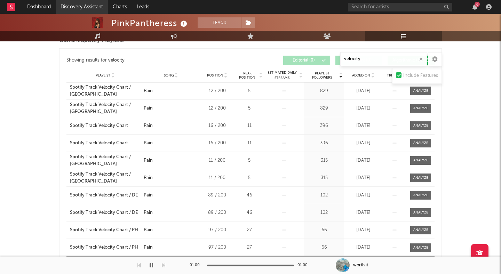
click at [91, 5] on link "Discovery Assistant" at bounding box center [82, 7] width 52 height 14
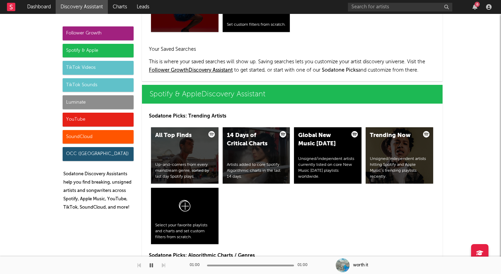
scroll to position [641, 0]
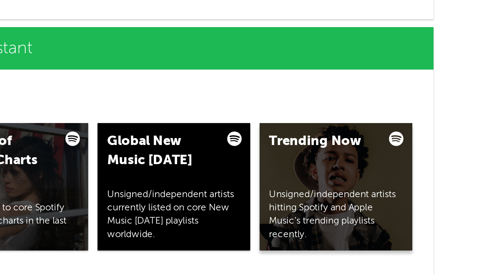
click at [402, 145] on div "Trending Now Unsigned/independent artists hitting Spotify and Apple Music’s tre…" at bounding box center [400, 153] width 68 height 56
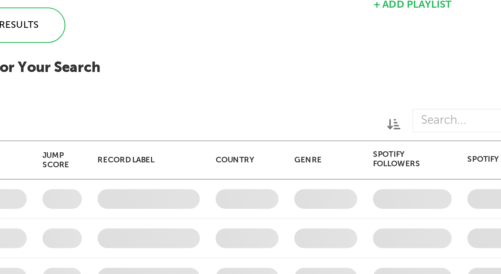
checkbox input "true"
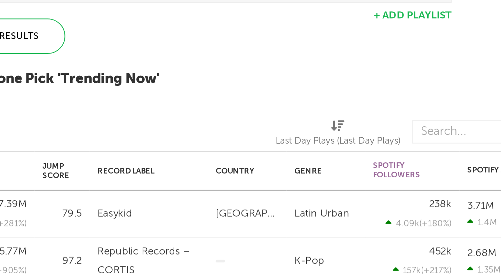
select select "-1"
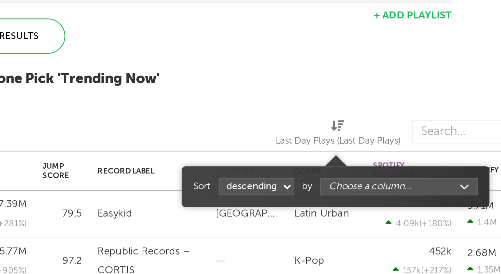
click at [373, 125] on span "Last Day Plays (Last Day Plays)" at bounding box center [400, 130] width 55 height 14
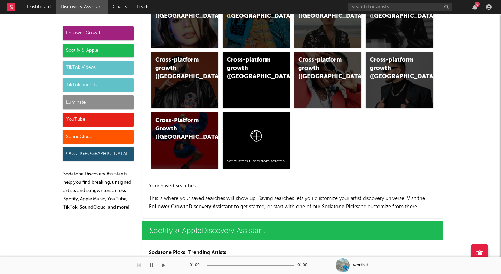
scroll to position [659, 0]
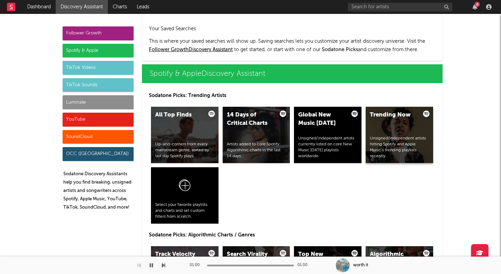
click at [402, 127] on div "Trending Now Unsigned/independent artists hitting Spotify and Apple Music’s tre…" at bounding box center [400, 135] width 68 height 56
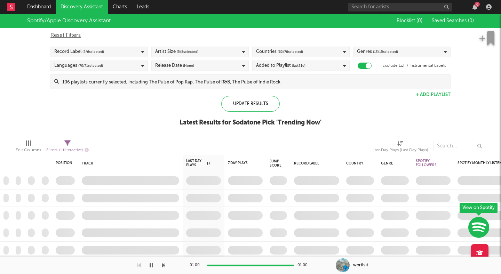
checkbox input "true"
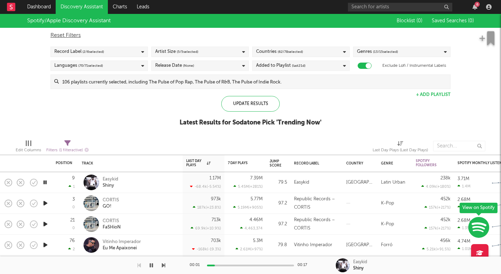
click at [152, 265] on icon "button" at bounding box center [151, 266] width 3 height 6
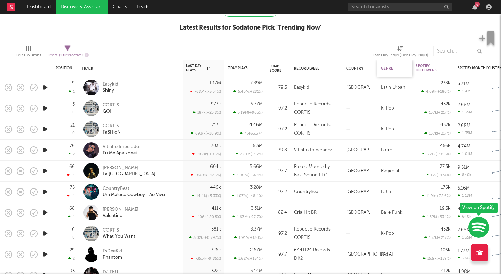
click at [387, 70] on div "Genre" at bounding box center [393, 68] width 24 height 4
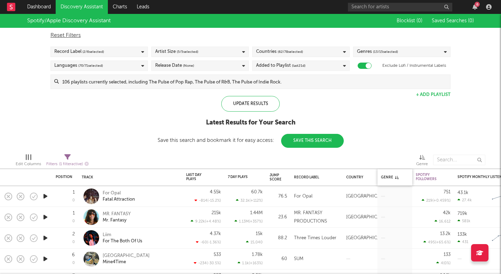
click at [396, 175] on div "Genre" at bounding box center [395, 177] width 28 height 15
click at [396, 178] on icon at bounding box center [397, 177] width 4 height 3
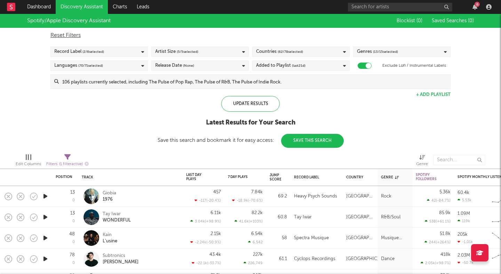
click at [384, 52] on span "( 13 / 15 selected)" at bounding box center [385, 52] width 25 height 8
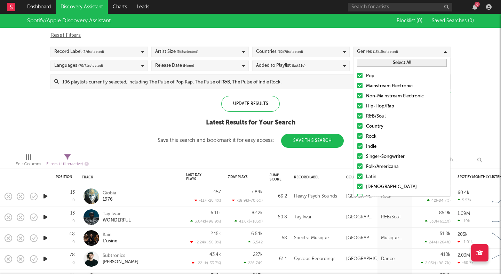
click at [393, 62] on button "Select All" at bounding box center [402, 63] width 90 height 8
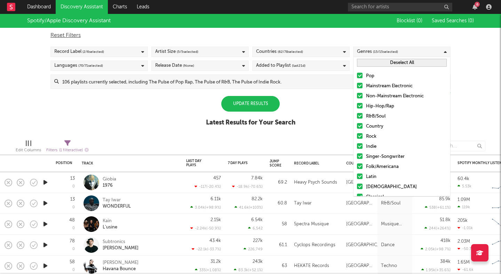
click at [393, 62] on button "Deselect All" at bounding box center [402, 63] width 90 height 8
click at [359, 105] on div at bounding box center [360, 106] width 6 height 6
click at [357, 105] on input "Hip-Hop/Rap" at bounding box center [357, 106] width 0 height 8
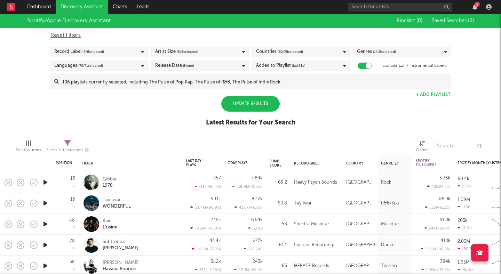
click at [328, 101] on div "Spotify/Apple Discovery Assistant Blocklist ( 0 ) Saved Searches ( 0 ) Reset Fi…" at bounding box center [250, 74] width 501 height 120
click at [263, 102] on div "Update Results" at bounding box center [250, 104] width 58 height 16
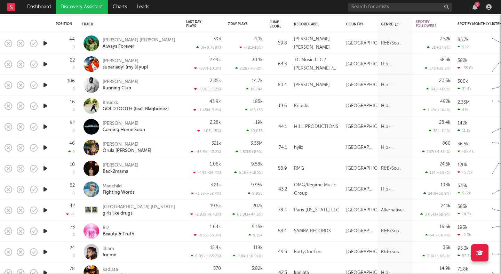
click at [43, 211] on icon "button" at bounding box center [45, 210] width 7 height 9
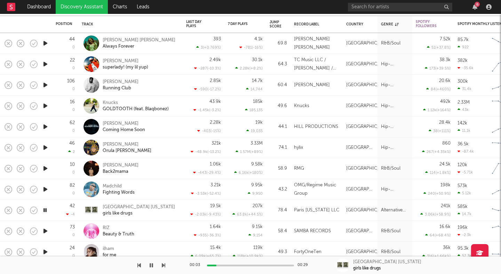
click at [45, 232] on icon "button" at bounding box center [45, 231] width 7 height 9
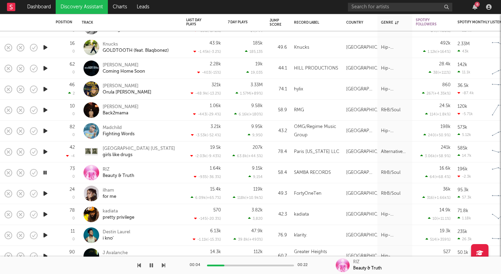
click at [44, 193] on icon "button" at bounding box center [45, 193] width 7 height 9
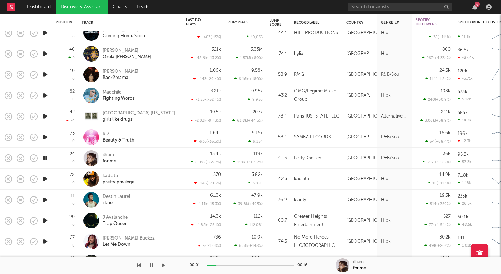
click at [45, 220] on icon "button" at bounding box center [45, 220] width 7 height 9
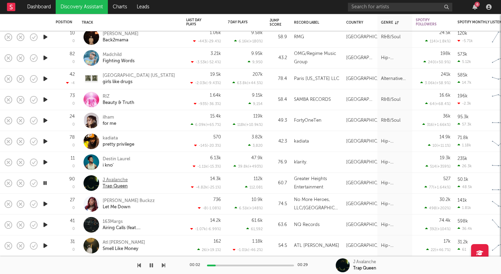
click at [111, 180] on div "J Avalanche" at bounding box center [115, 180] width 25 height 6
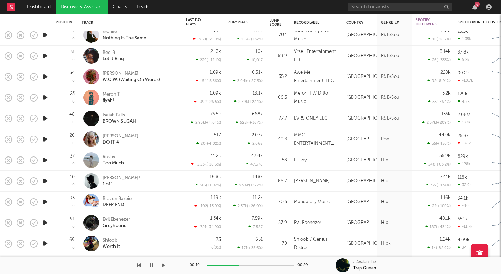
click at [44, 180] on icon "button" at bounding box center [45, 181] width 7 height 9
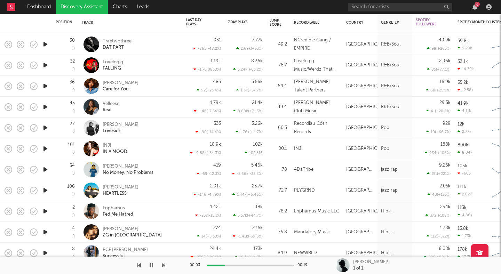
click at [43, 211] on icon "button" at bounding box center [45, 211] width 7 height 9
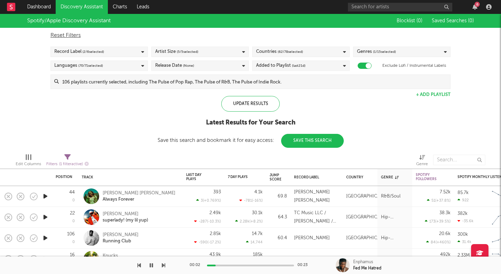
click at [372, 53] on div "Genres ( 1 / 15 selected)" at bounding box center [376, 52] width 39 height 8
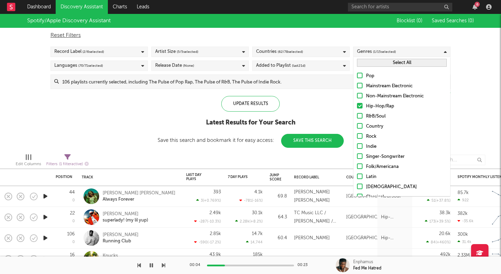
scroll to position [29, 0]
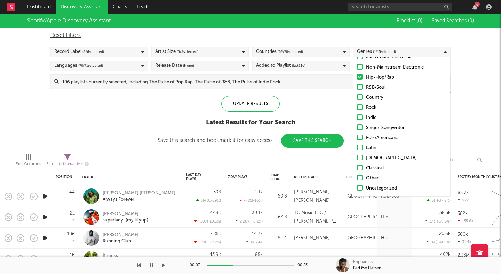
click at [332, 97] on div "Update Results Latest Results for Your Search Save this search and bookmark it …" at bounding box center [251, 122] width 186 height 52
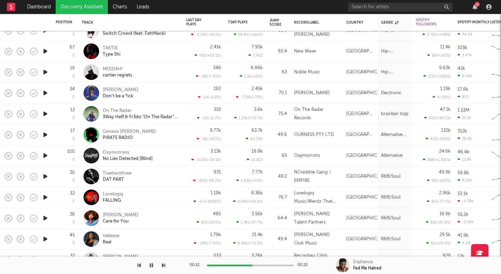
click at [42, 117] on icon "button" at bounding box center [45, 114] width 7 height 9
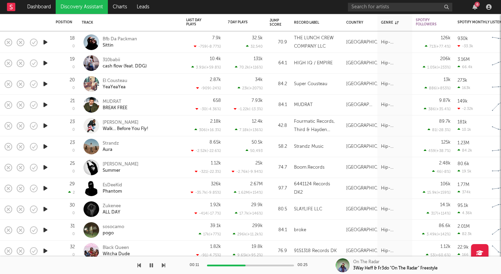
click at [46, 187] on icon "button" at bounding box center [45, 188] width 7 height 9
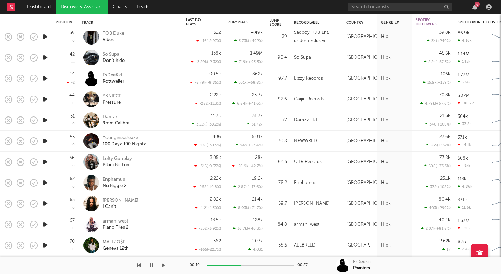
click at [46, 202] on icon "button" at bounding box center [45, 203] width 7 height 9
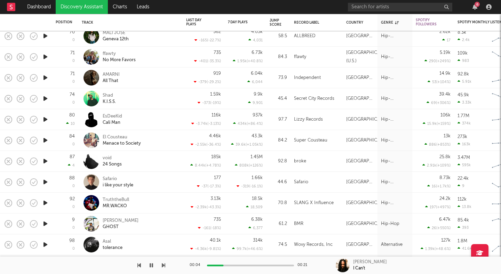
click at [46, 242] on icon "button" at bounding box center [45, 244] width 7 height 9
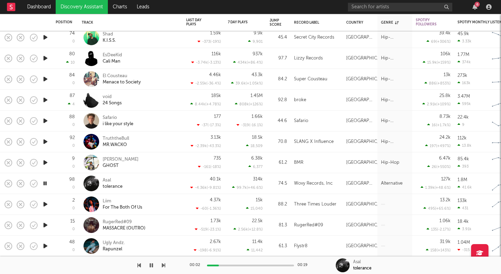
click at [44, 223] on icon "button" at bounding box center [45, 225] width 7 height 9
click at [116, 224] on div "RugerRed#09" at bounding box center [124, 222] width 43 height 6
click at [150, 263] on icon "button" at bounding box center [151, 266] width 3 height 6
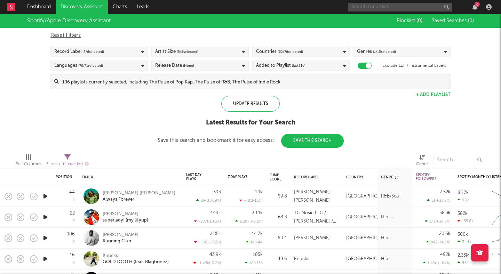
click at [422, 9] on input "text" at bounding box center [400, 7] width 104 height 9
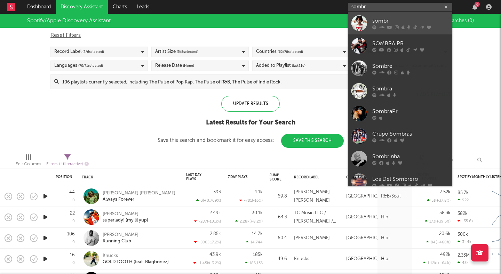
type input "sombr"
click at [405, 19] on div "sombr" at bounding box center [410, 21] width 77 height 8
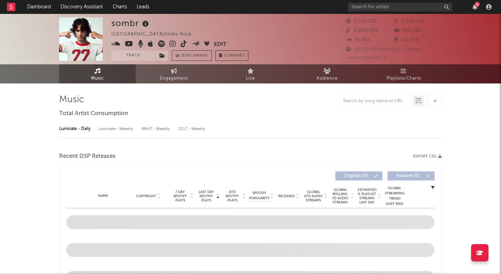
select select "6m"
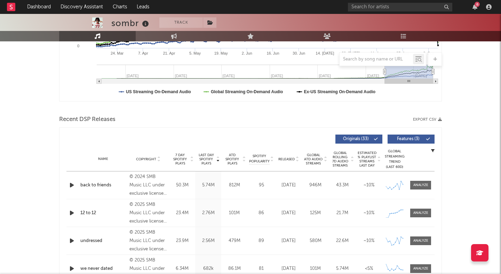
scroll to position [178, 0]
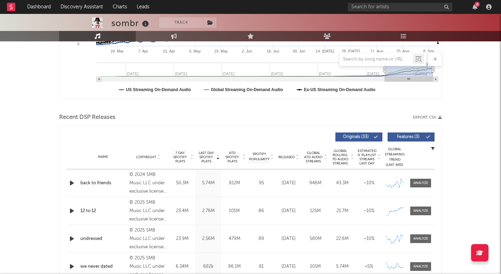
click at [72, 182] on icon "button" at bounding box center [71, 183] width 7 height 9
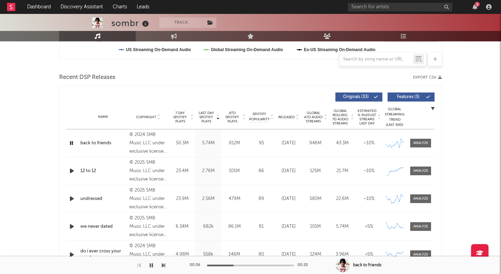
scroll to position [225, 0]
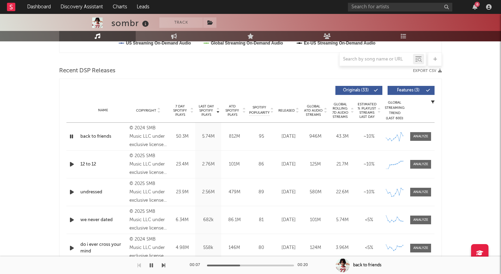
click at [70, 162] on icon "button" at bounding box center [71, 164] width 7 height 9
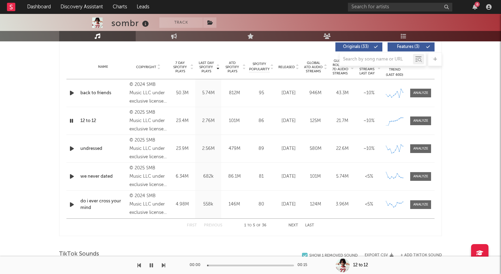
scroll to position [310, 0]
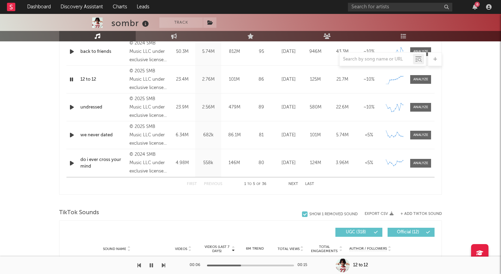
click at [71, 108] on icon "button" at bounding box center [71, 107] width 7 height 9
click at [150, 265] on icon "button" at bounding box center [151, 266] width 3 height 6
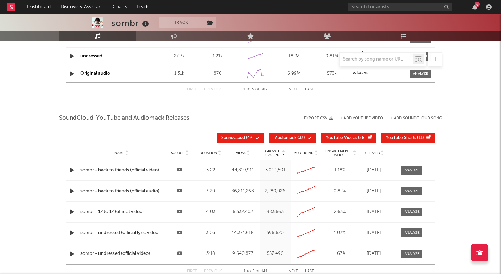
scroll to position [733, 0]
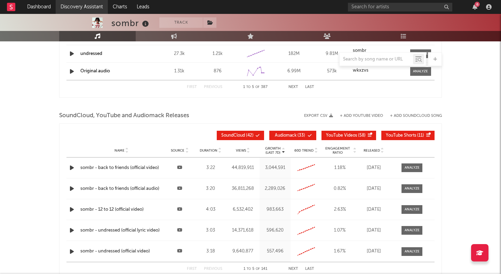
click at [66, 9] on link "Discovery Assistant" at bounding box center [82, 7] width 52 height 14
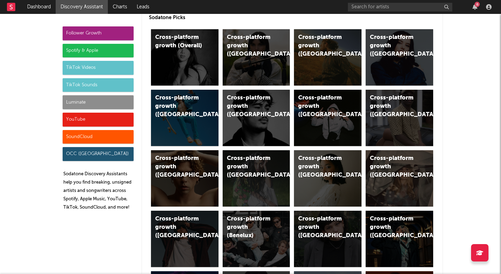
scroll to position [45, 0]
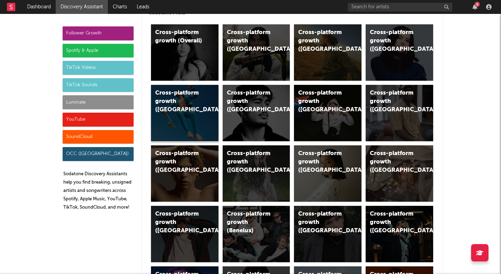
click at [174, 111] on div "Cross-platform growth ([GEOGRAPHIC_DATA])" at bounding box center [178, 101] width 47 height 25
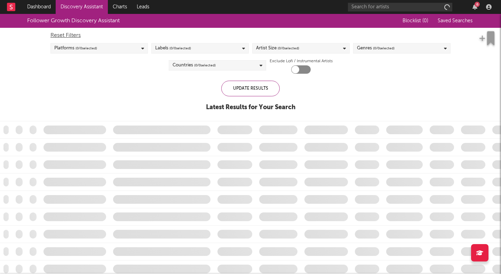
checkbox input "true"
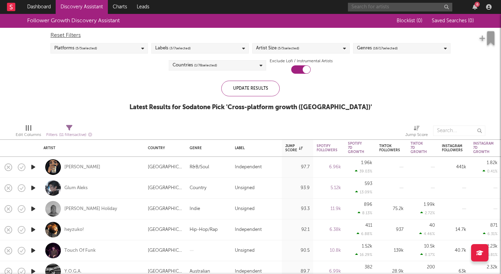
click at [369, 9] on input "text" at bounding box center [400, 7] width 104 height 9
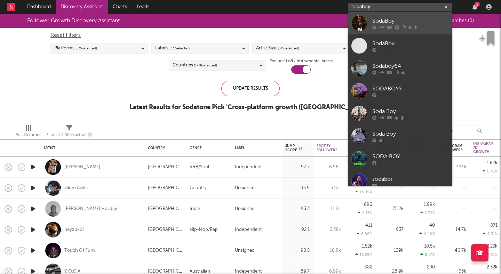
type input "sodaboy"
click at [375, 16] on link "SodaBoy" at bounding box center [400, 23] width 104 height 23
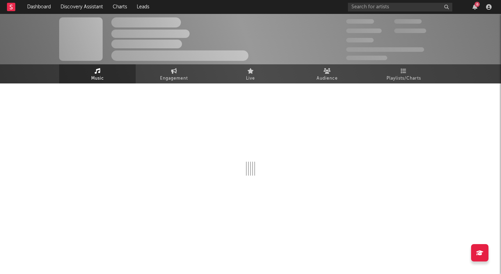
select select "1w"
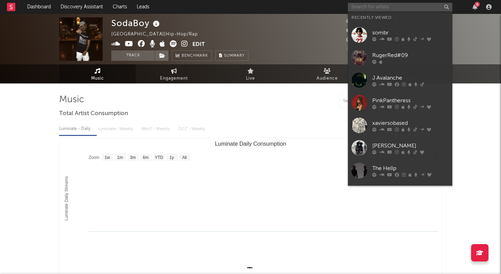
click at [381, 9] on input "text" at bounding box center [400, 7] width 104 height 9
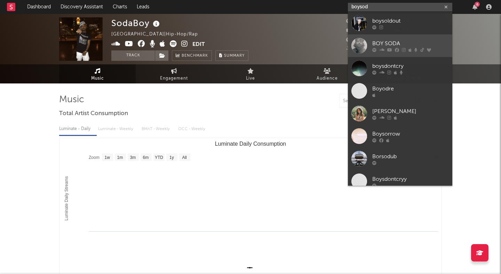
type input "boysod"
click at [386, 40] on div "BOY SODA" at bounding box center [410, 43] width 77 height 8
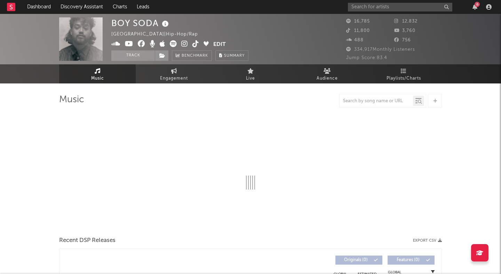
select select "6m"
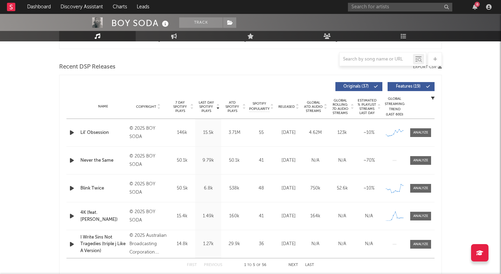
scroll to position [234, 0]
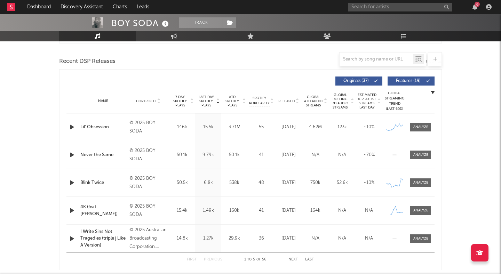
click at [70, 126] on icon "button" at bounding box center [71, 127] width 7 height 9
click at [252, 265] on div at bounding box center [250, 266] width 87 height 2
click at [70, 153] on icon "button" at bounding box center [71, 155] width 7 height 9
click at [150, 263] on icon "button" at bounding box center [151, 266] width 3 height 6
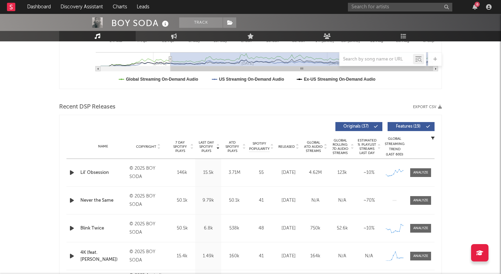
scroll to position [0, 0]
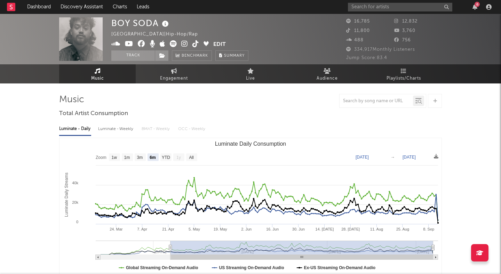
click at [206, 105] on div at bounding box center [250, 101] width 383 height 14
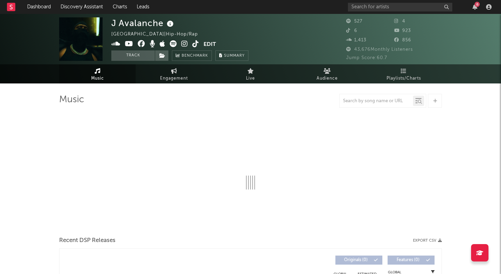
select select "1w"
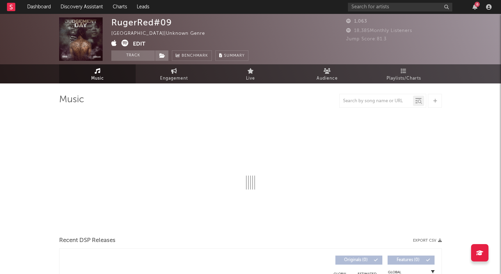
select select "1w"
